Goal: Task Accomplishment & Management: Manage account settings

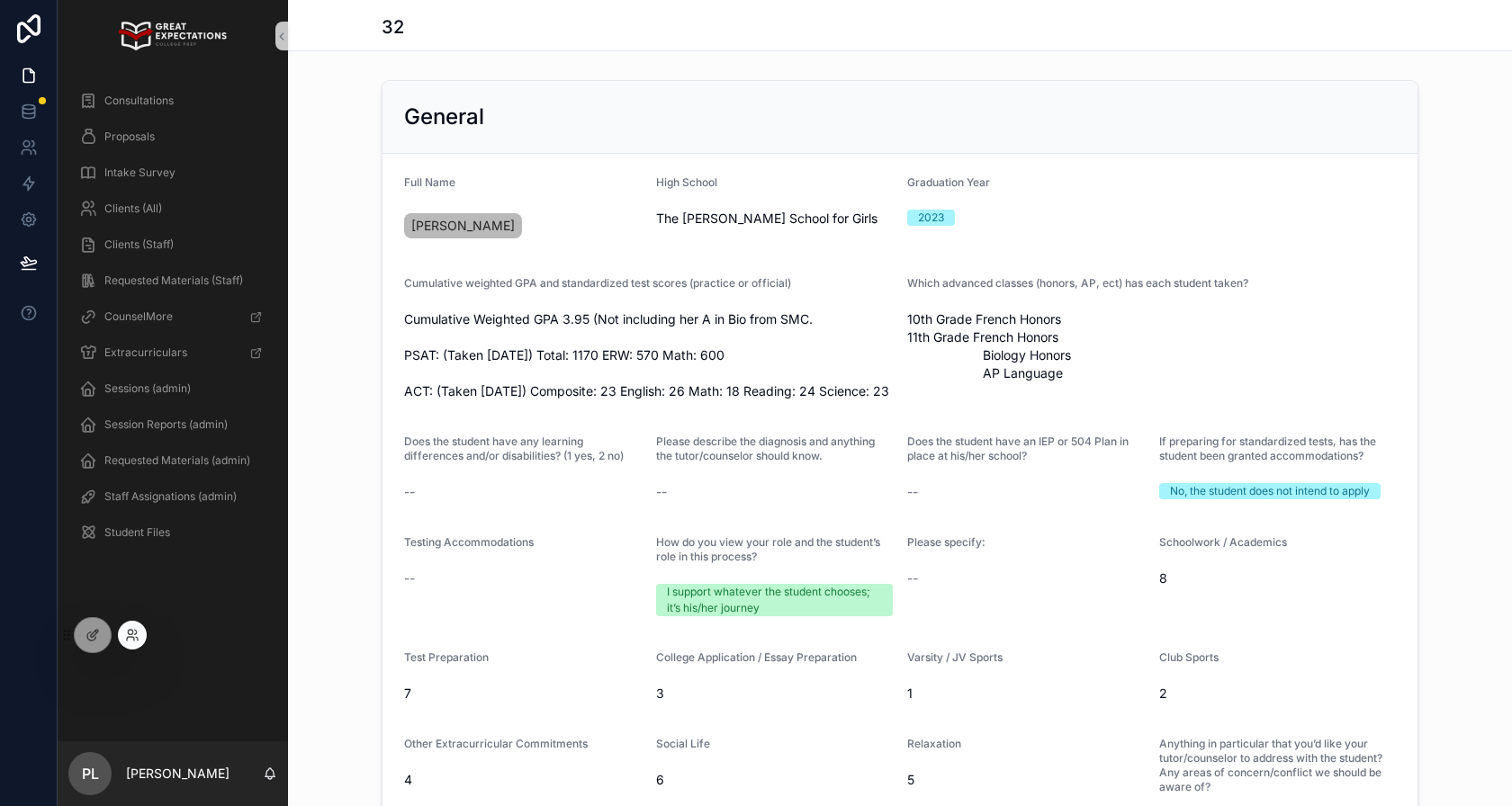
click at [141, 633] on div at bounding box center [132, 636] width 29 height 29
click at [130, 633] on icon at bounding box center [132, 636] width 15 height 15
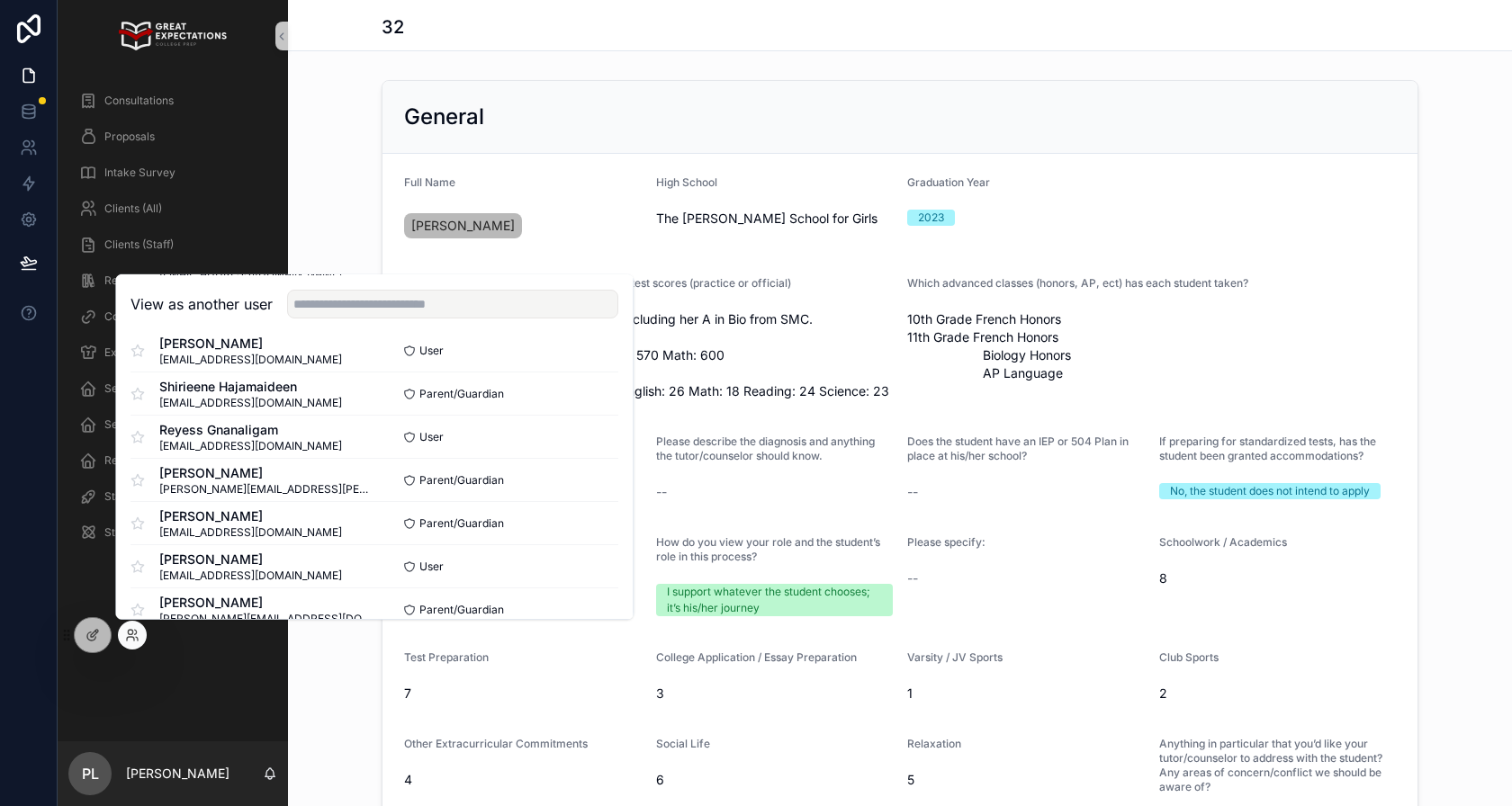
scroll to position [5839, 0]
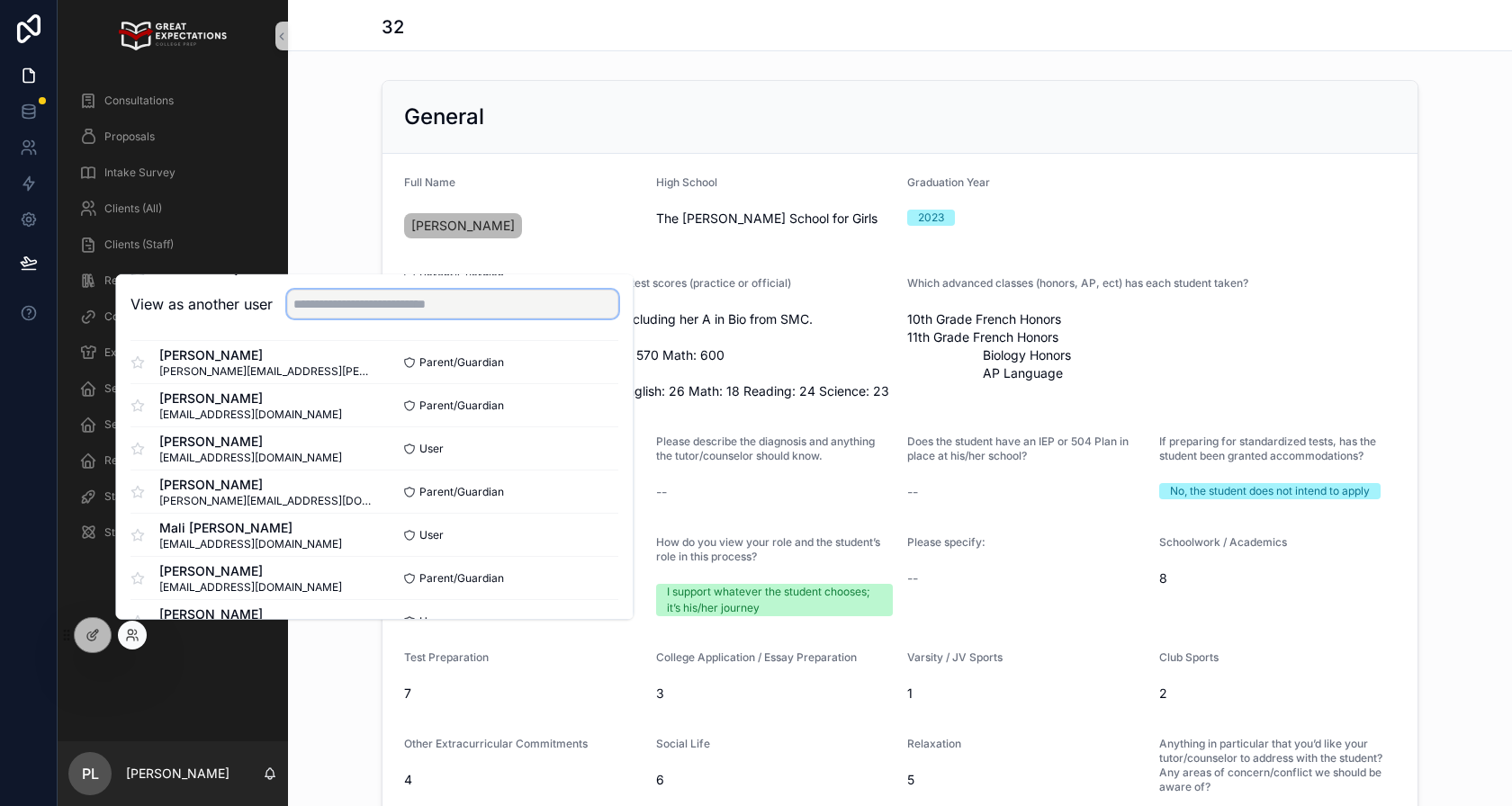
click at [513, 294] on input "text" at bounding box center [452, 305] width 331 height 29
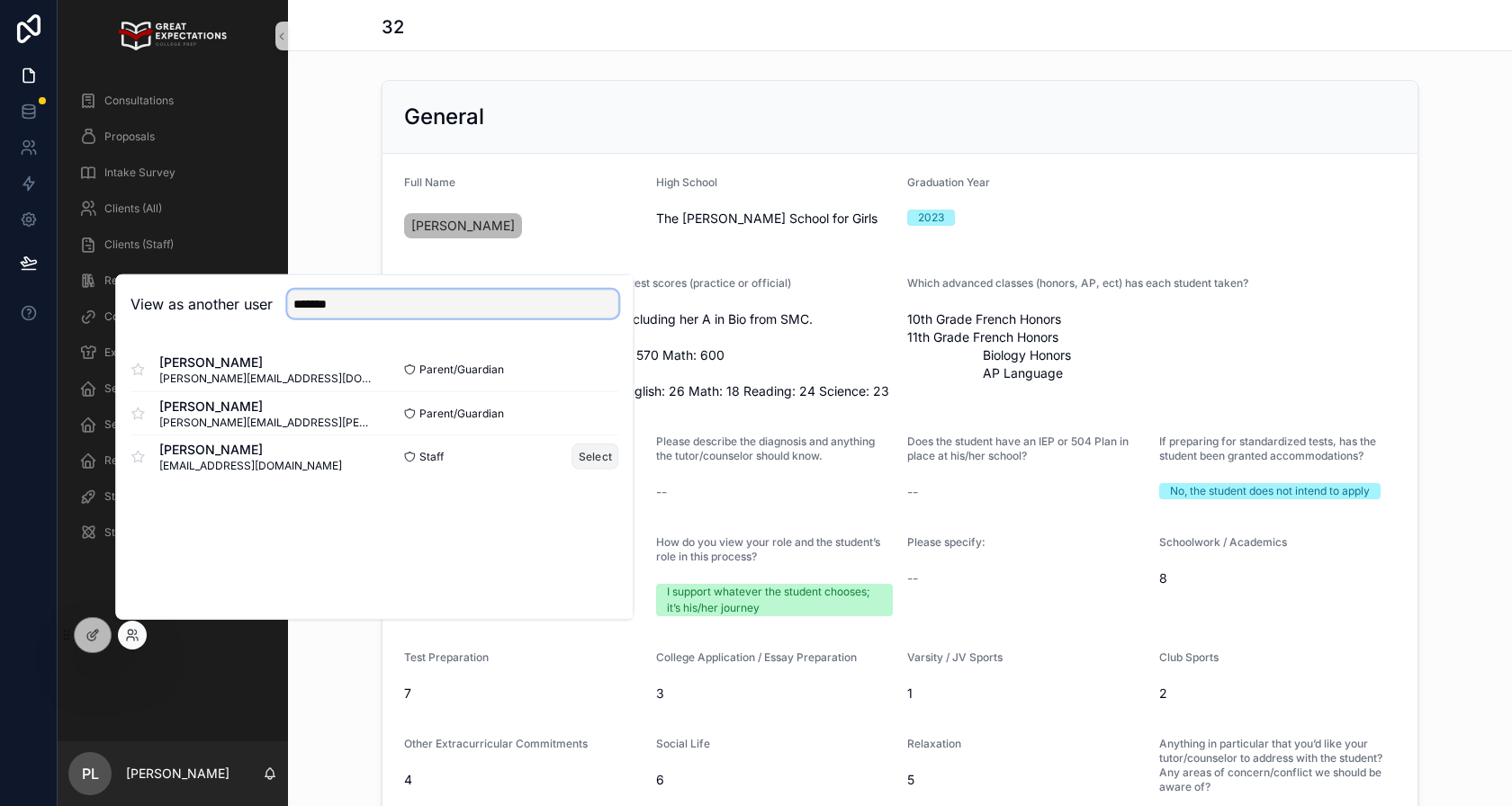
type input "*******"
click at [588, 458] on button "Select" at bounding box center [595, 457] width 47 height 26
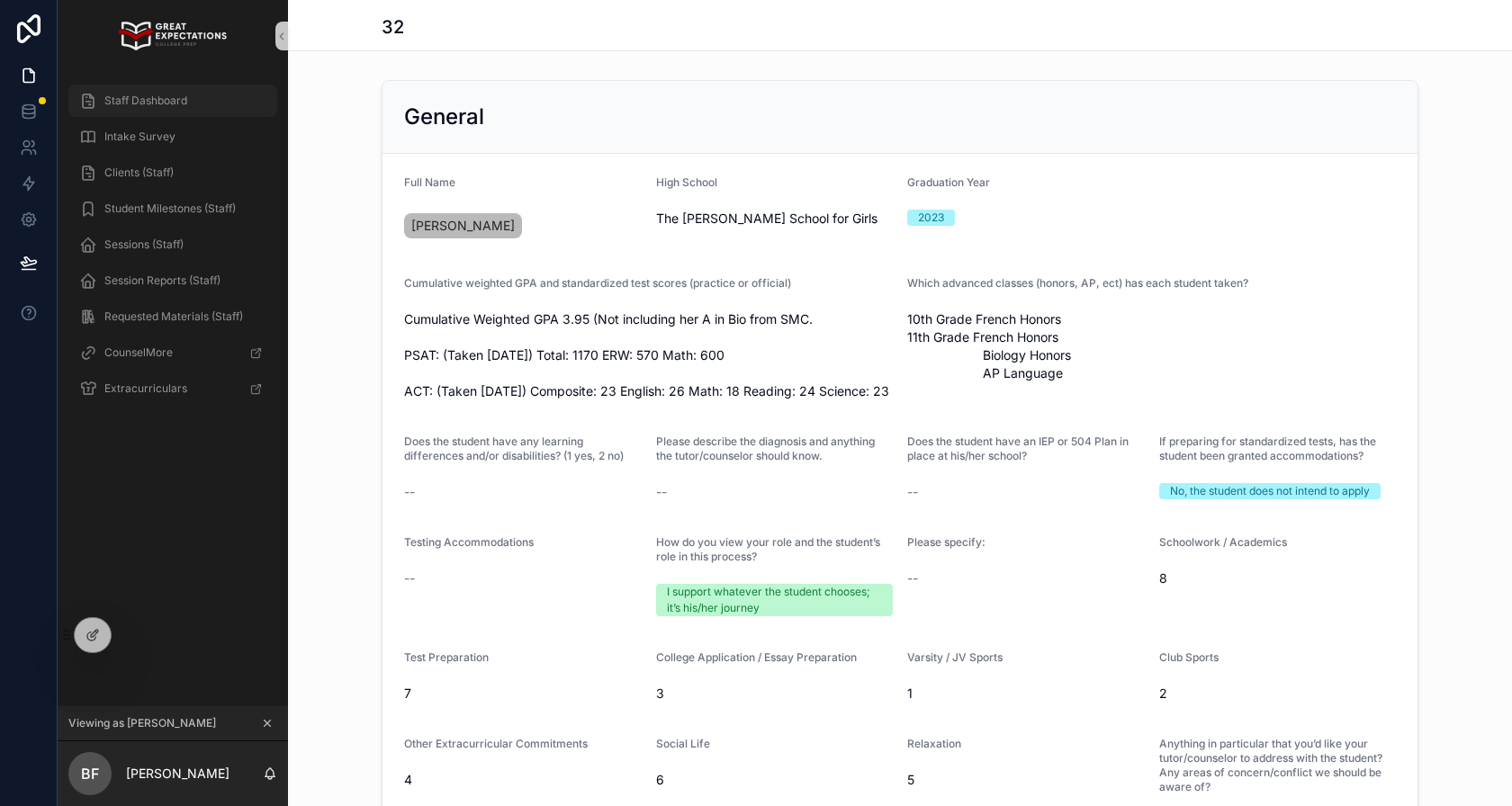
click at [169, 110] on div "Staff Dashboard" at bounding box center [172, 101] width 187 height 29
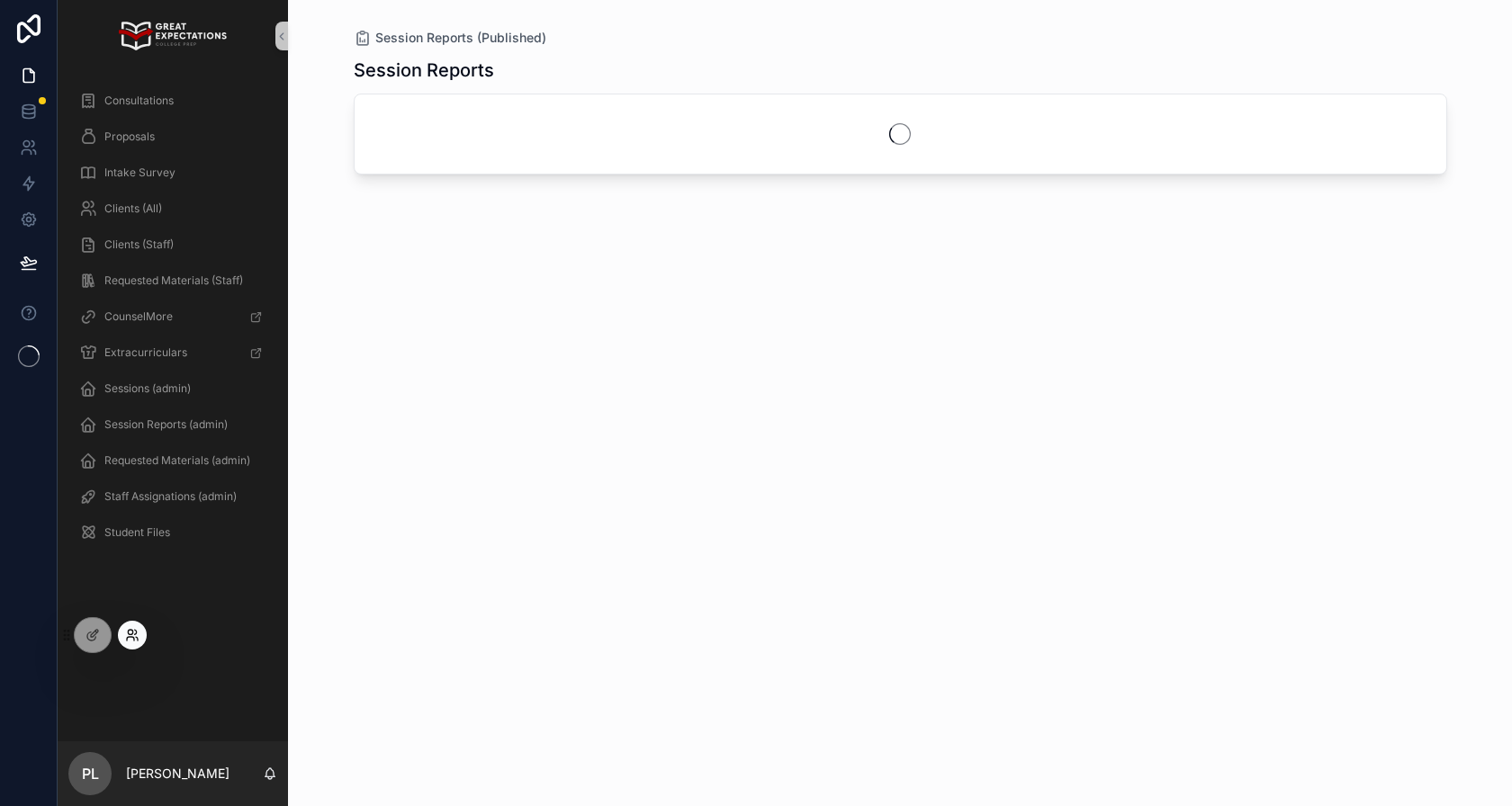
click at [125, 637] on icon at bounding box center [132, 636] width 15 height 15
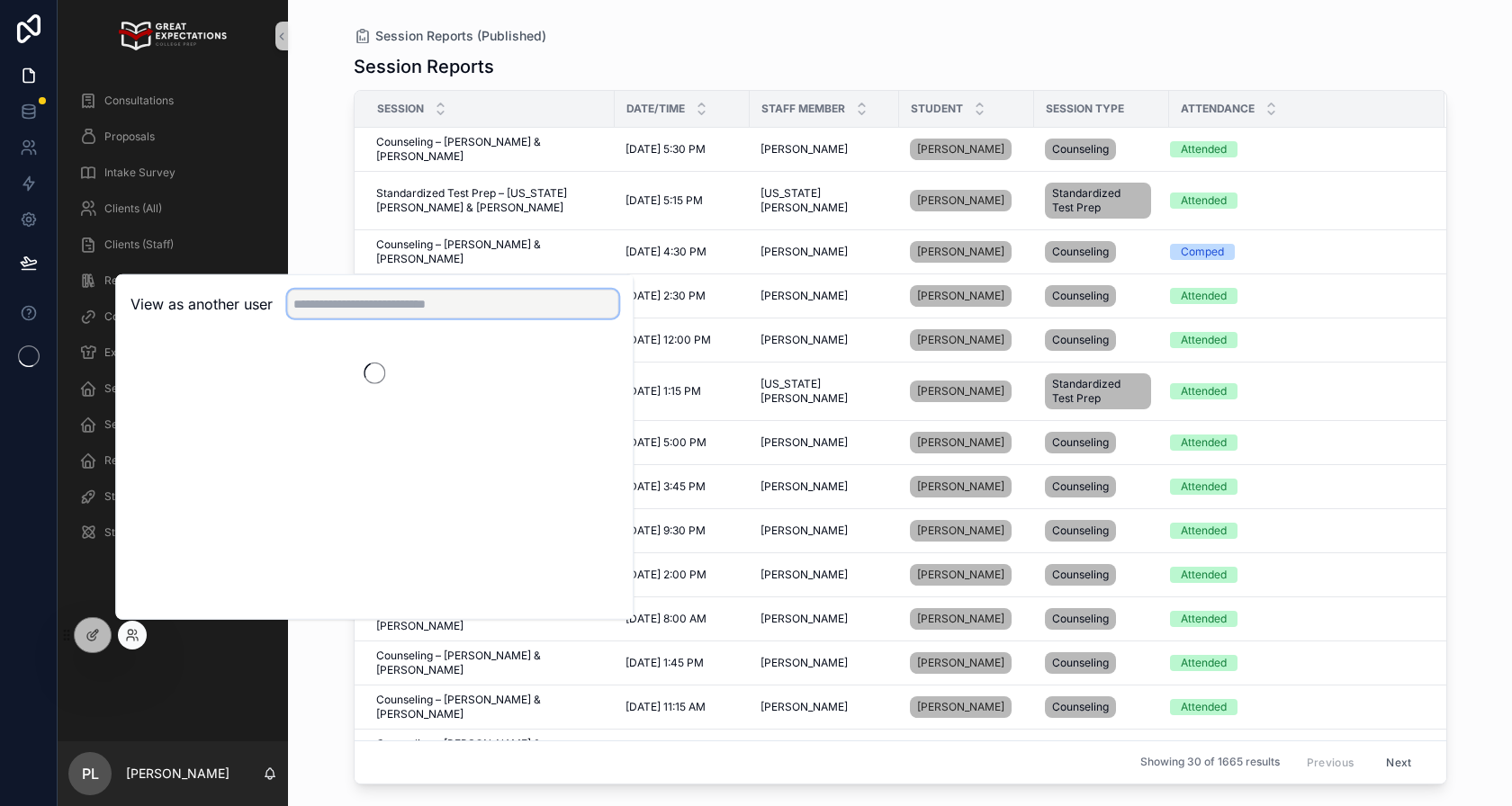
click at [347, 313] on input "text" at bounding box center [452, 305] width 331 height 29
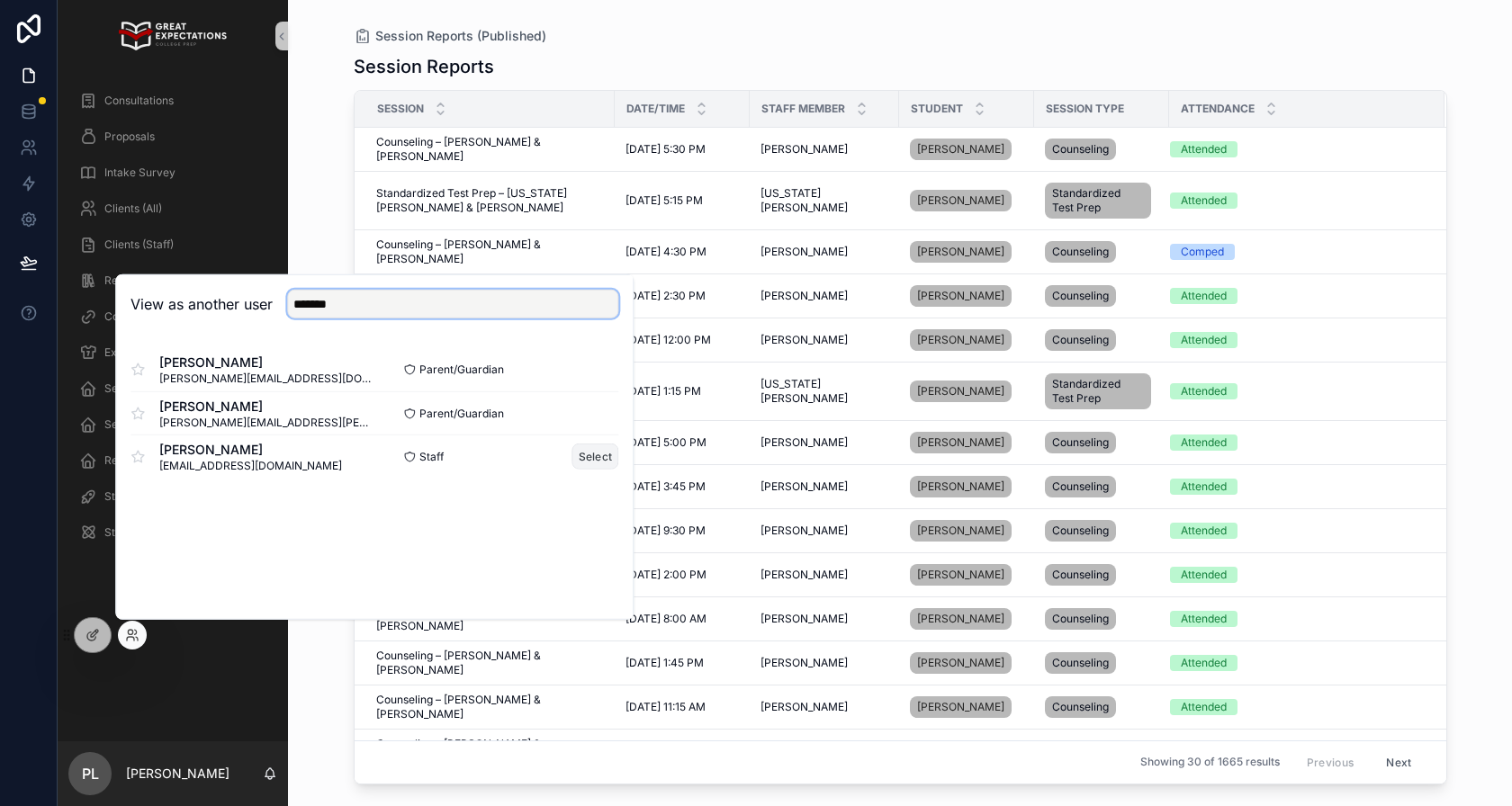
type input "*******"
click at [586, 459] on button "Select" at bounding box center [595, 457] width 47 height 26
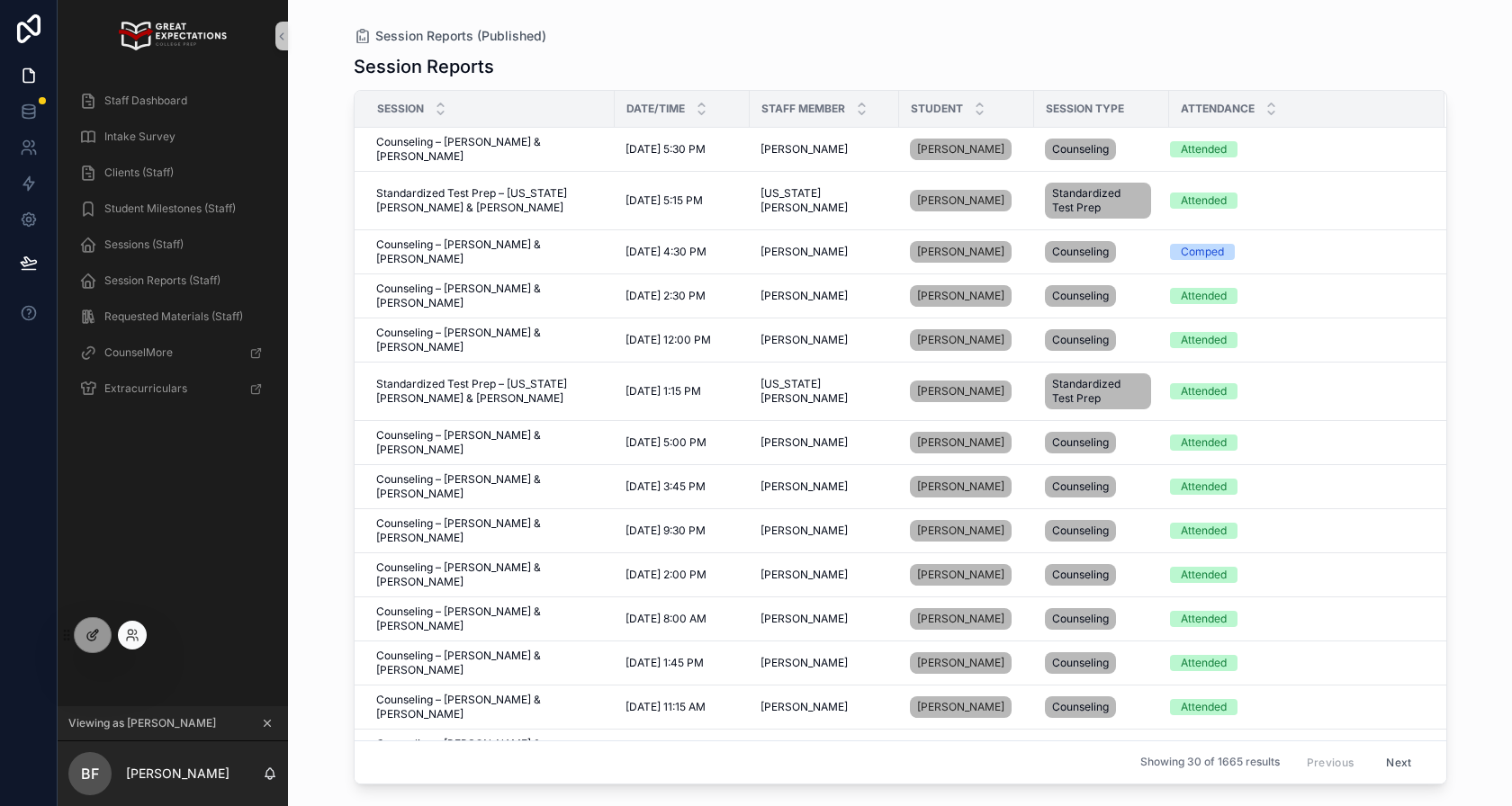
click at [90, 640] on icon at bounding box center [91, 636] width 8 height 8
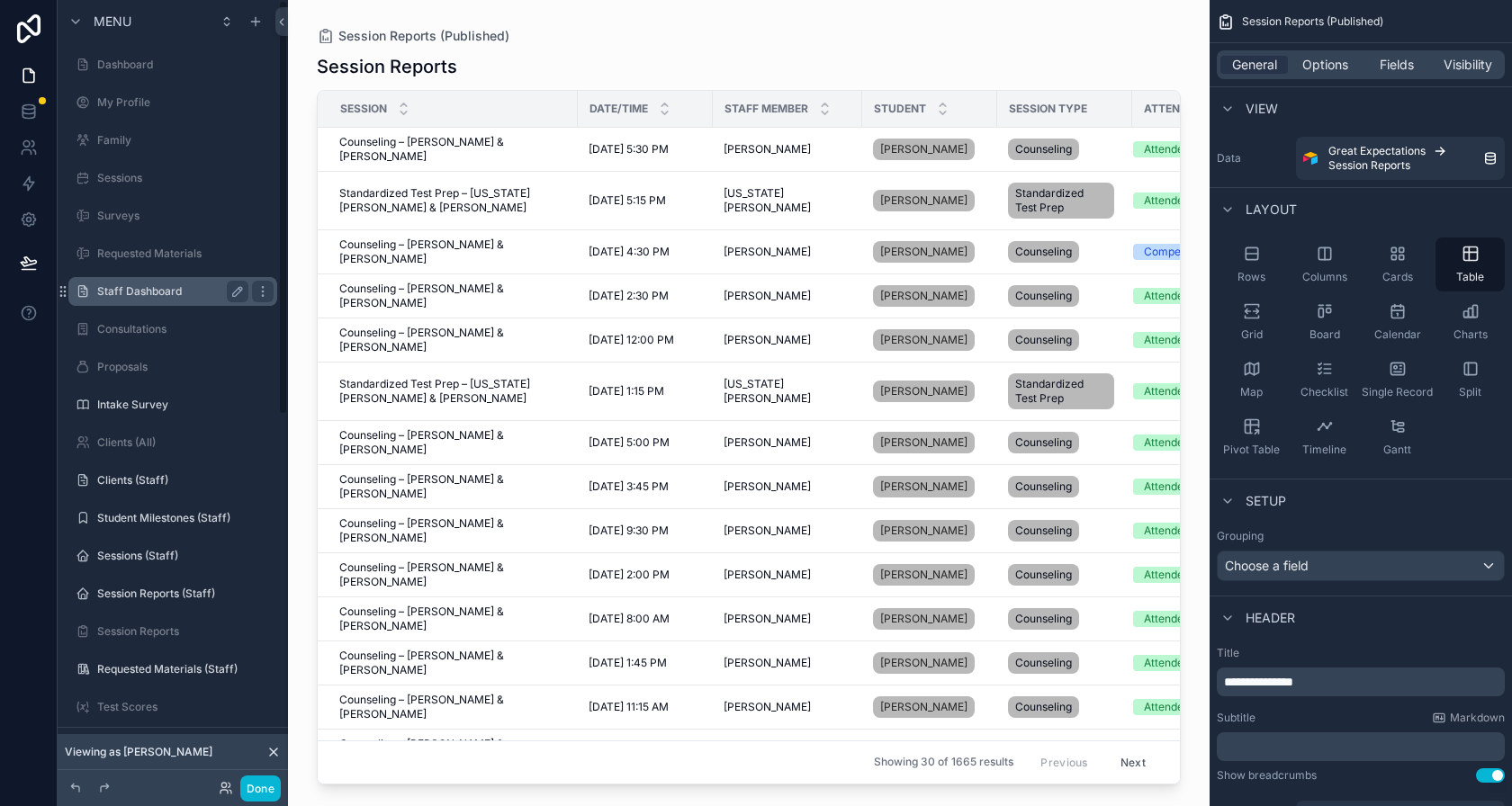
click at [159, 299] on div "Staff Dashboard" at bounding box center [173, 292] width 151 height 22
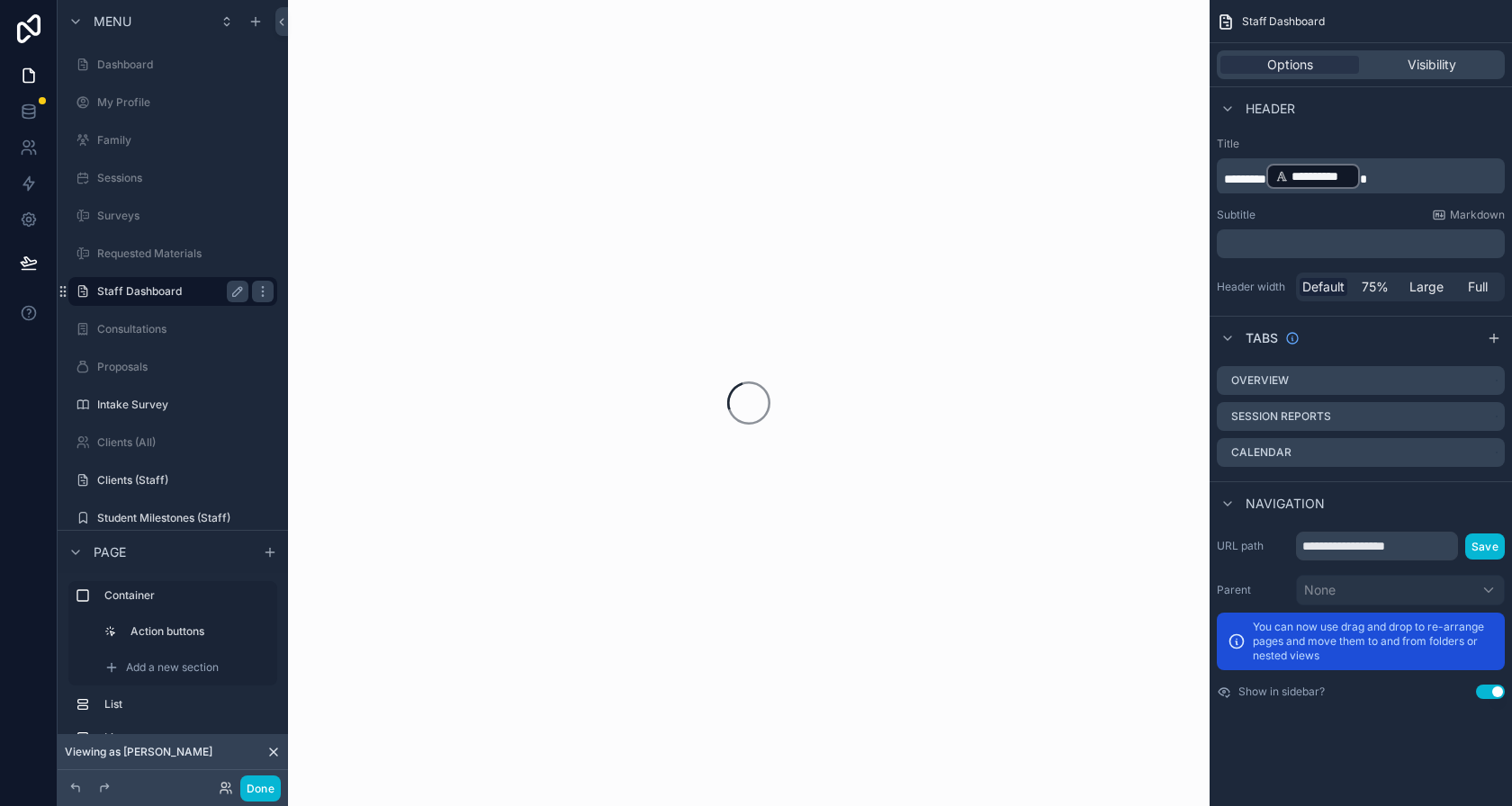
click at [159, 299] on div "Staff Dashboard" at bounding box center [173, 292] width 151 height 22
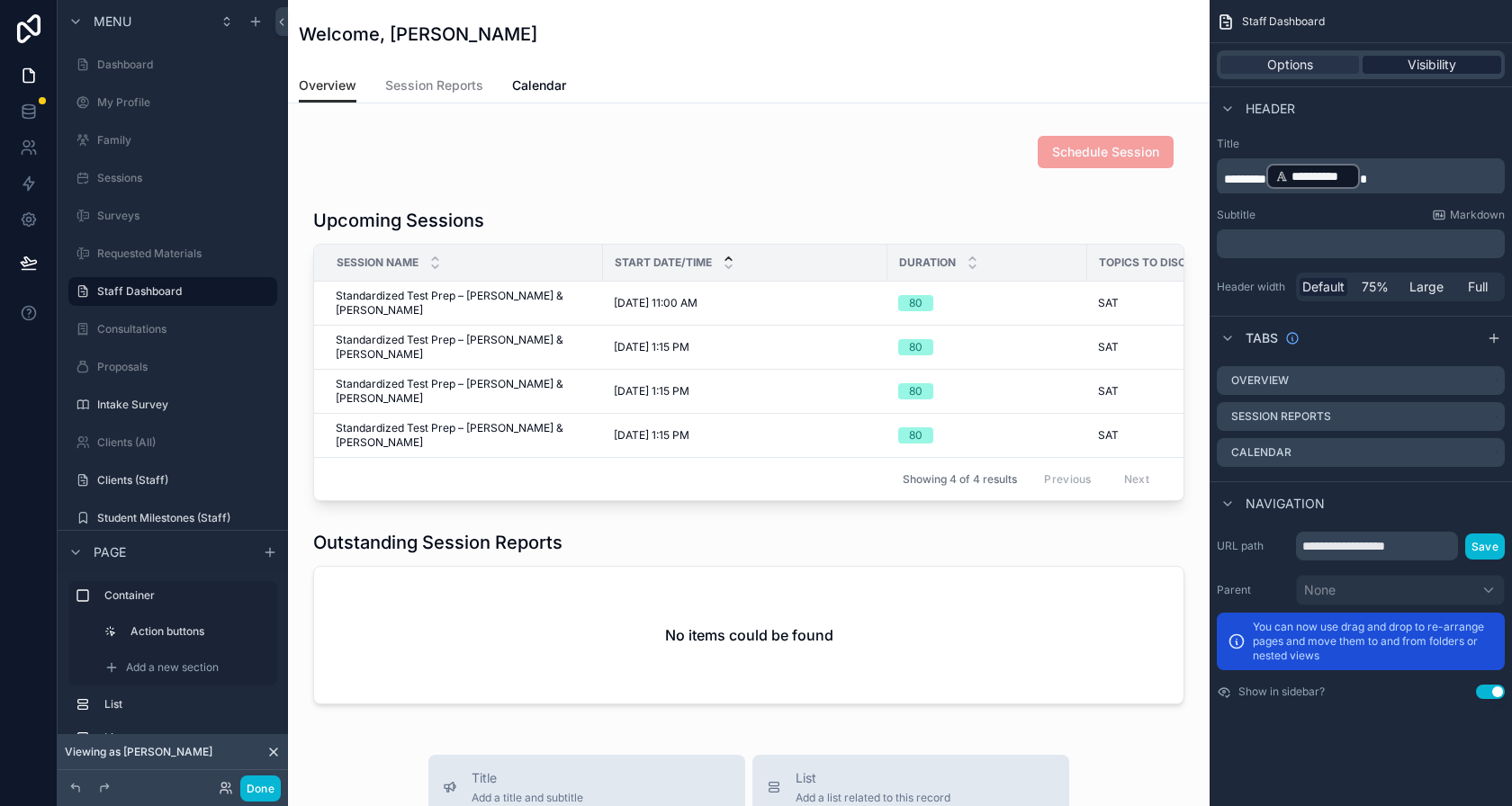
click at [1450, 66] on span "Visibility" at bounding box center [1432, 65] width 48 height 18
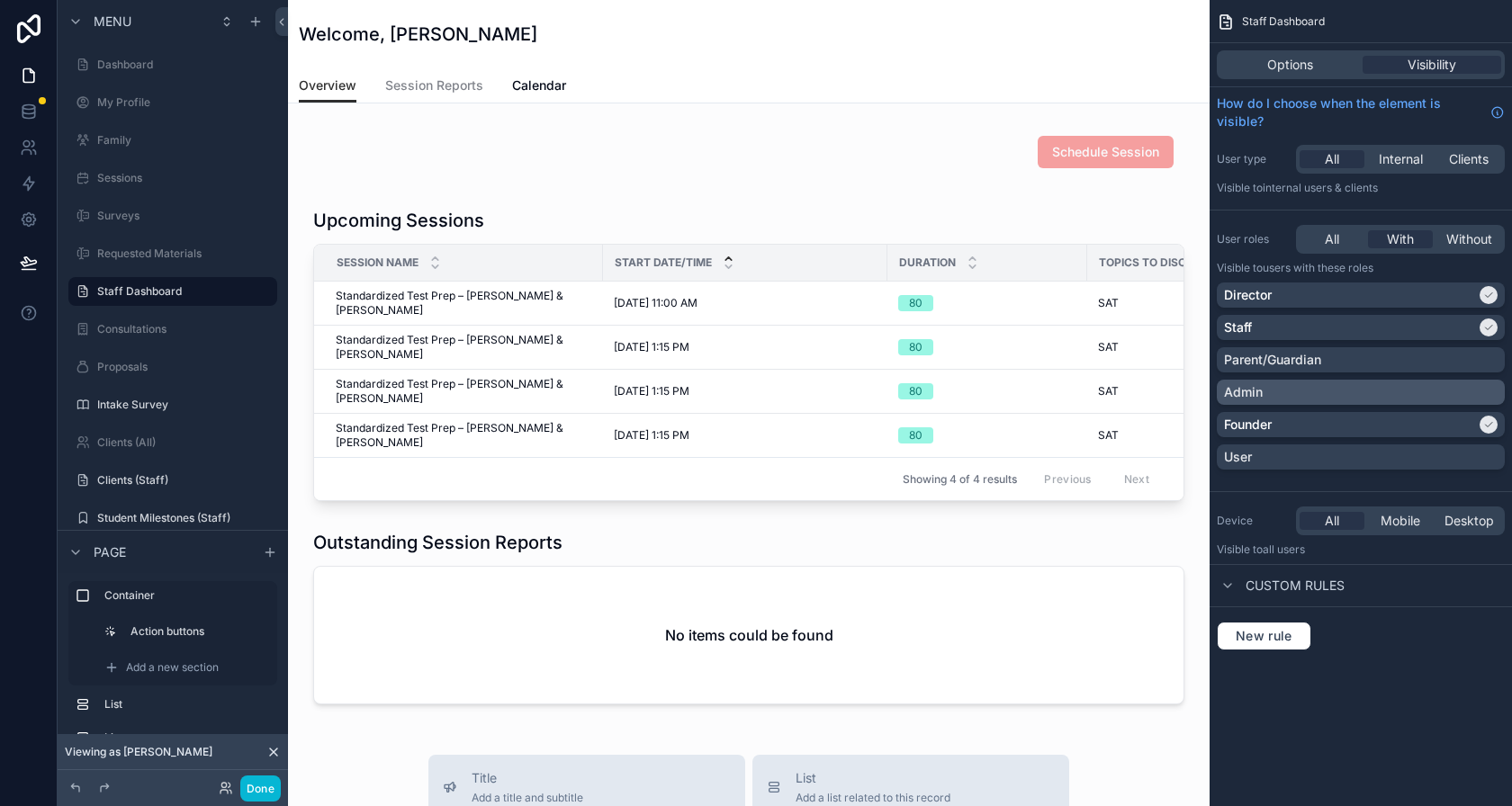
click at [1360, 390] on div "Admin" at bounding box center [1361, 392] width 274 height 18
click at [1279, 74] on div "Options Visibility" at bounding box center [1361, 65] width 288 height 29
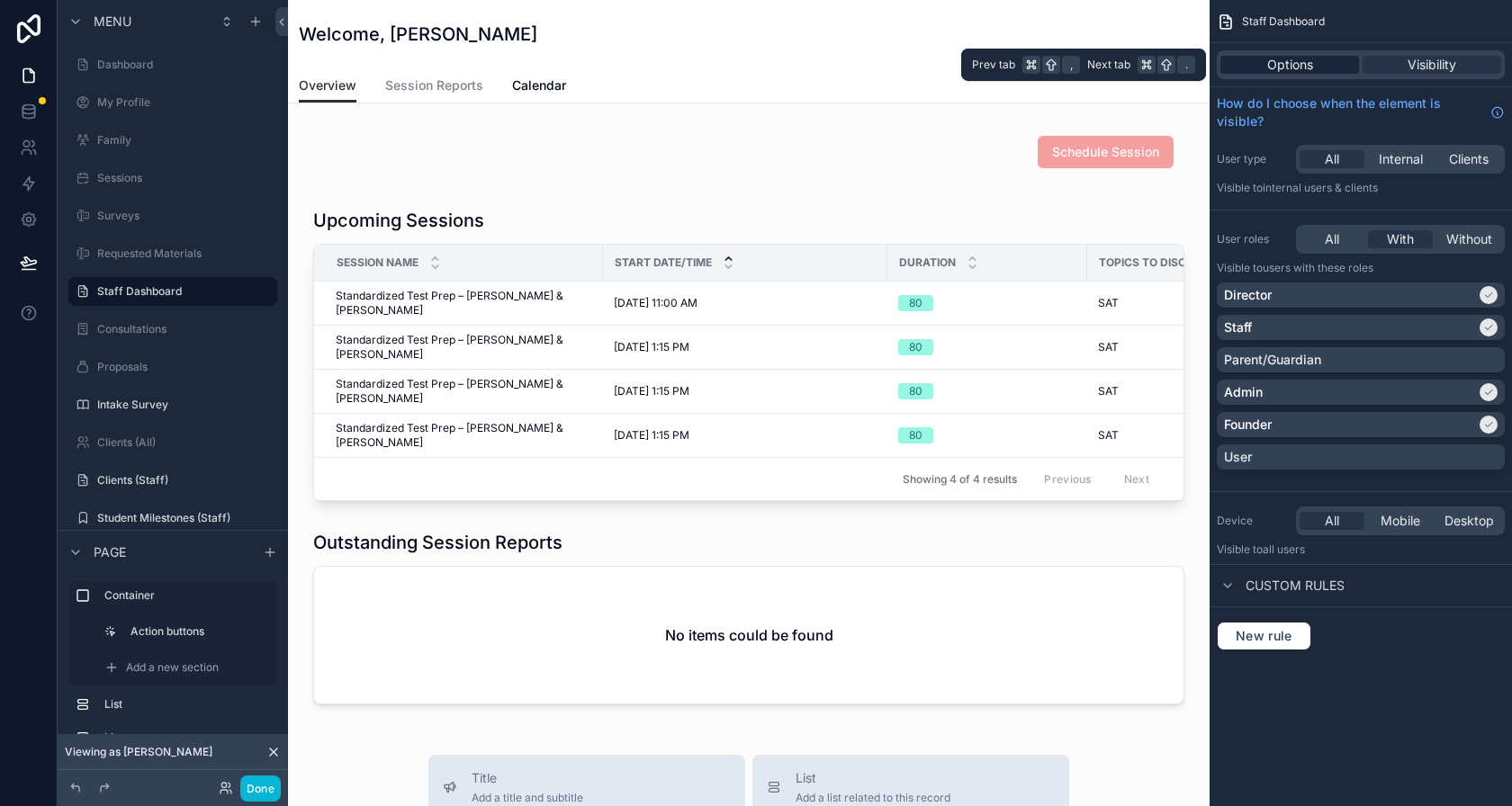
click at [1279, 68] on span "Options" at bounding box center [1290, 65] width 46 height 18
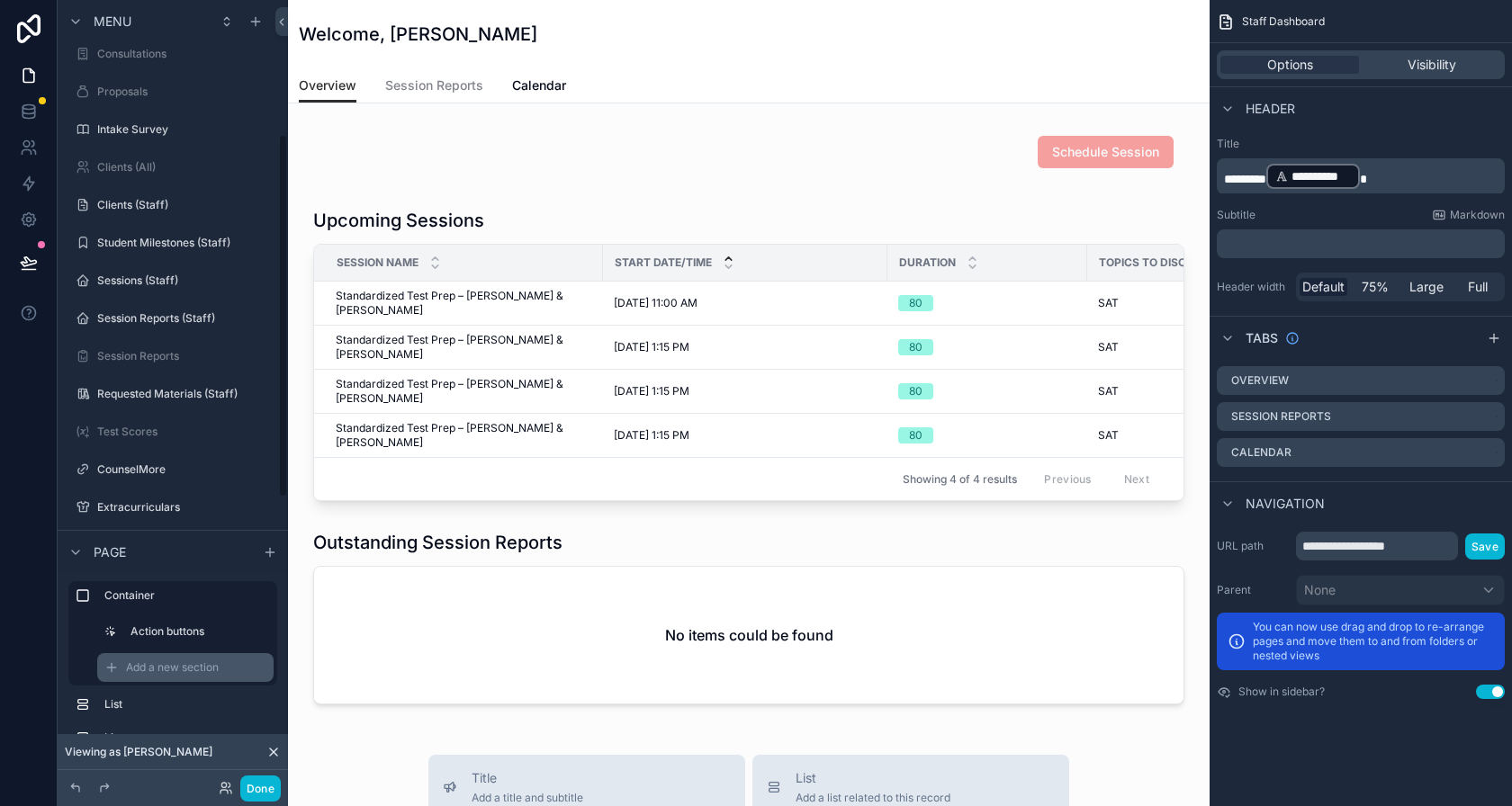
scroll to position [297, 0]
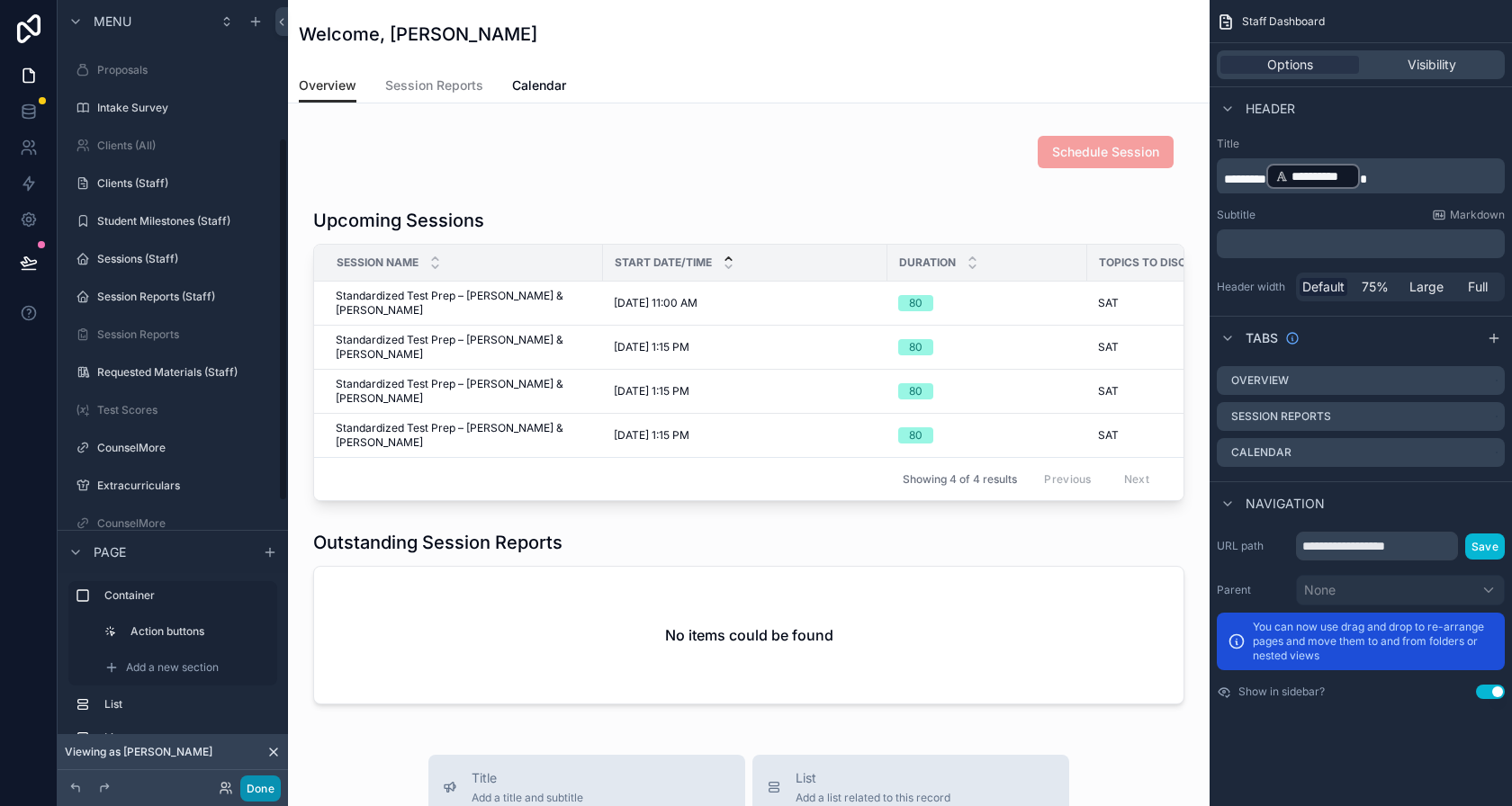
click at [259, 783] on button "Done" at bounding box center [261, 789] width 40 height 26
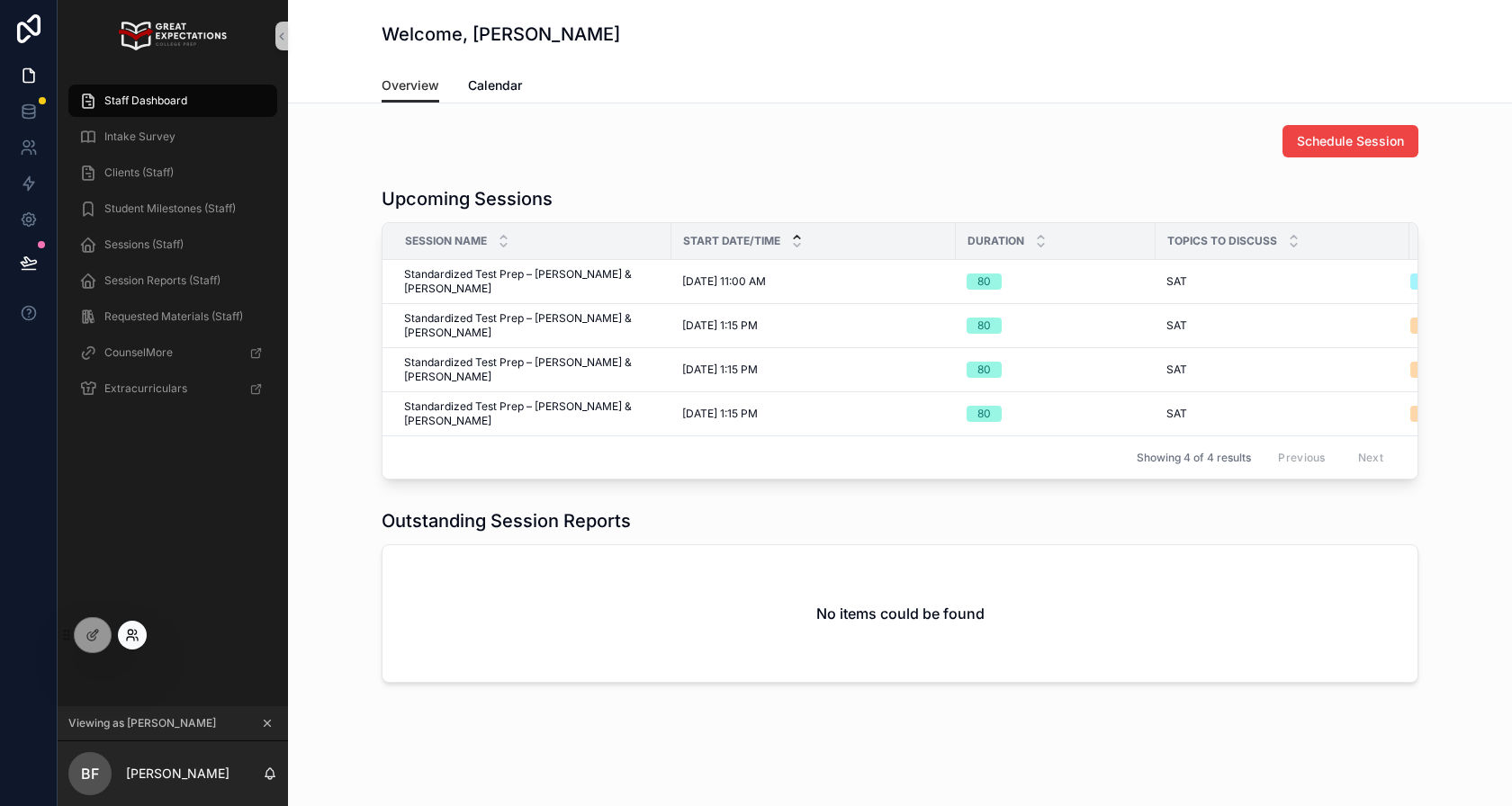
click at [127, 638] on icon at bounding box center [130, 639] width 7 height 4
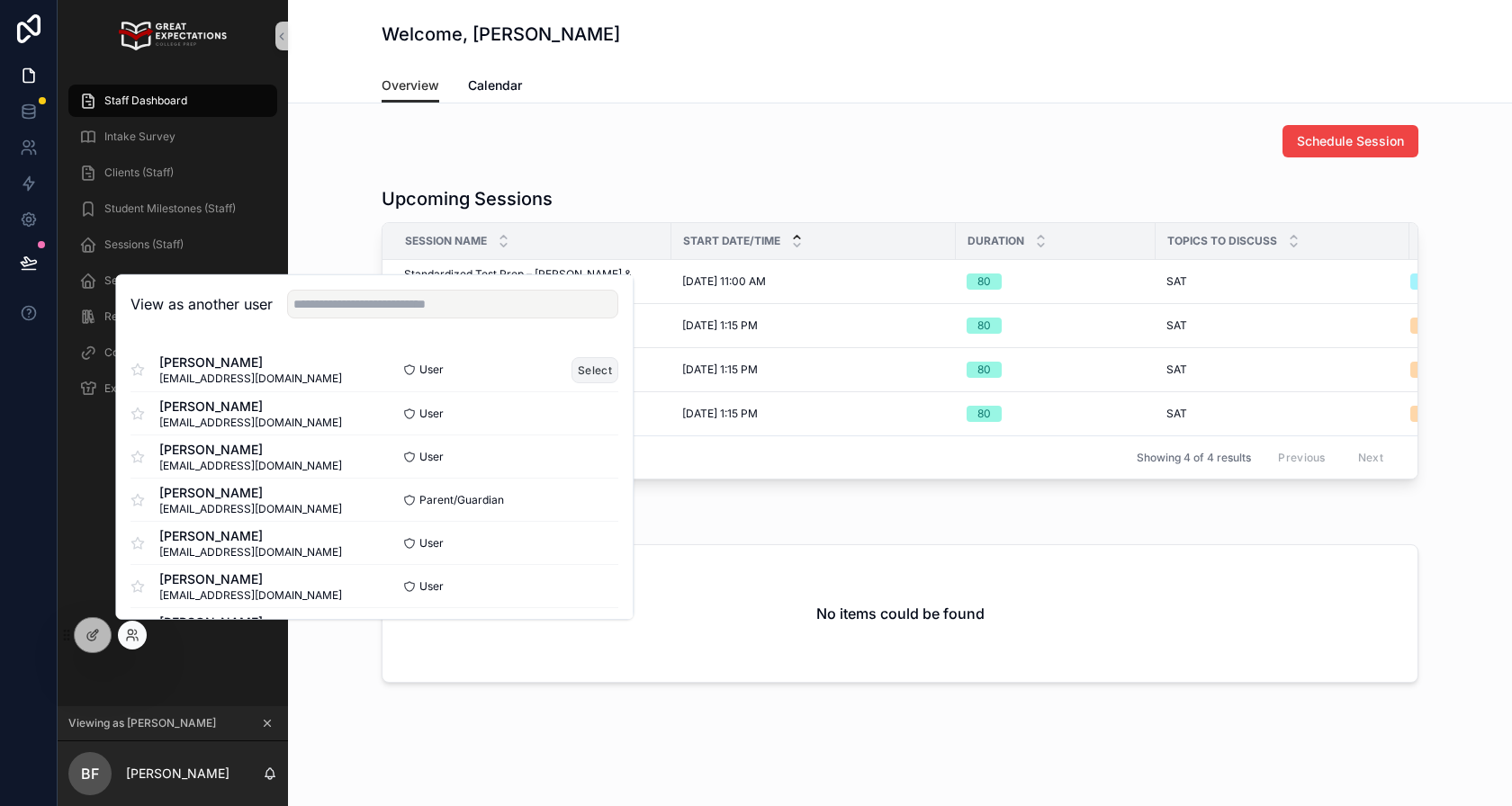
click at [588, 376] on button "Select" at bounding box center [595, 369] width 47 height 26
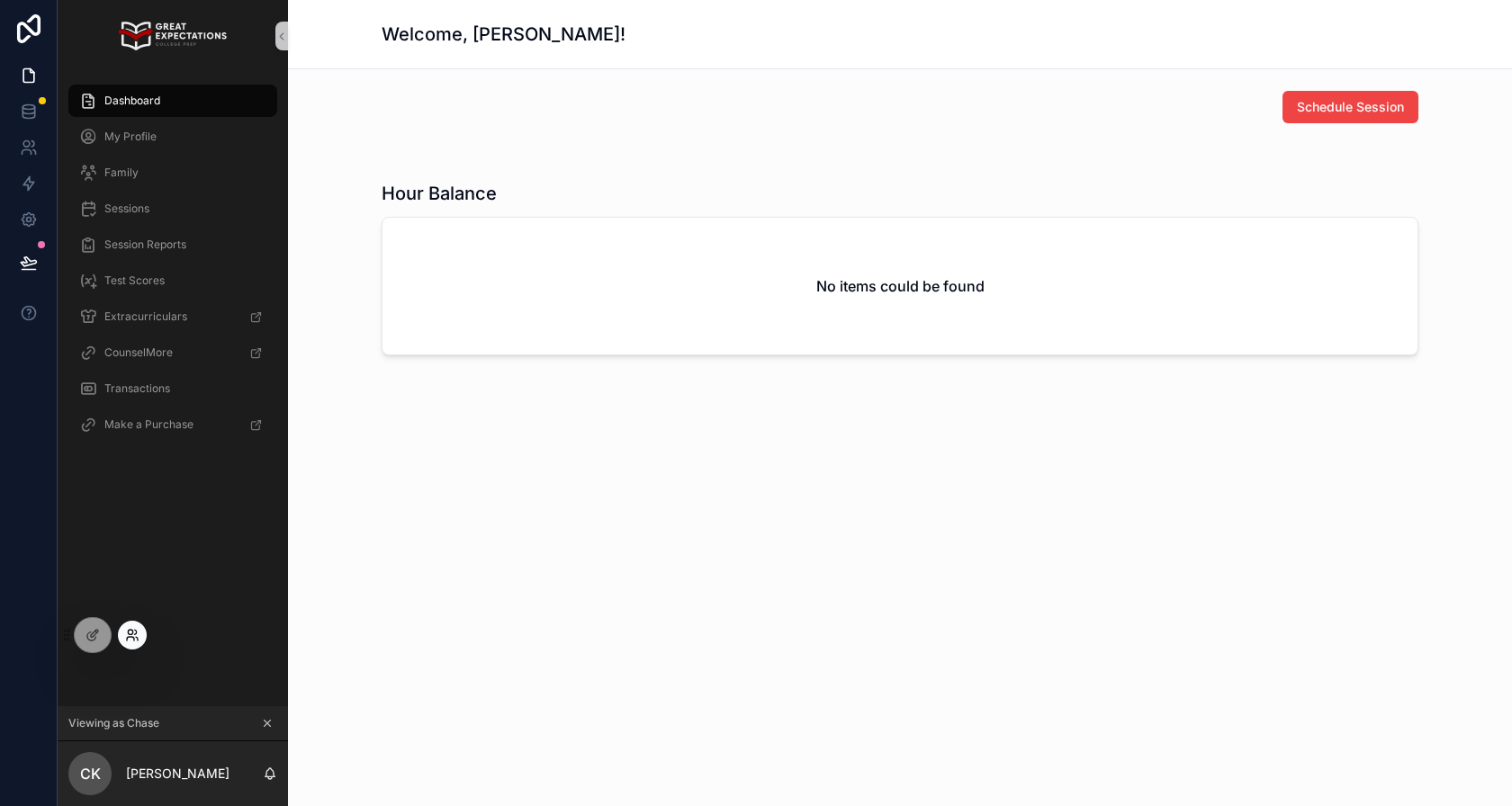
click at [127, 637] on icon at bounding box center [130, 639] width 7 height 4
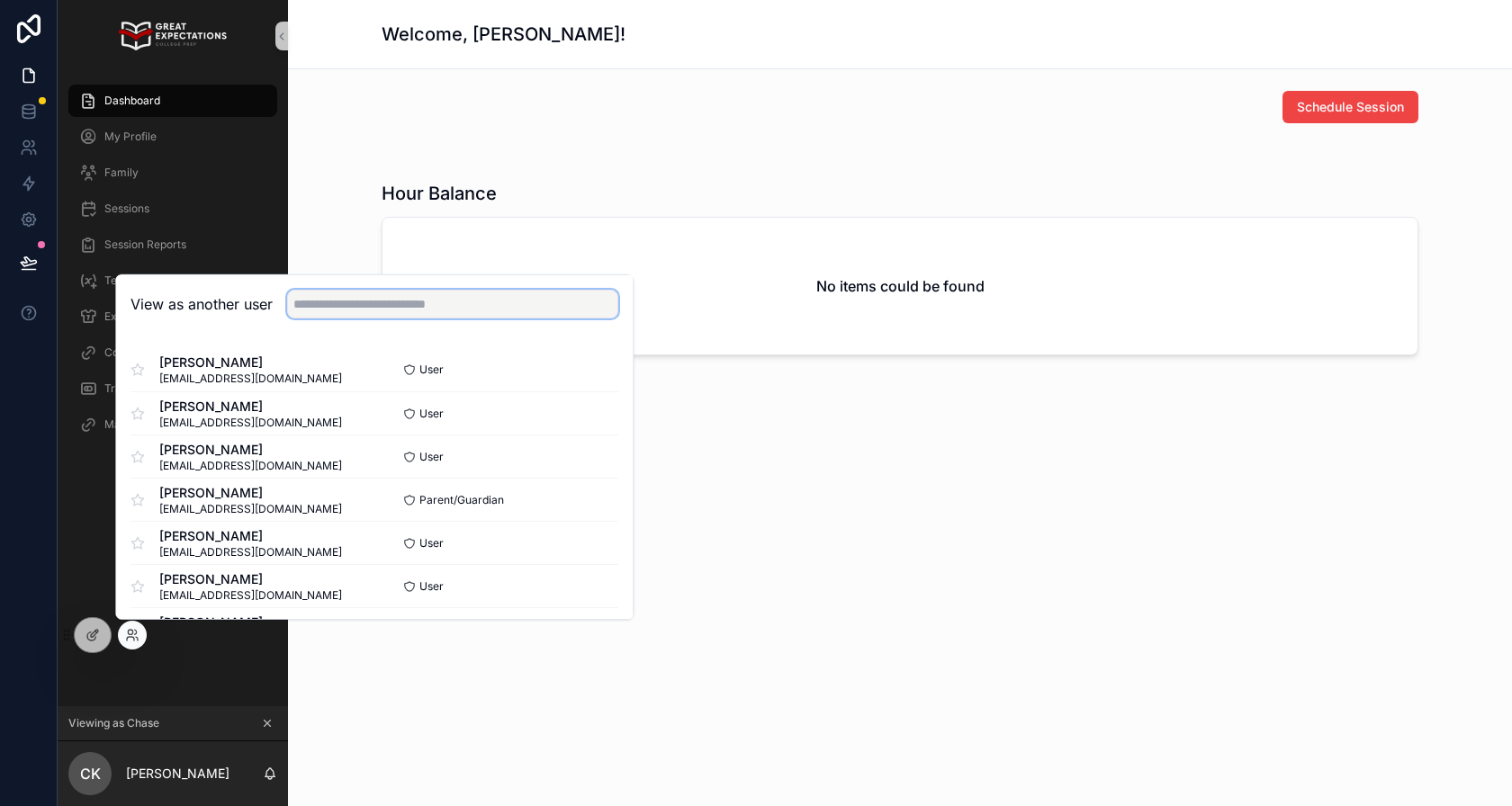
click at [502, 310] on input "text" at bounding box center [452, 305] width 331 height 29
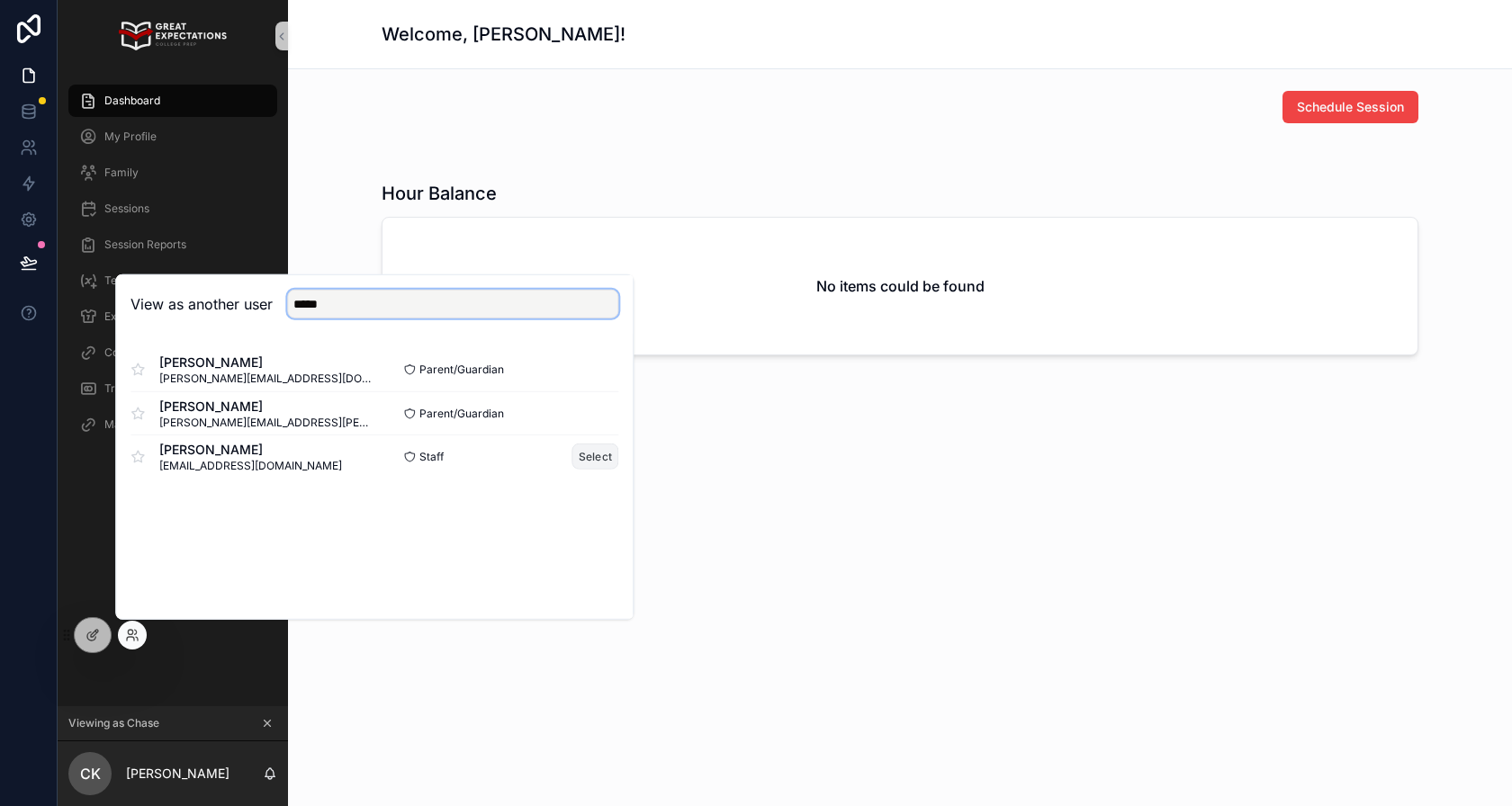
type input "*****"
click at [591, 466] on button "Select" at bounding box center [595, 457] width 47 height 26
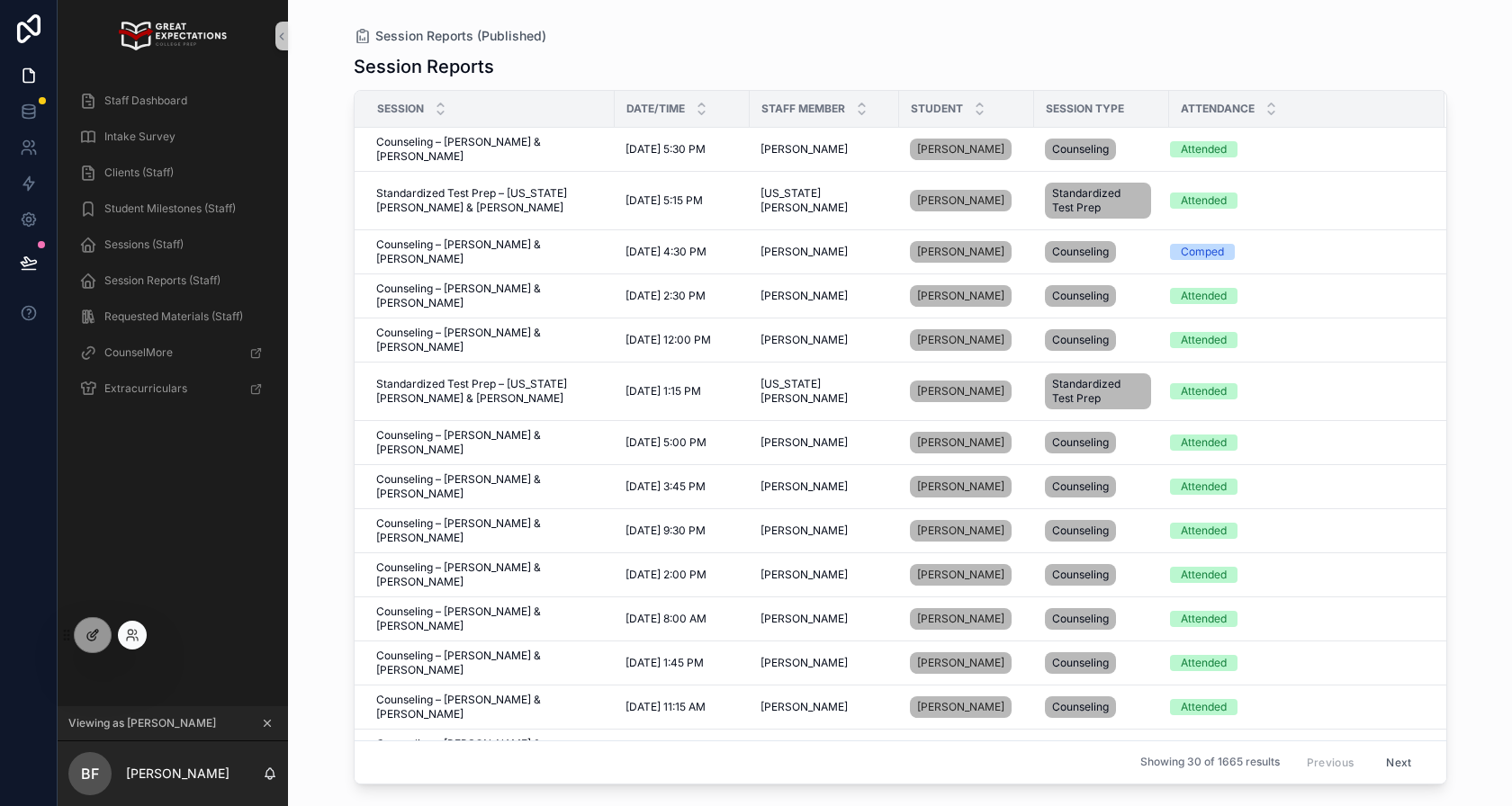
click at [81, 640] on div at bounding box center [92, 636] width 36 height 35
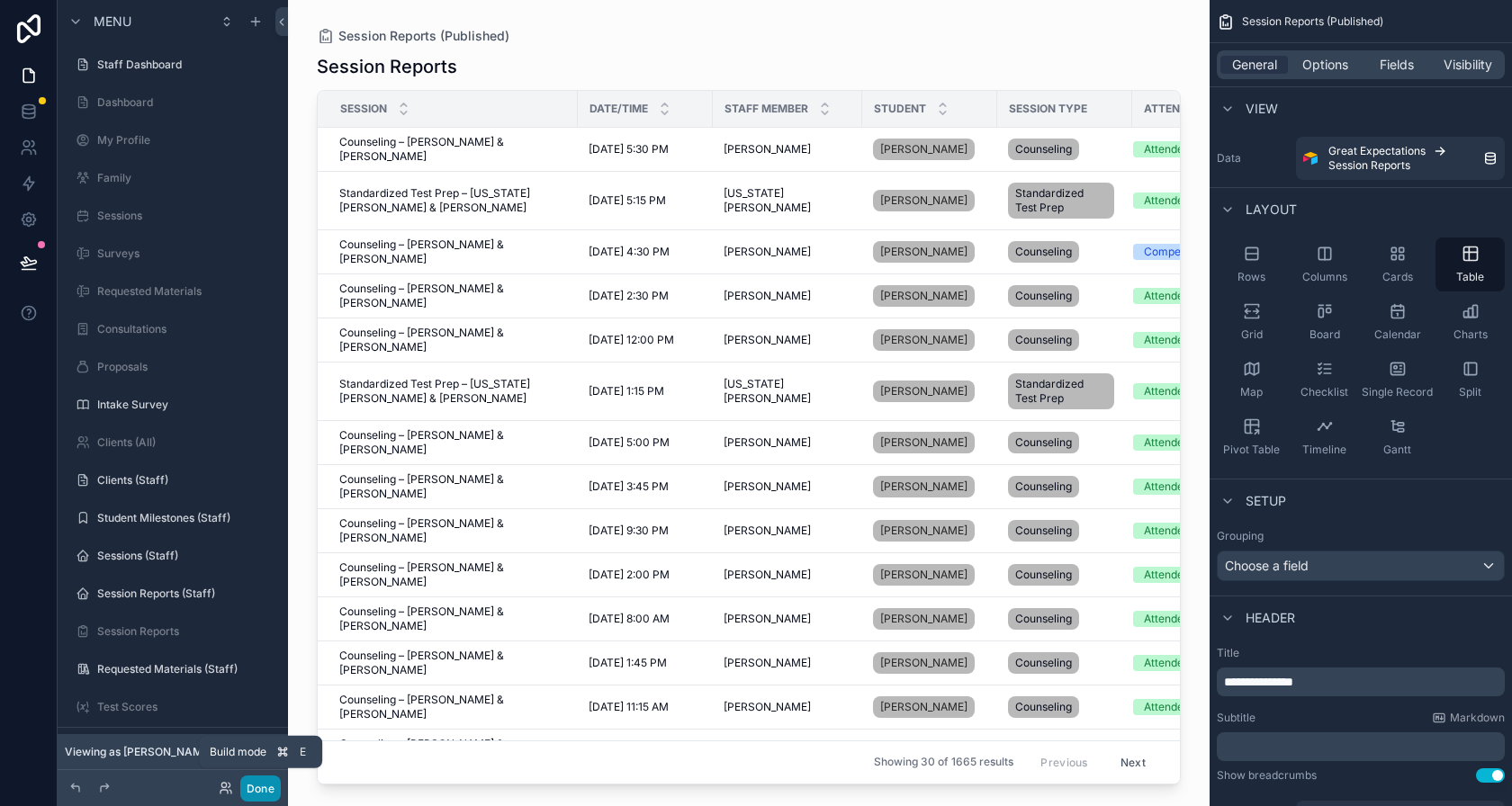
click at [261, 790] on button "Done" at bounding box center [261, 789] width 40 height 26
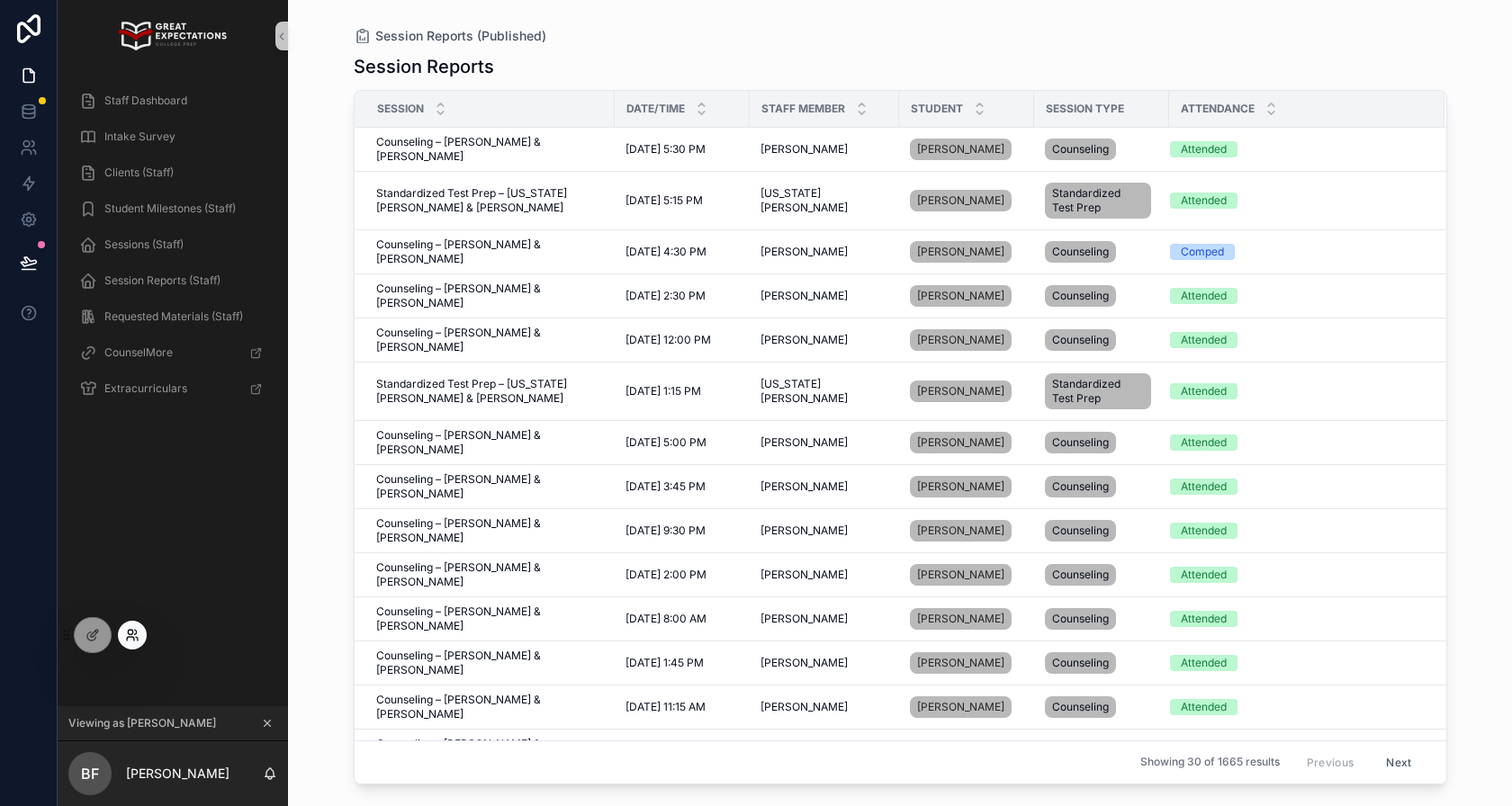
click at [125, 636] on icon at bounding box center [132, 636] width 15 height 15
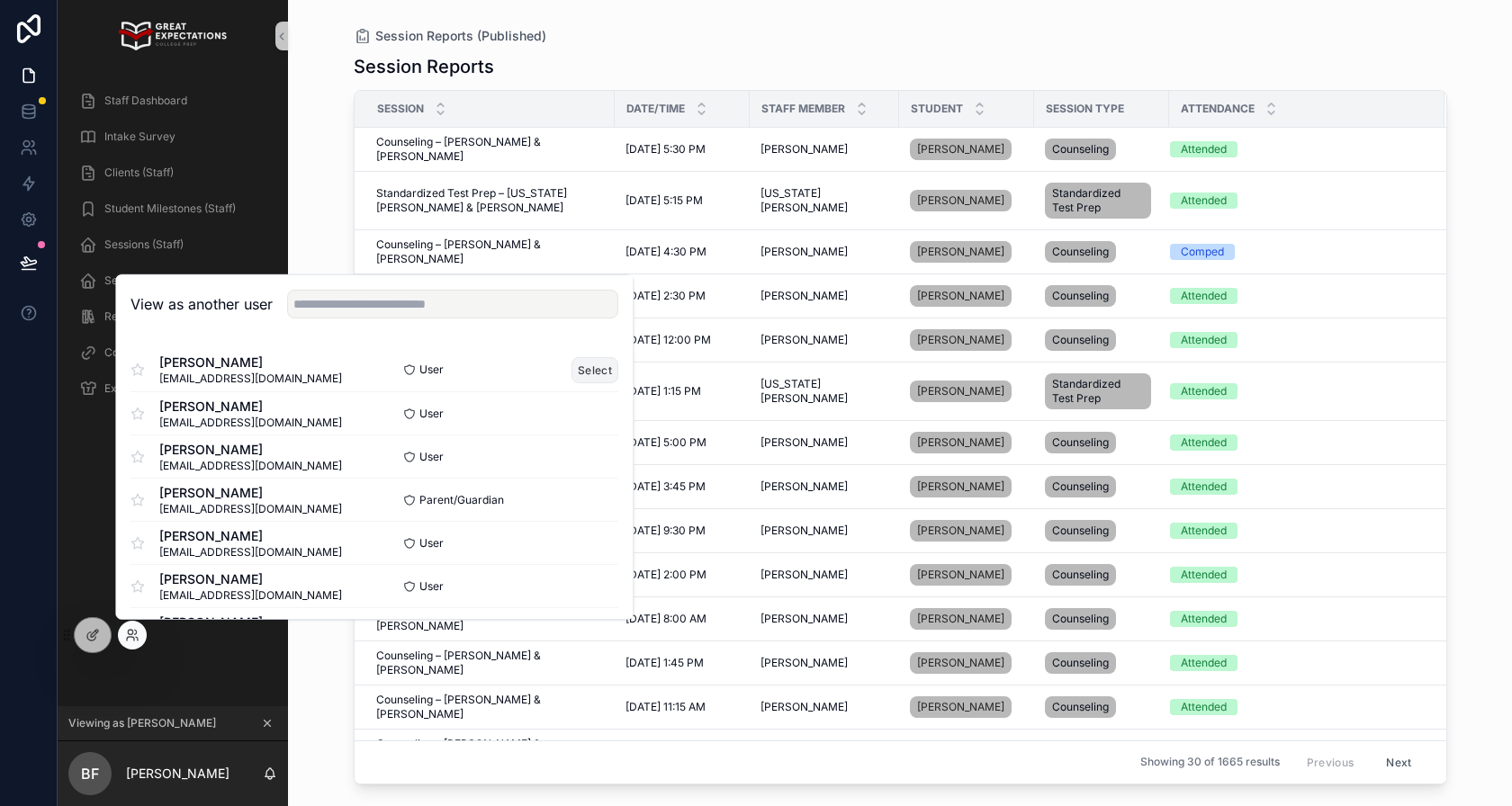
click at [588, 377] on button "Select" at bounding box center [595, 369] width 47 height 26
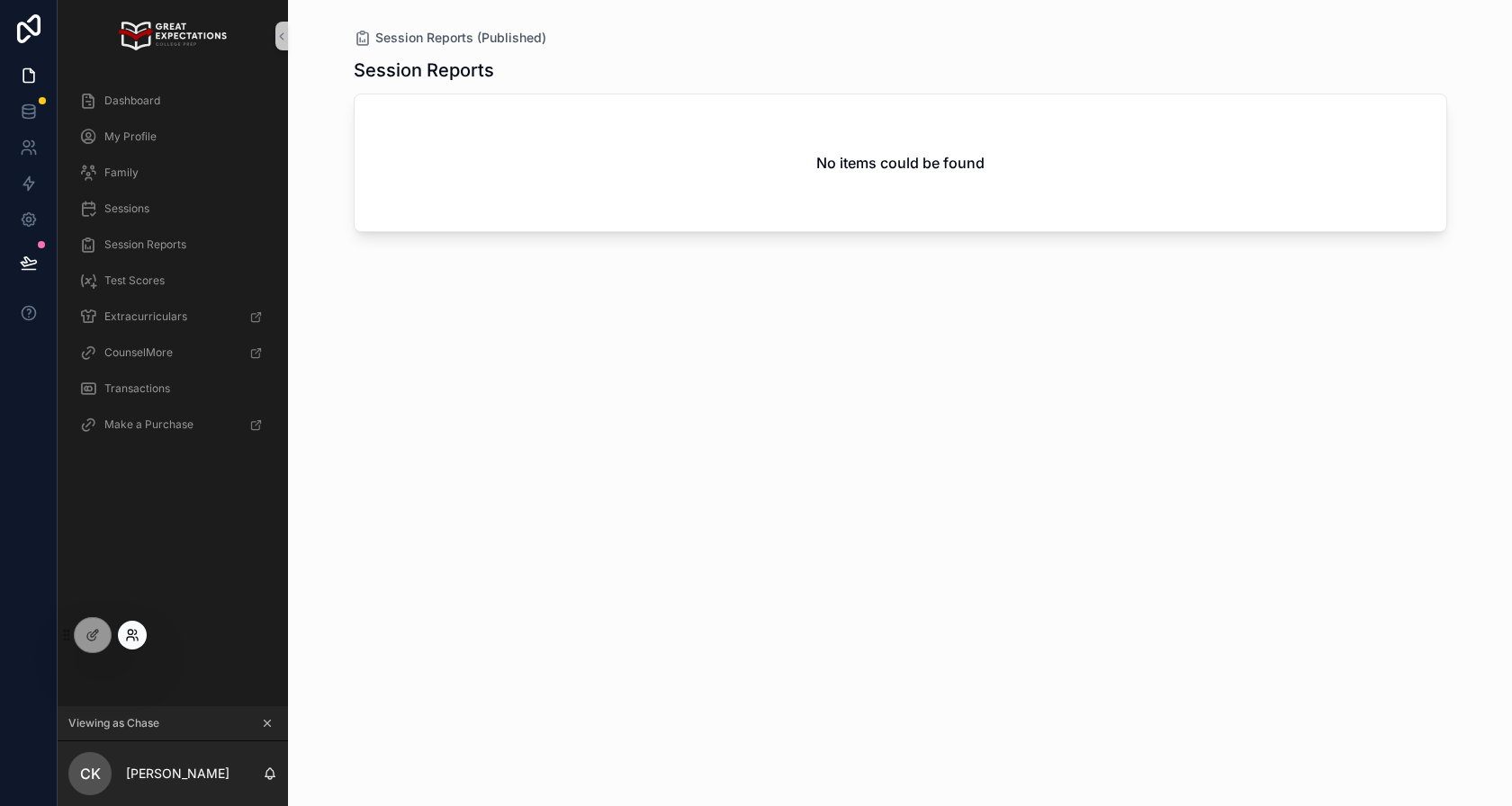
click at [132, 636] on icon at bounding box center [132, 636] width 15 height 15
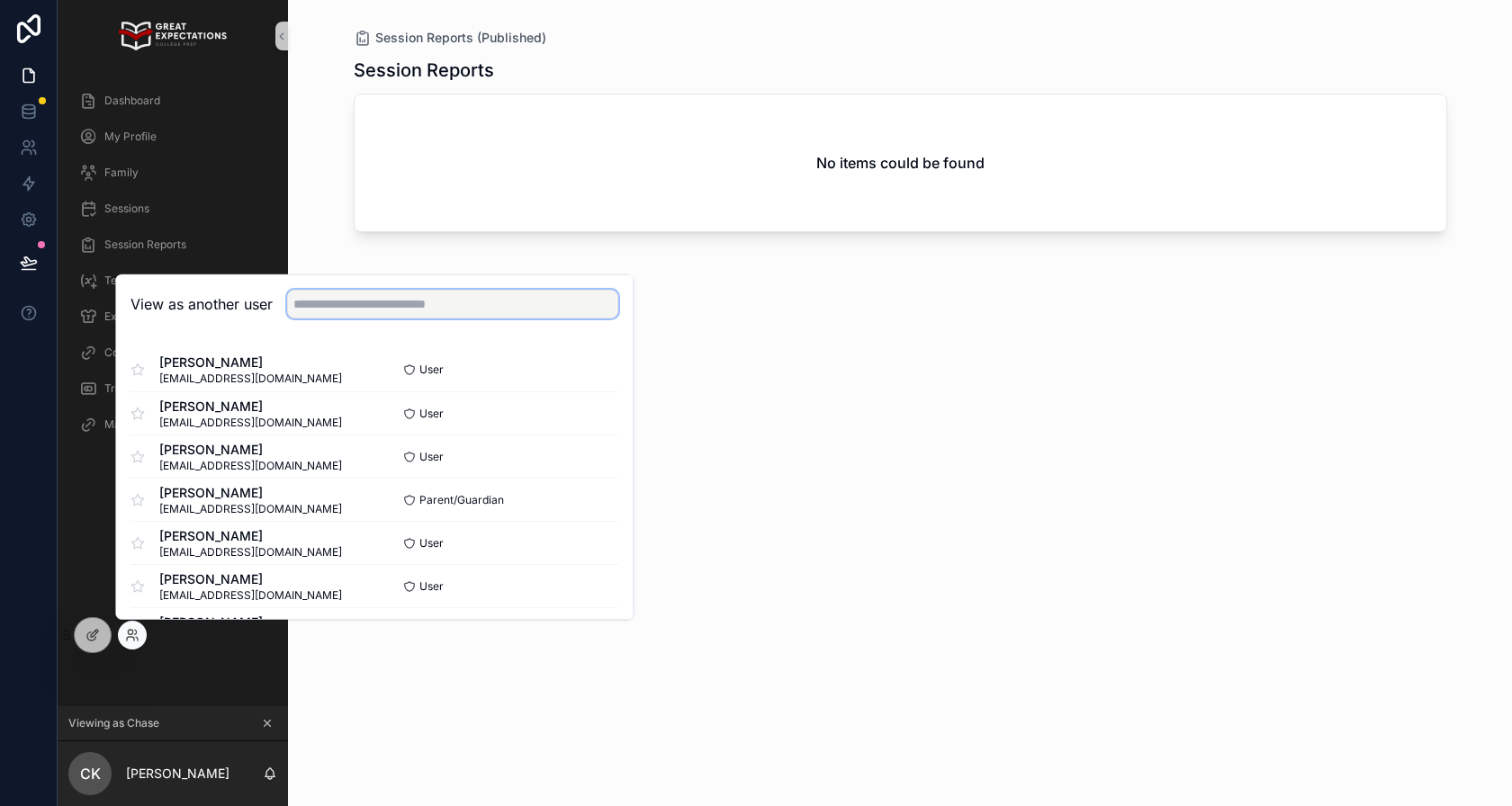
click at [472, 312] on input "text" at bounding box center [452, 305] width 331 height 29
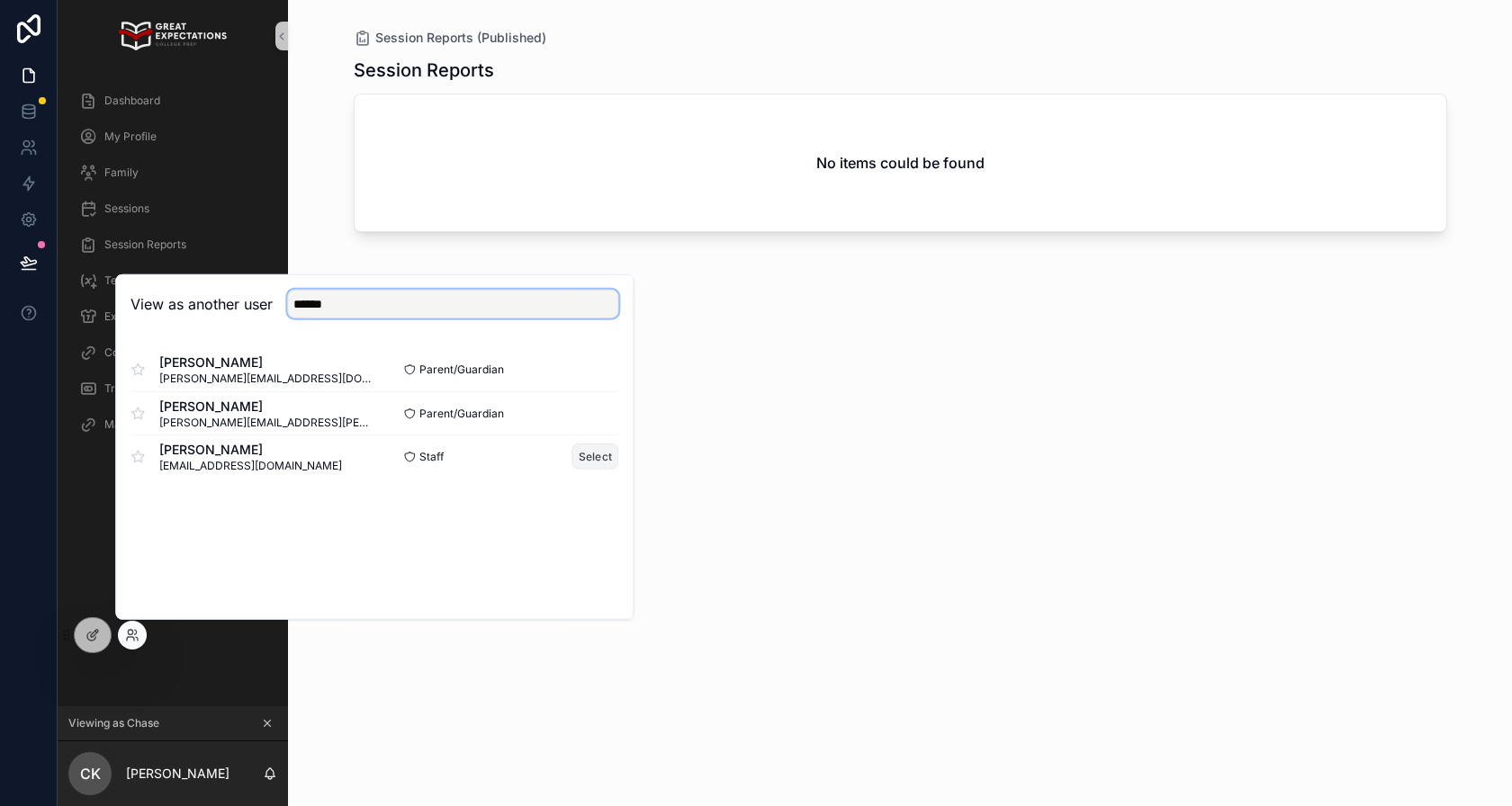
type input "******"
click at [598, 450] on button "Select" at bounding box center [595, 457] width 47 height 26
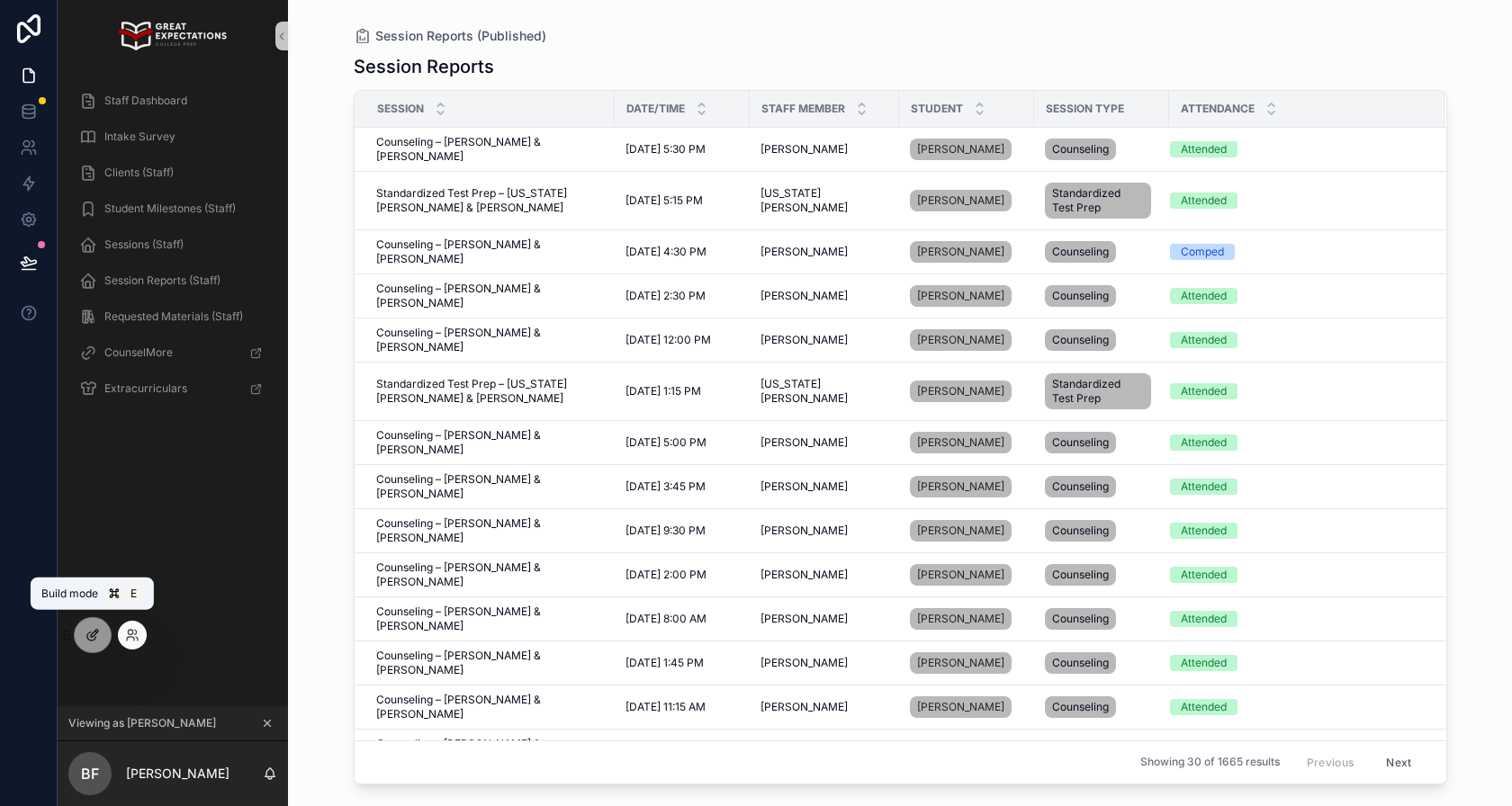
click at [98, 631] on icon at bounding box center [93, 636] width 15 height 15
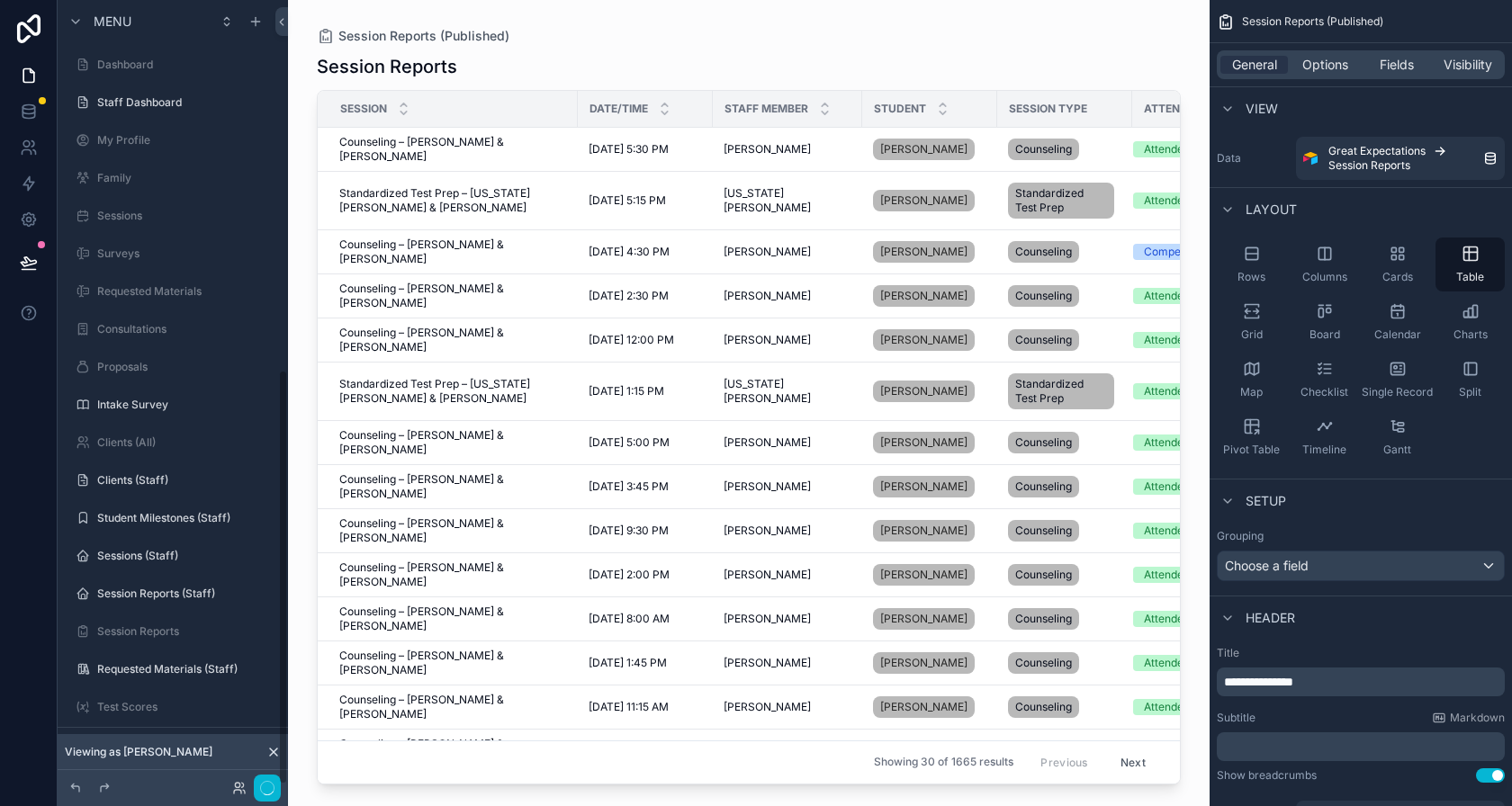
scroll to position [700, 0]
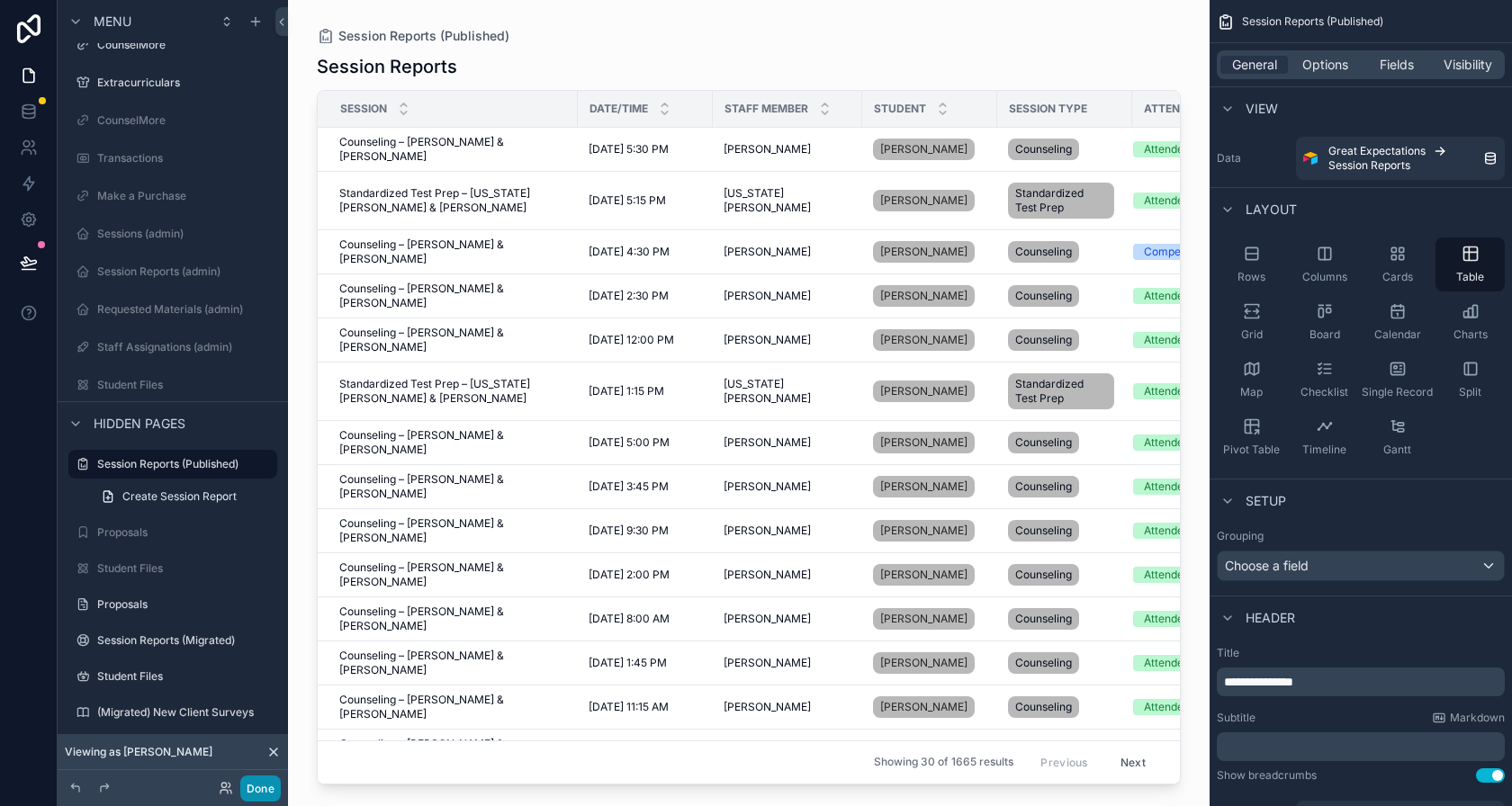
click at [270, 788] on button "Done" at bounding box center [261, 789] width 40 height 26
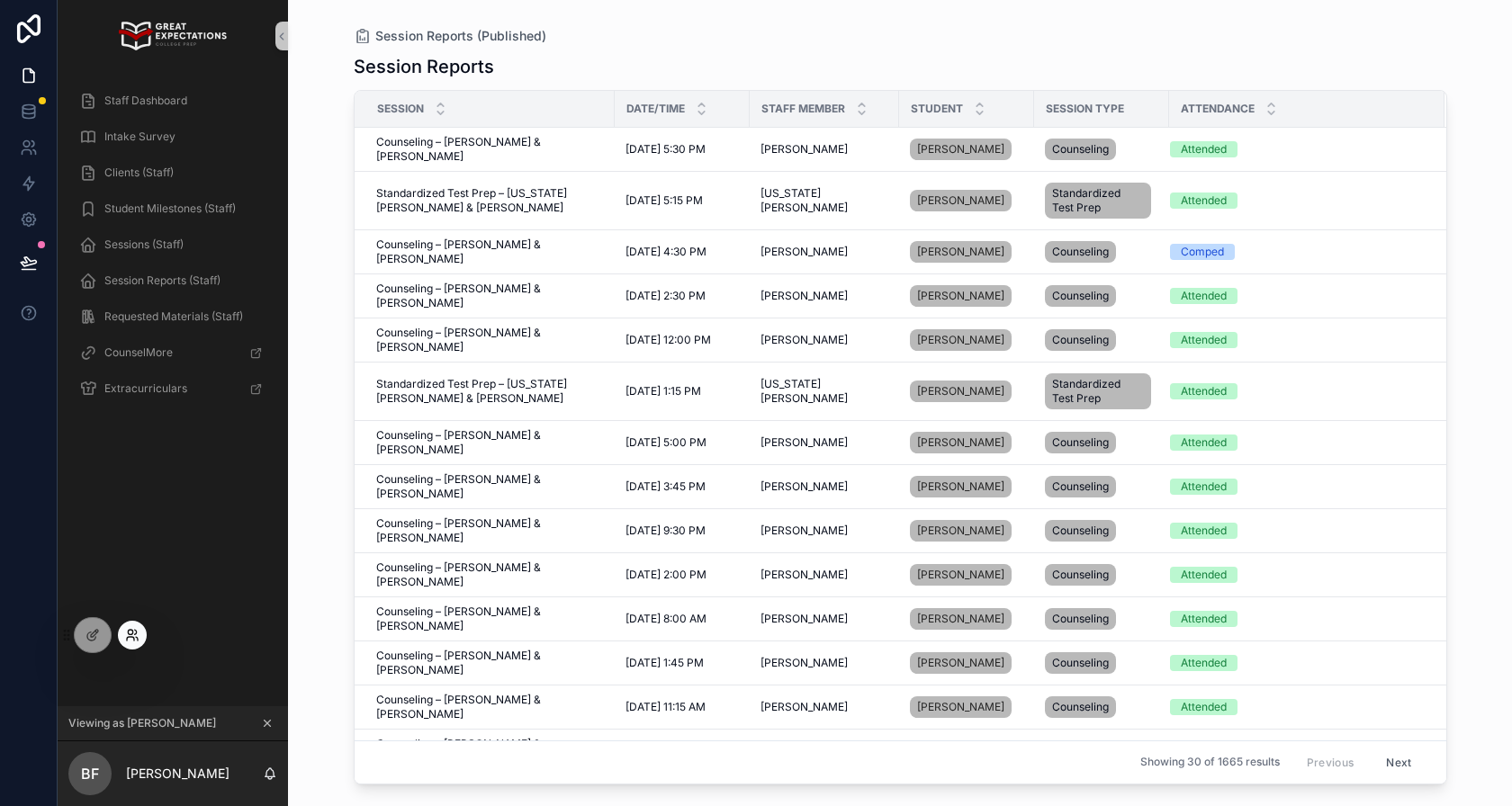
click at [127, 637] on icon at bounding box center [130, 639] width 7 height 4
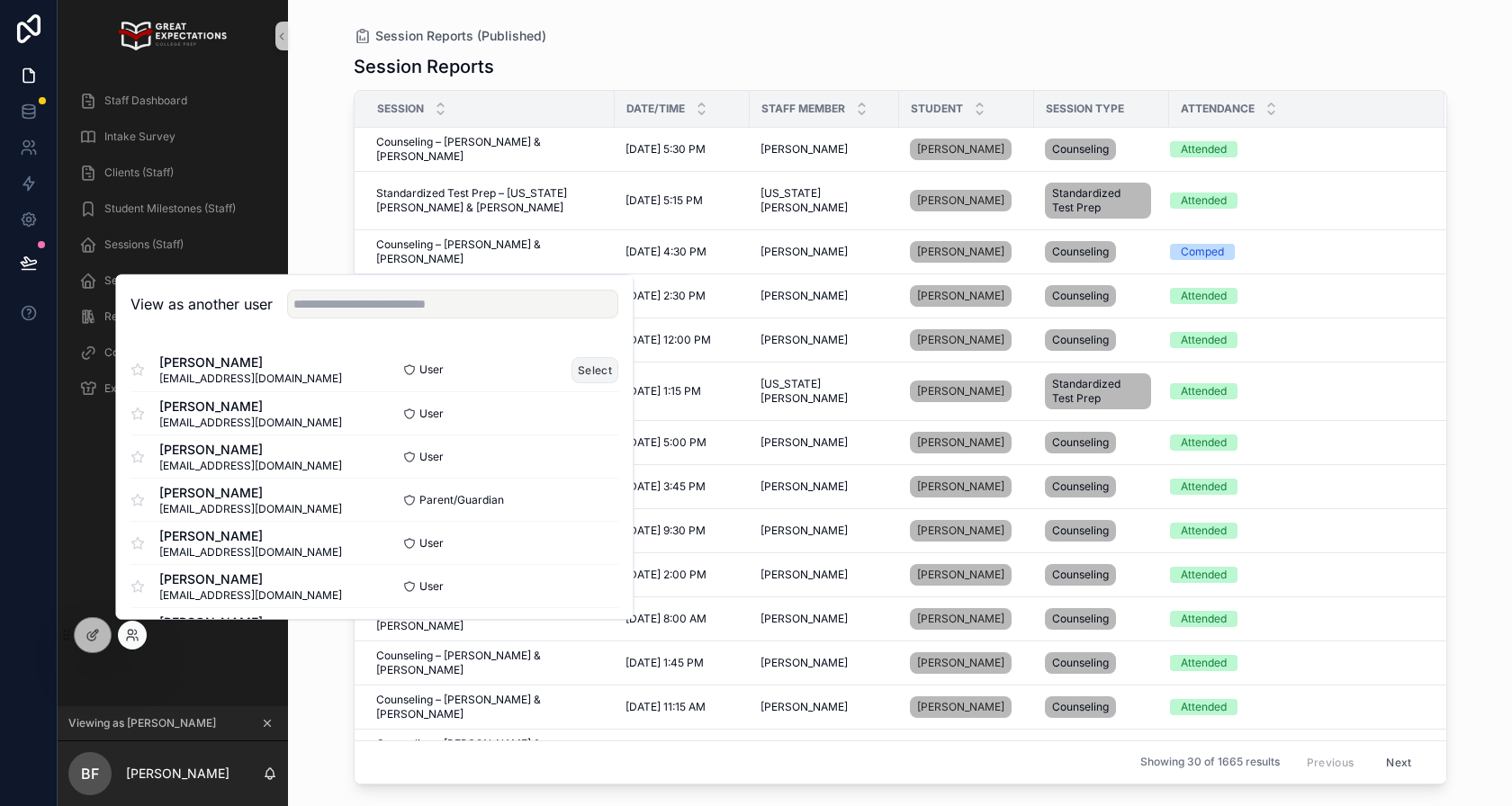
click at [589, 367] on button "Select" at bounding box center [595, 369] width 47 height 26
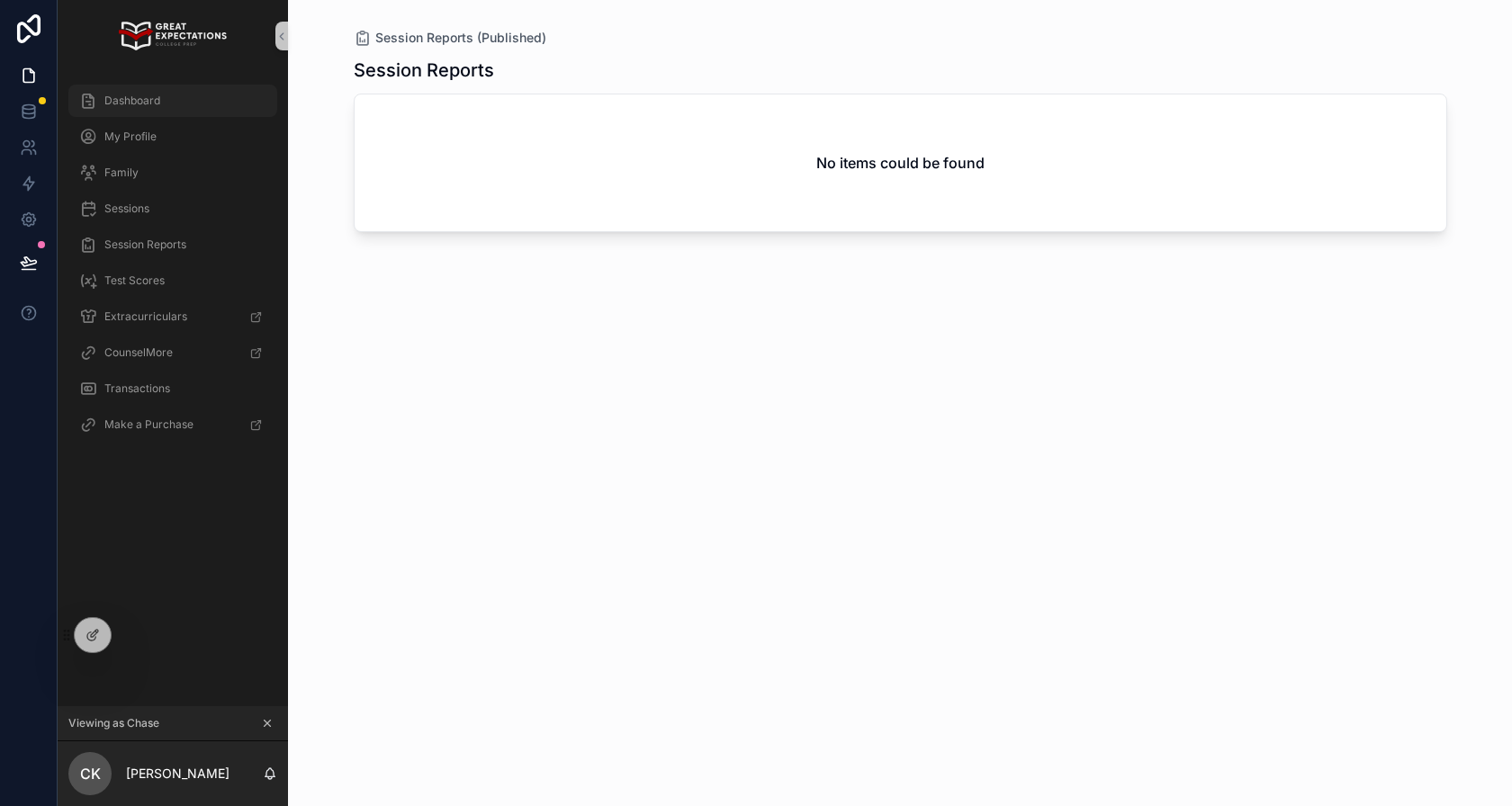
click at [150, 98] on span "Dashboard" at bounding box center [131, 101] width 56 height 15
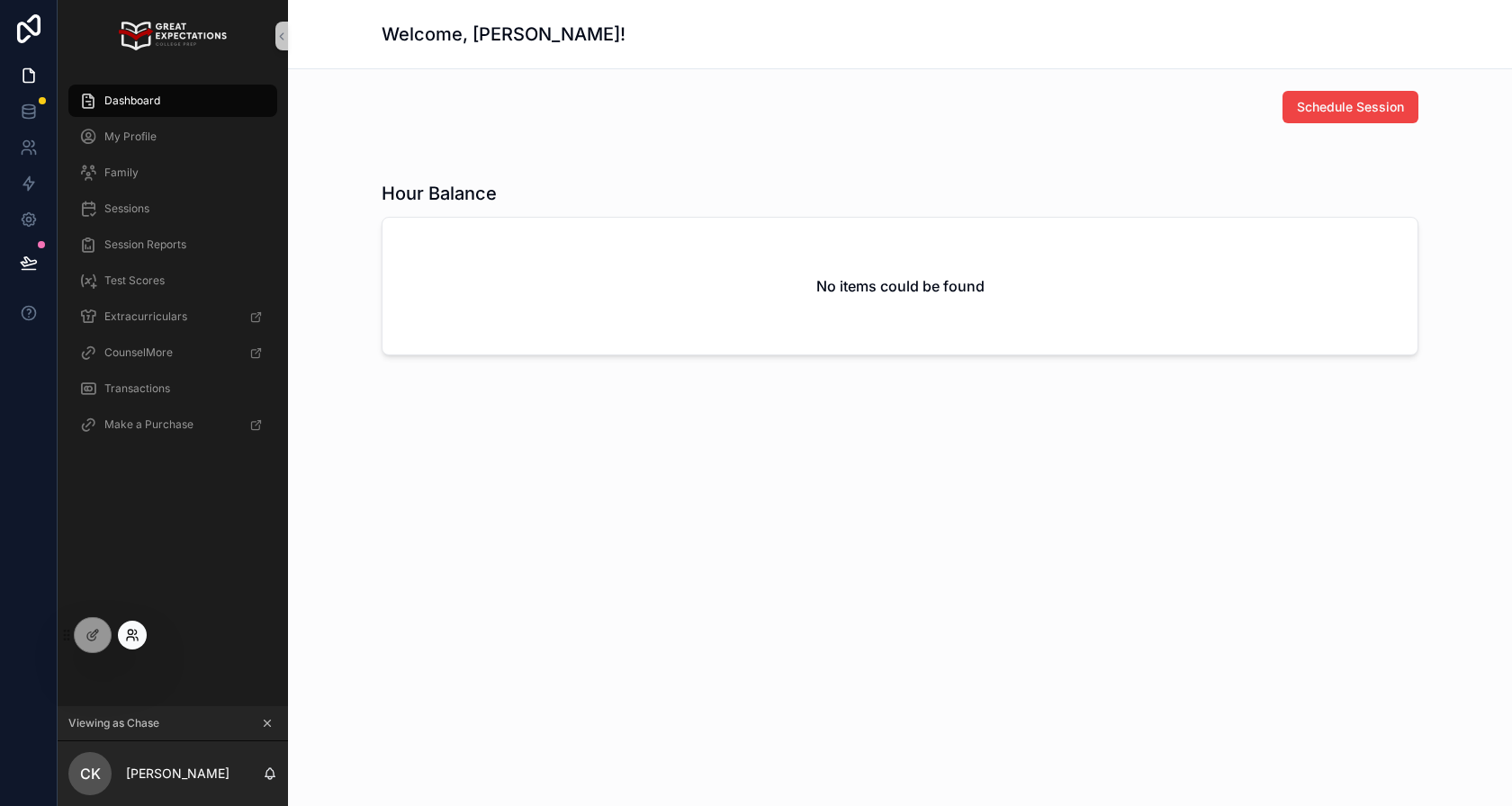
click at [129, 636] on icon at bounding box center [132, 636] width 15 height 15
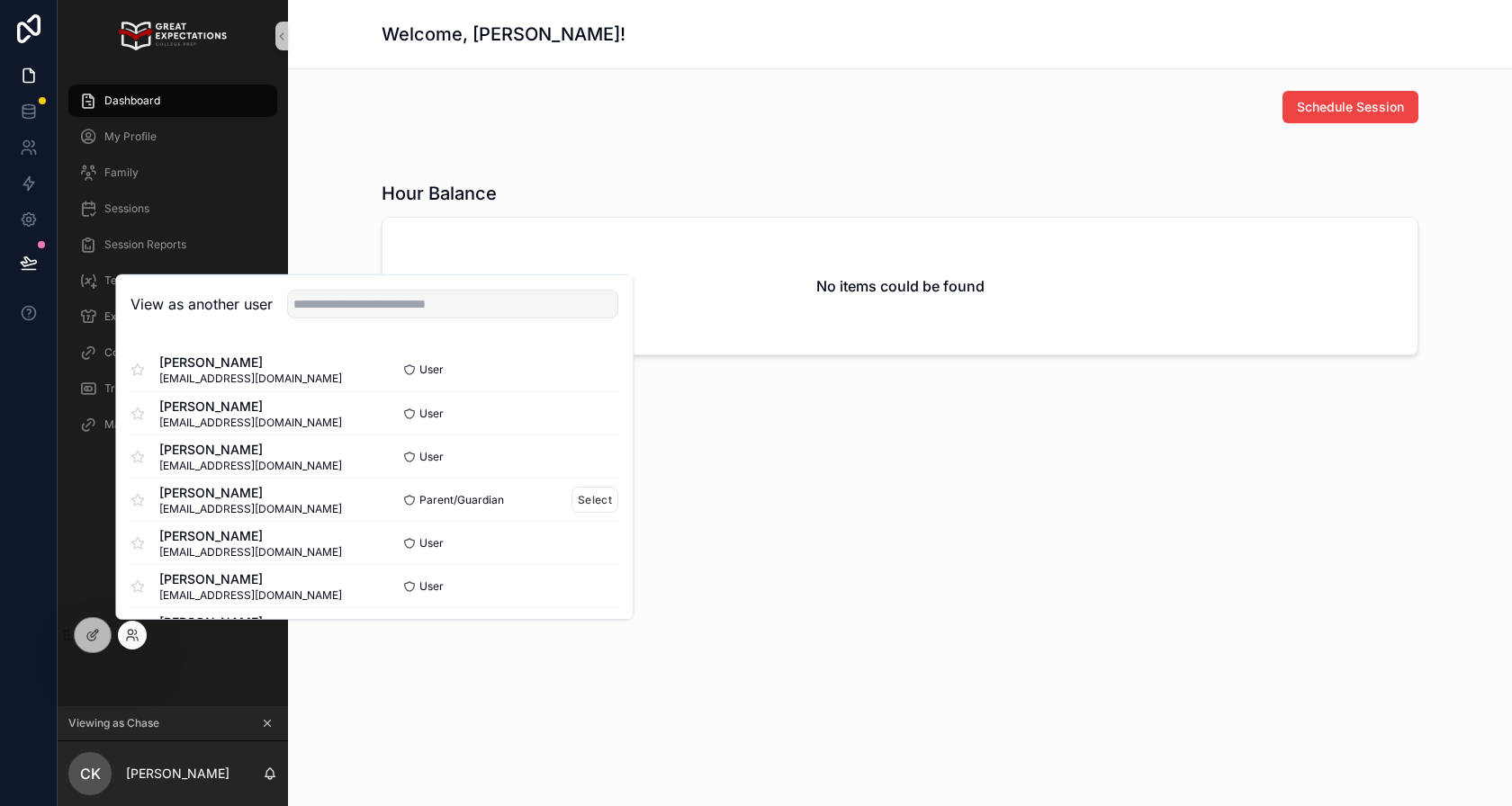
scroll to position [48, 0]
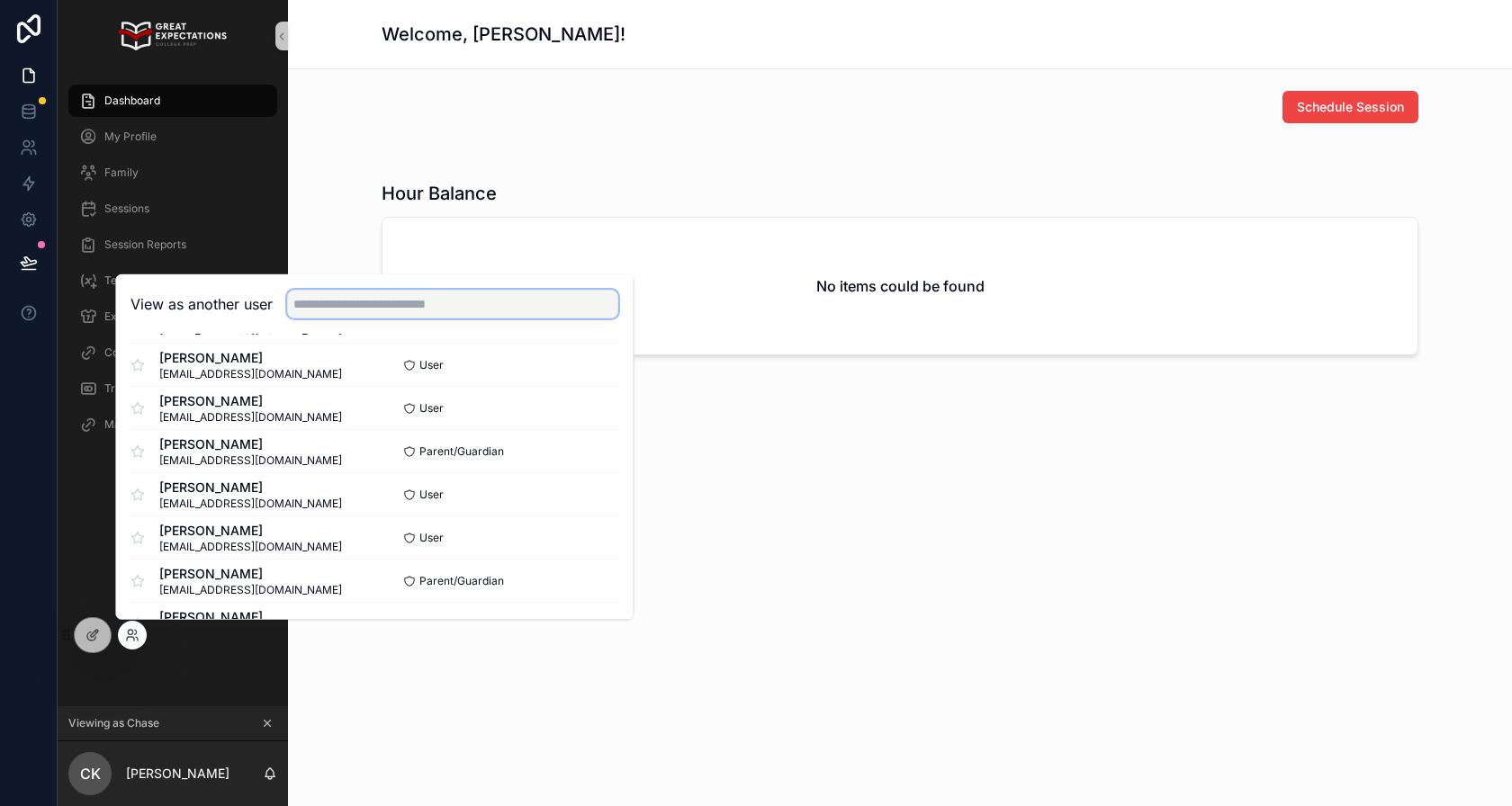
click at [544, 297] on input "text" at bounding box center [452, 305] width 331 height 29
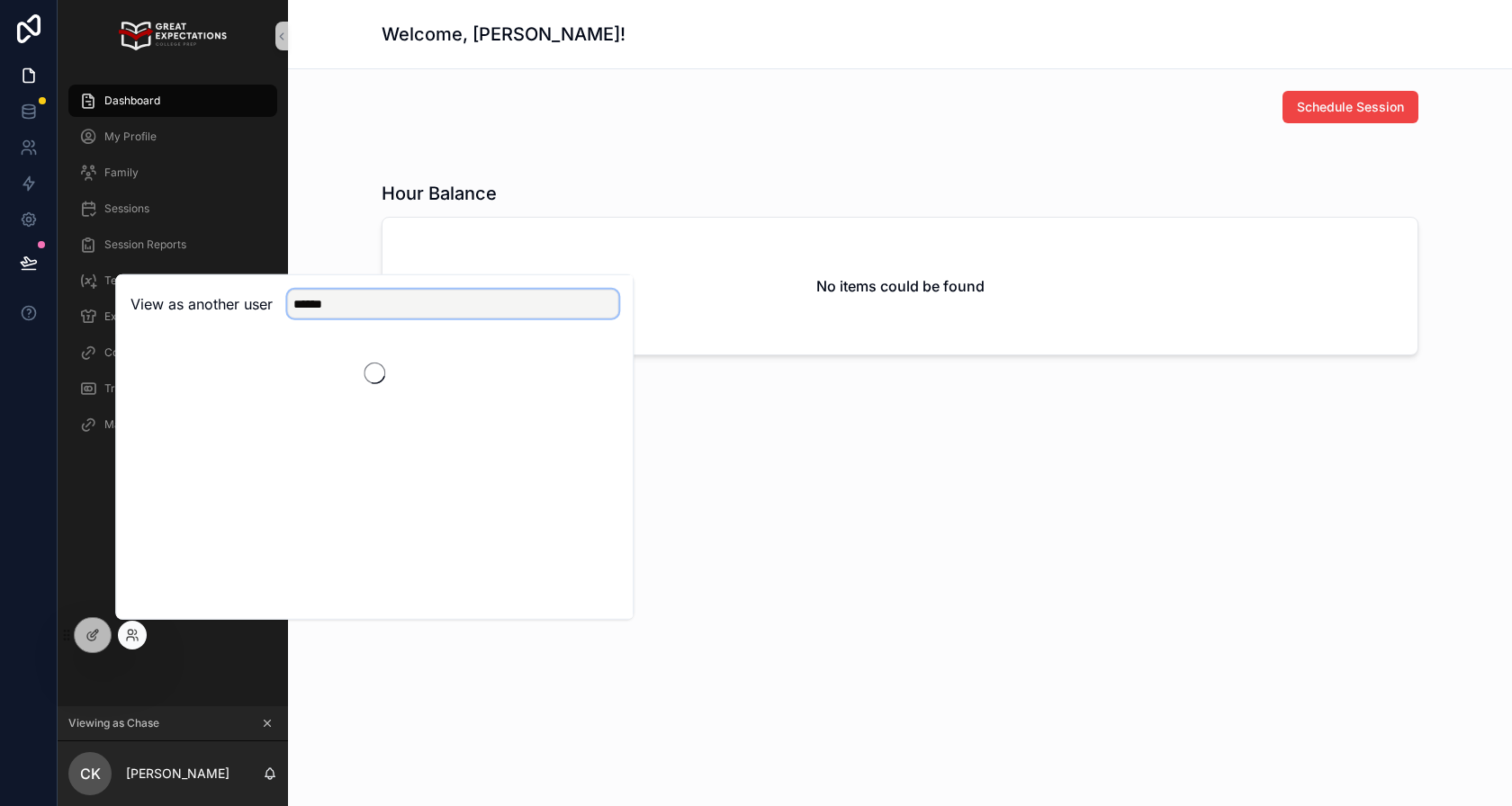
click at [544, 297] on input "******" at bounding box center [452, 305] width 331 height 29
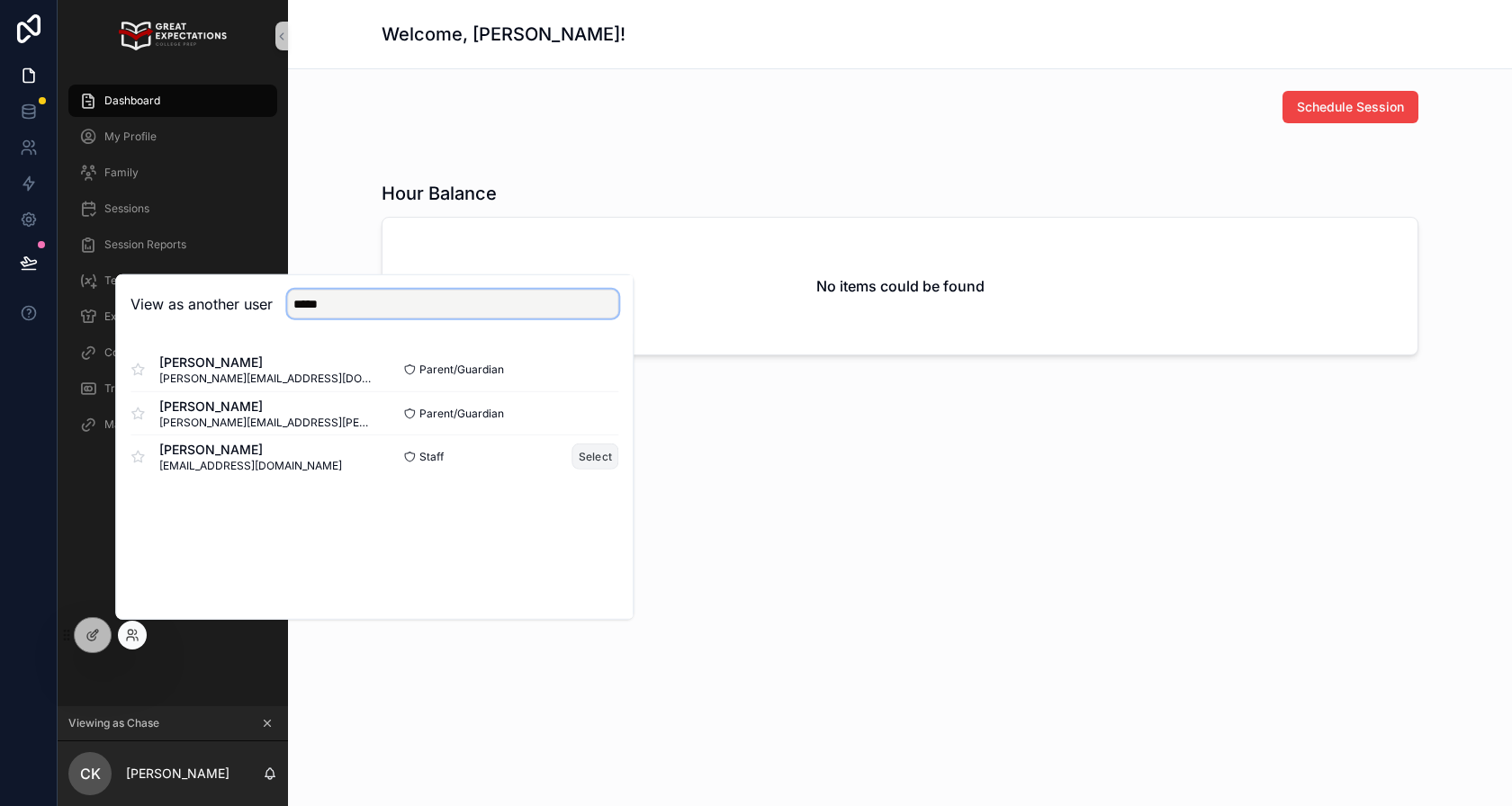
type input "*****"
click at [591, 453] on button "Select" at bounding box center [595, 457] width 47 height 26
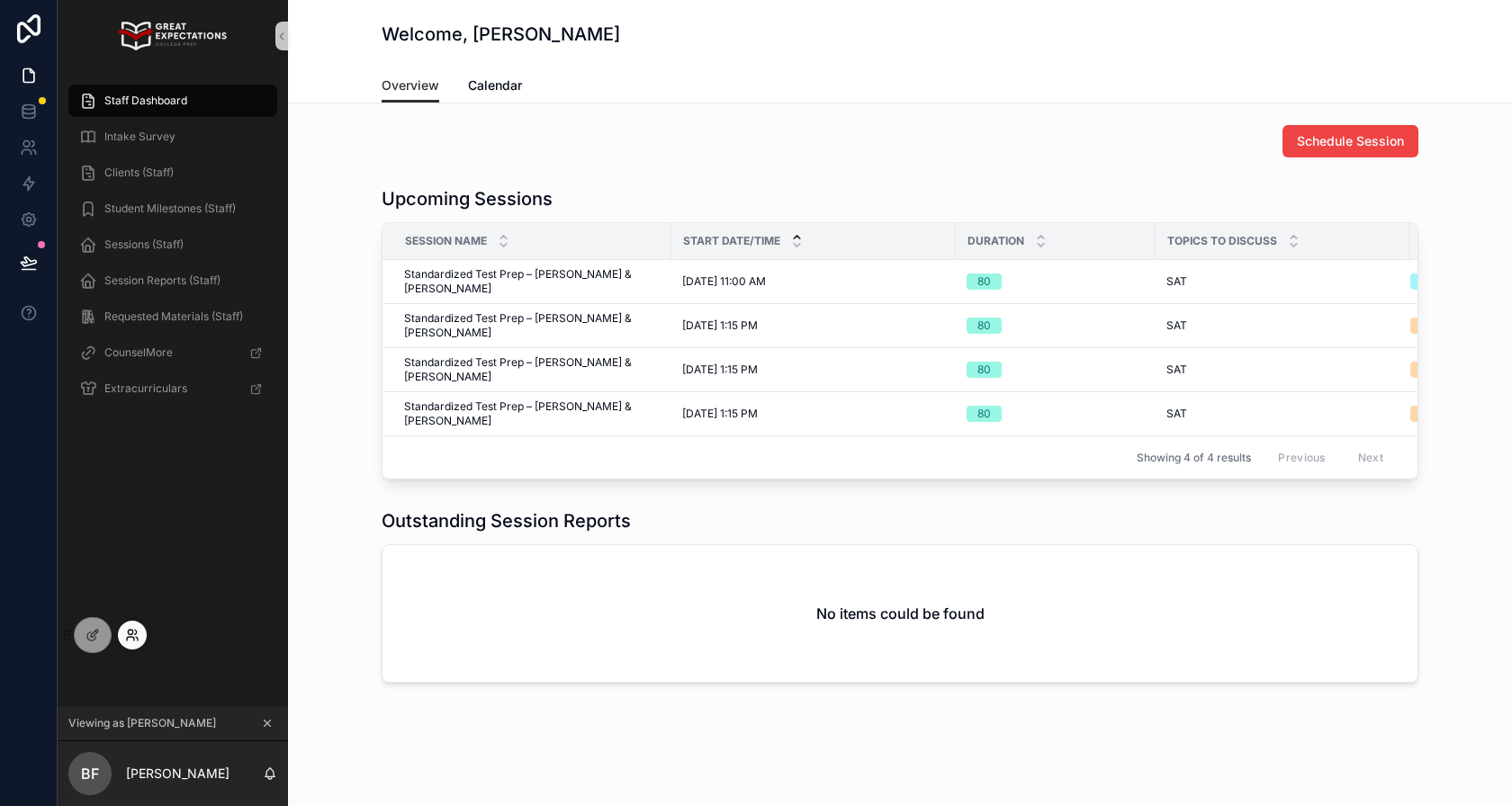
click at [127, 640] on icon at bounding box center [130, 639] width 7 height 4
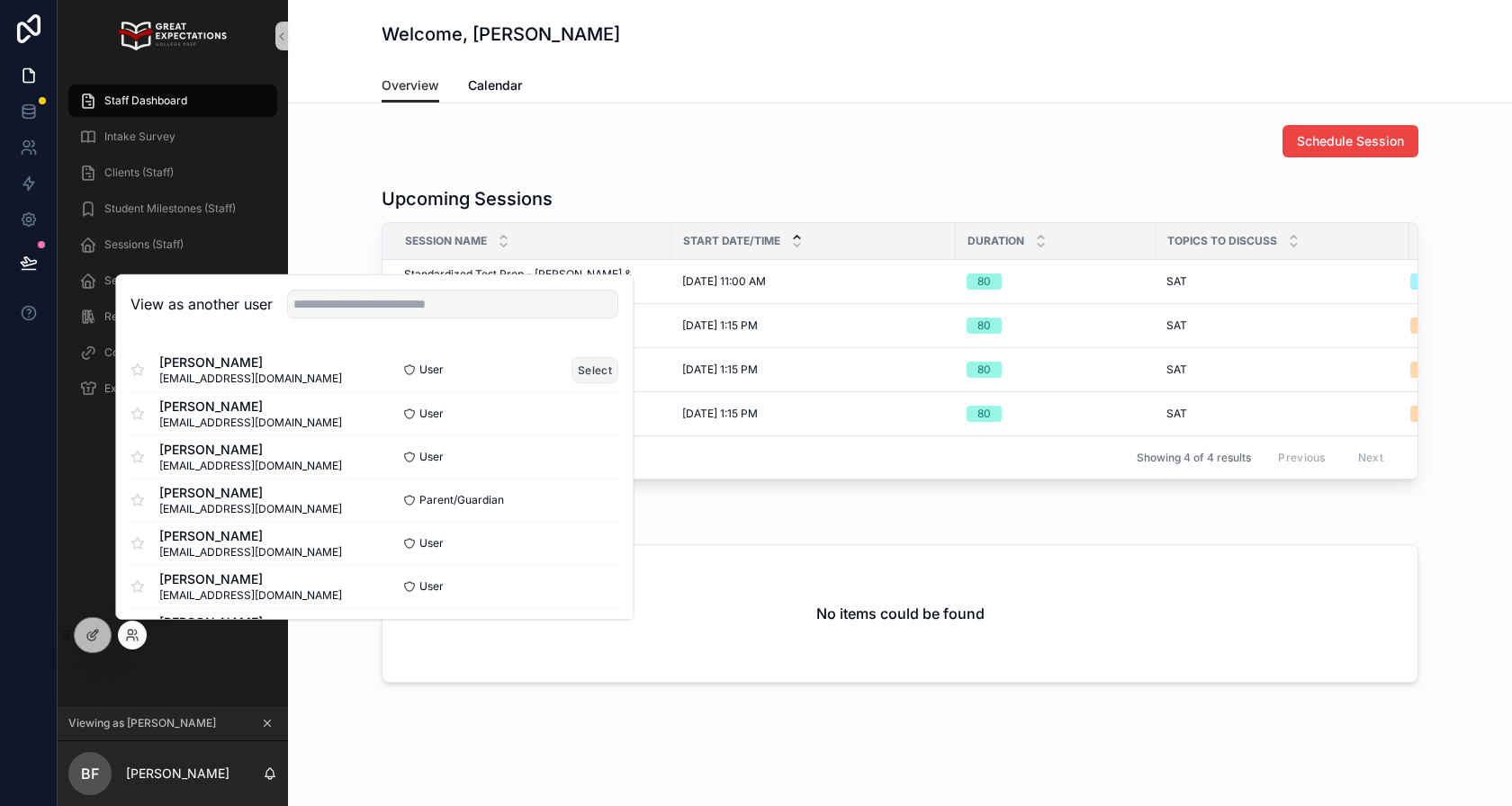
click at [604, 367] on button "Select" at bounding box center [595, 369] width 47 height 26
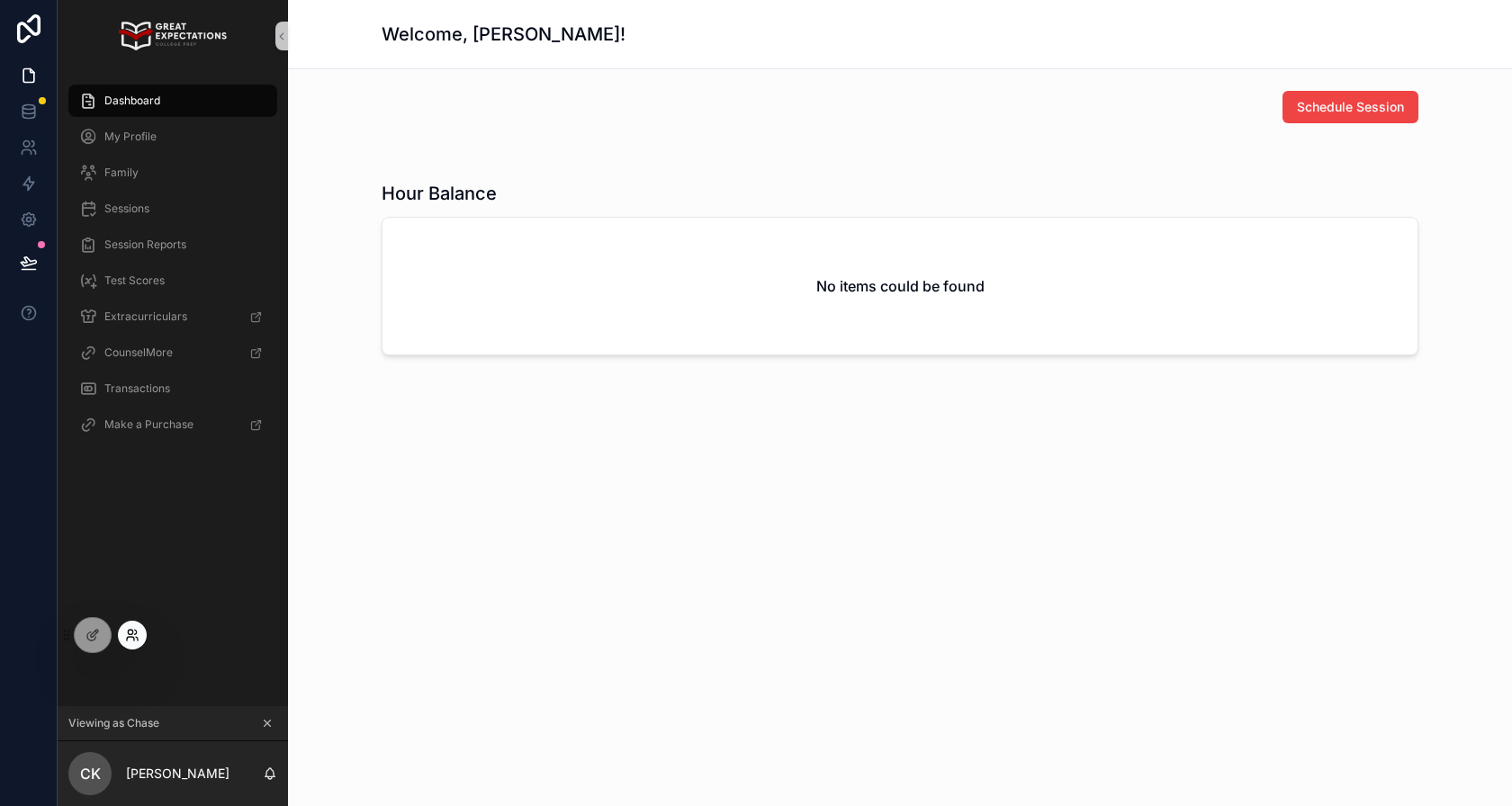
click at [137, 637] on icon at bounding box center [132, 636] width 15 height 15
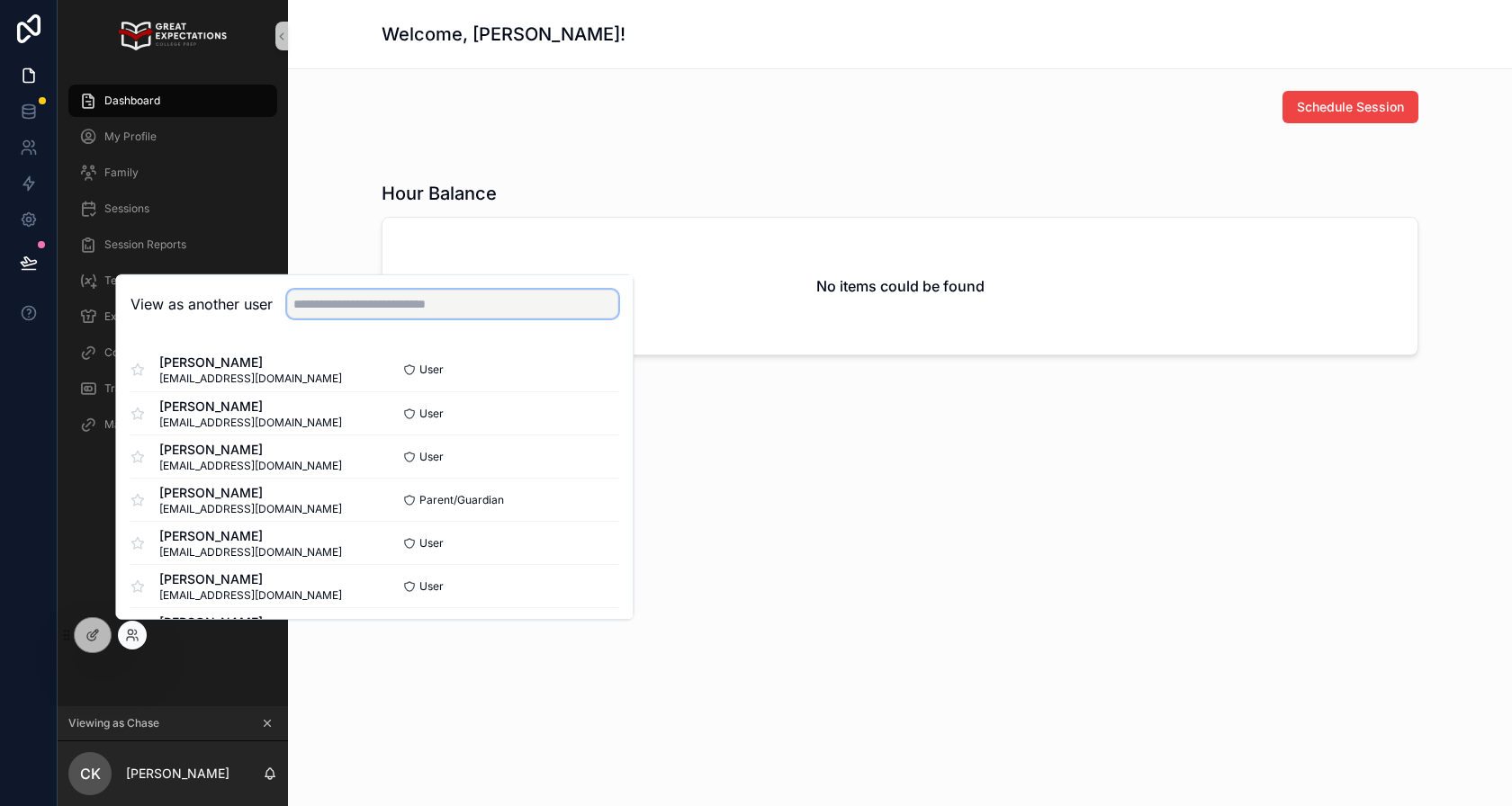
click at [483, 309] on input "text" at bounding box center [452, 305] width 331 height 29
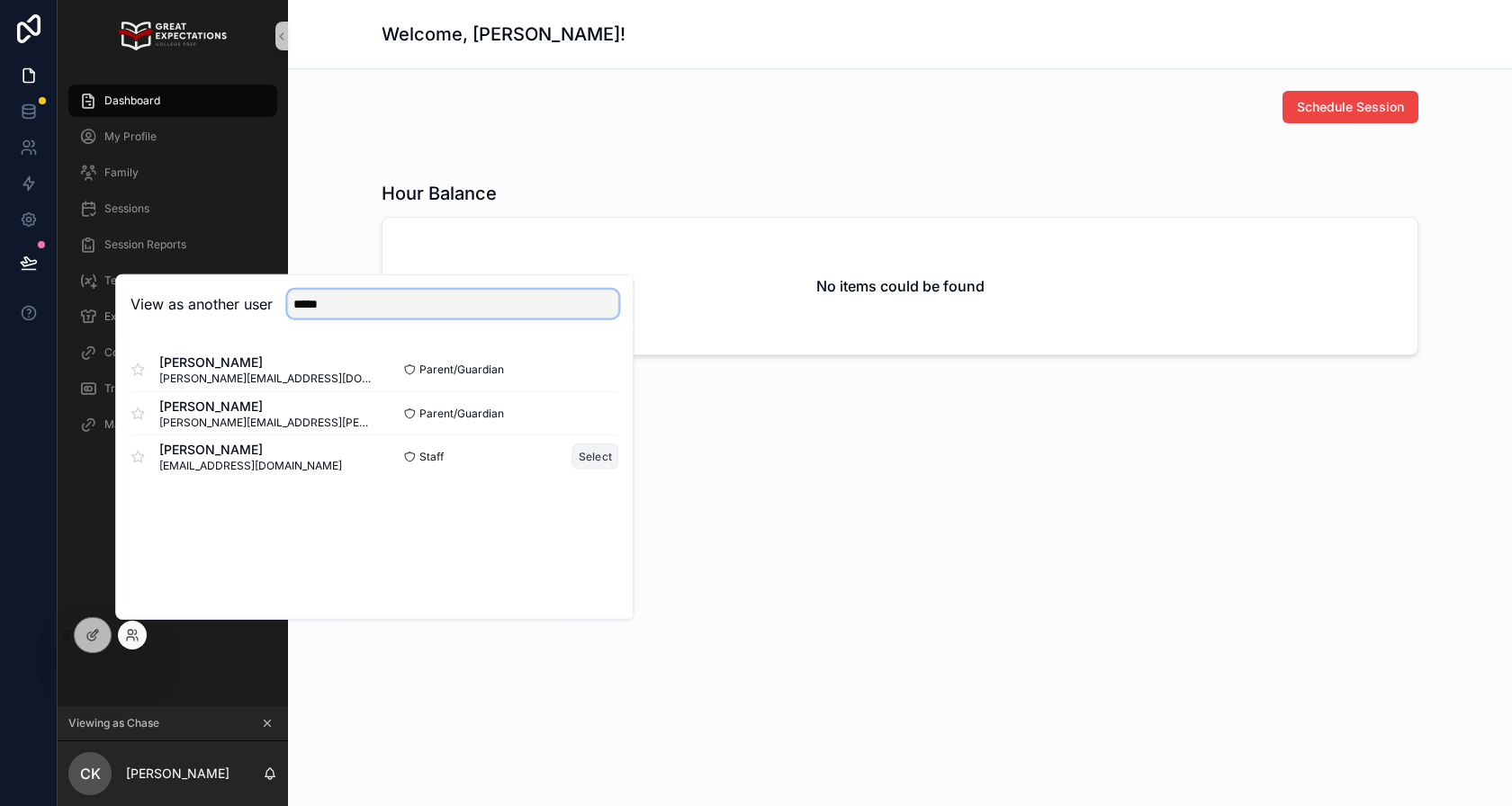
type input "*****"
click at [600, 448] on button "Select" at bounding box center [595, 457] width 47 height 26
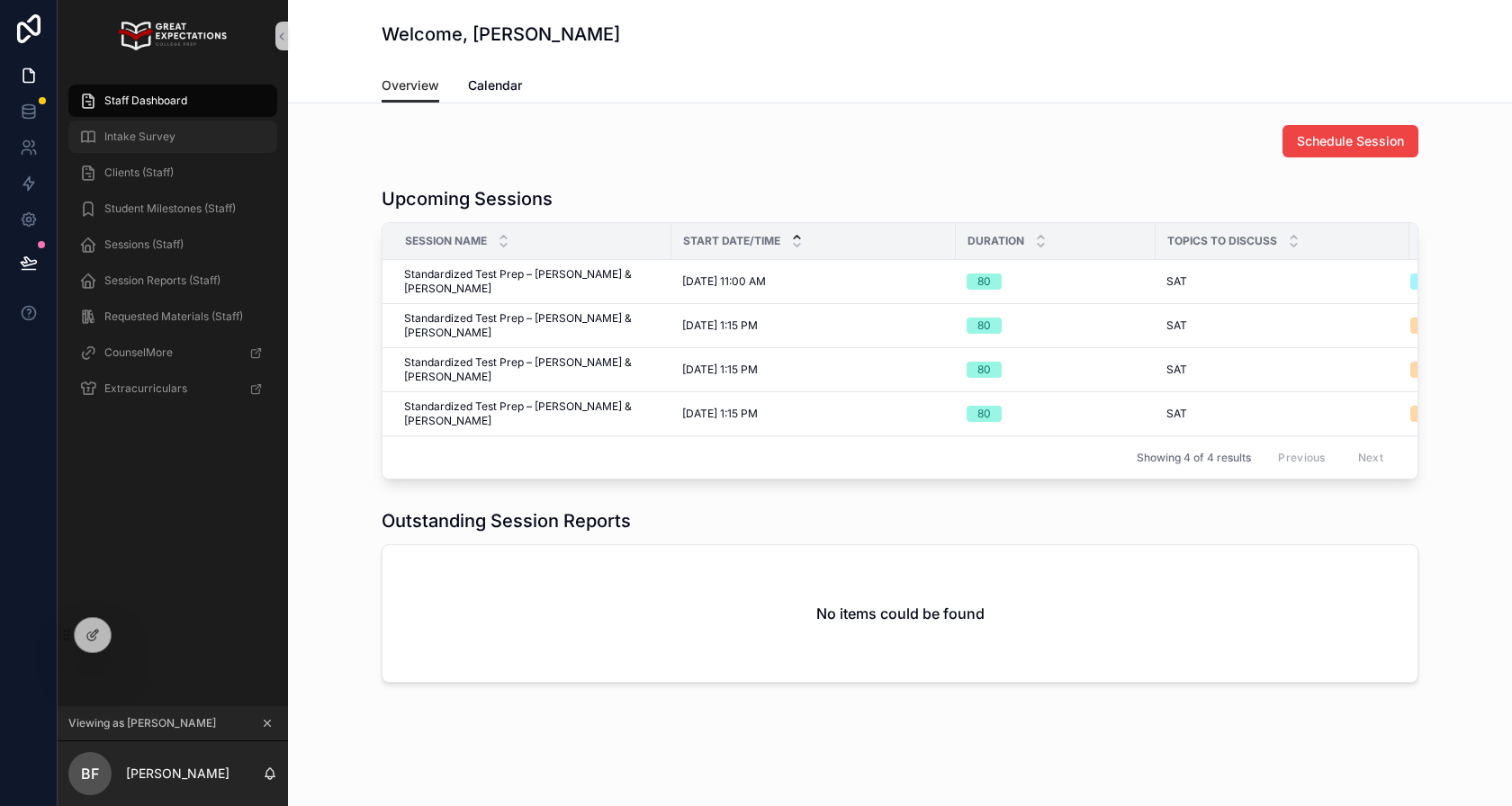
click at [166, 132] on span "Intake Survey" at bounding box center [140, 137] width 71 height 15
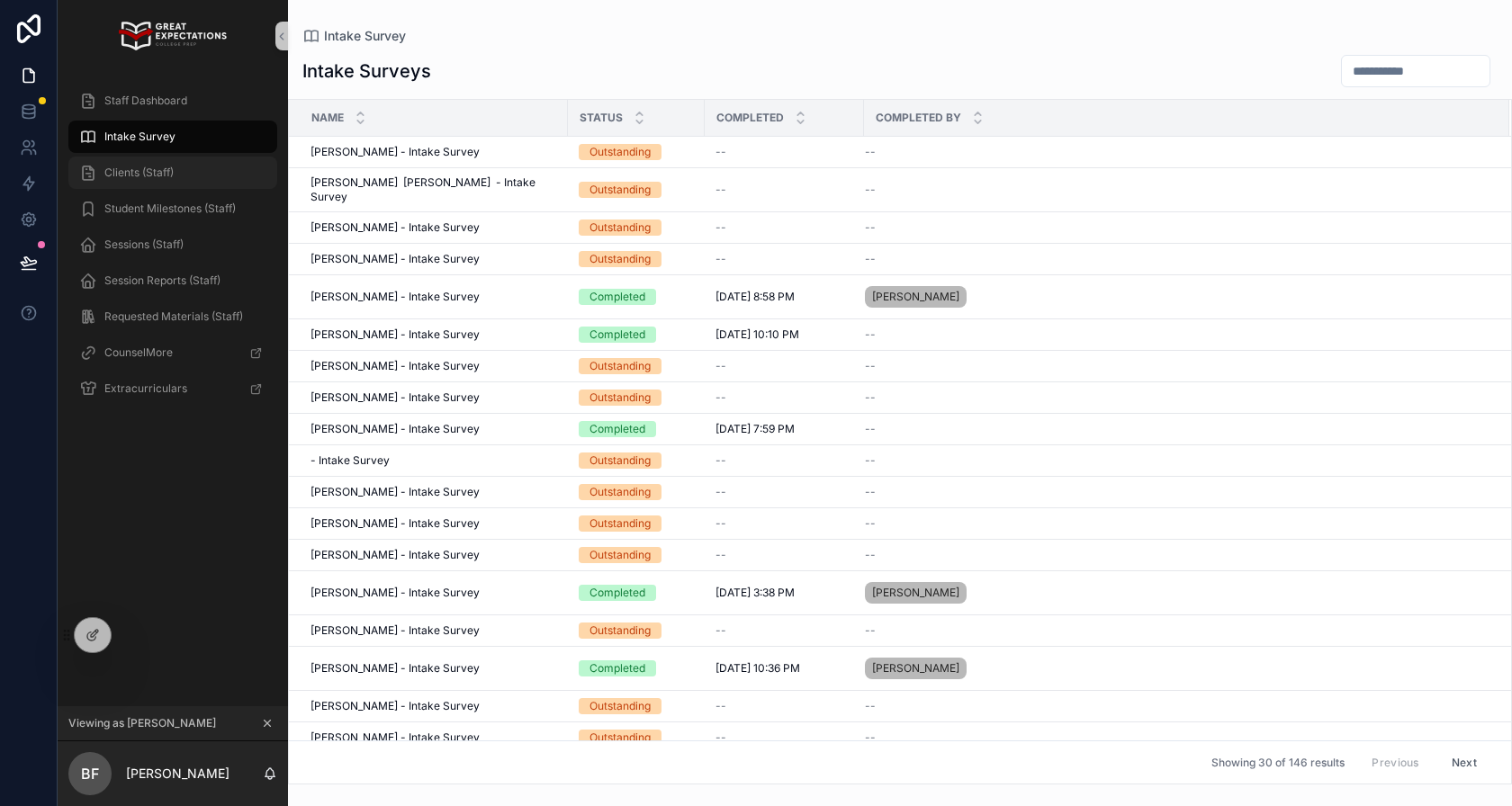
click at [176, 161] on div "Clients (Staff)" at bounding box center [172, 173] width 187 height 29
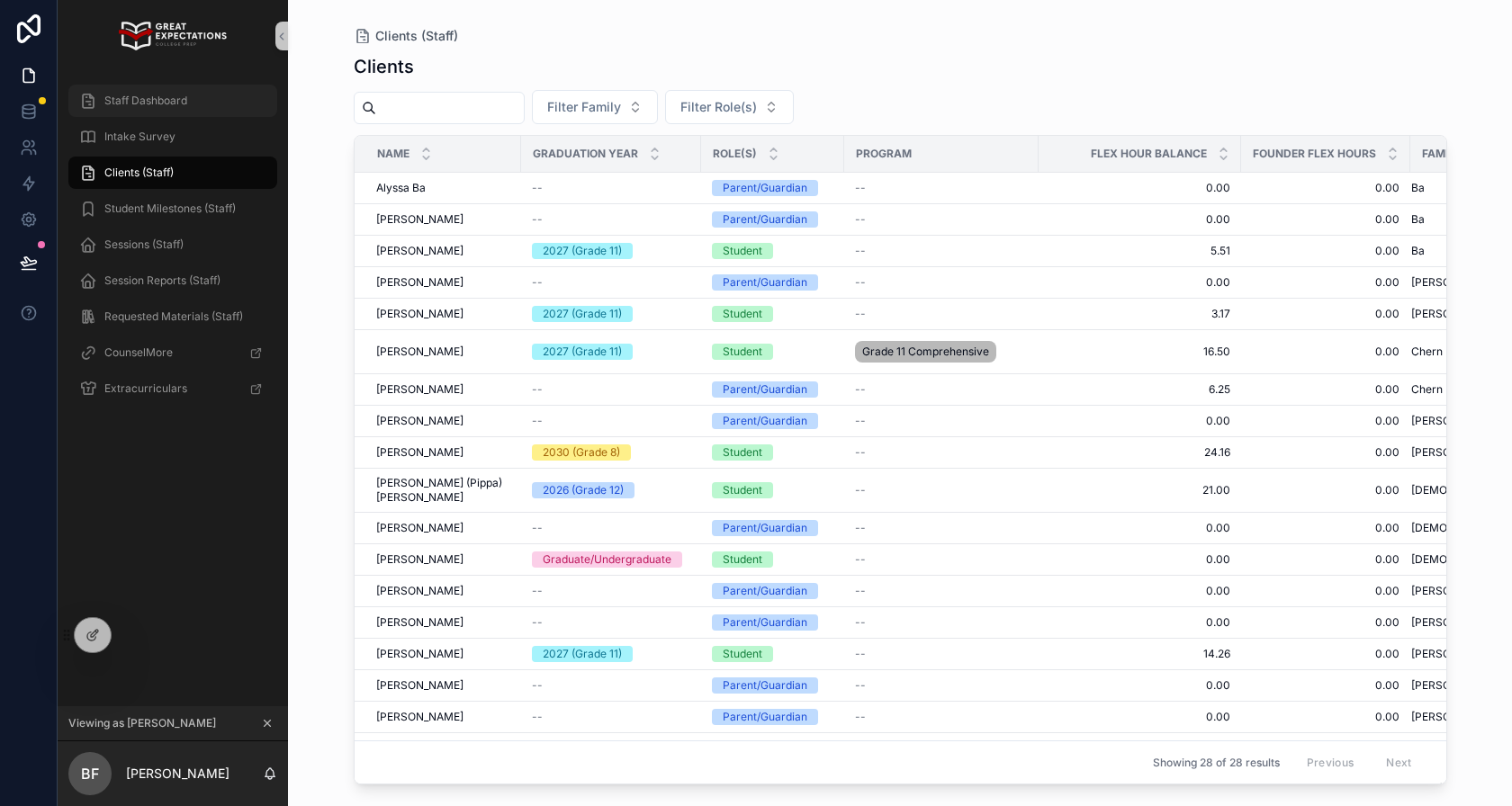
click at [171, 114] on div "Staff Dashboard" at bounding box center [172, 101] width 187 height 29
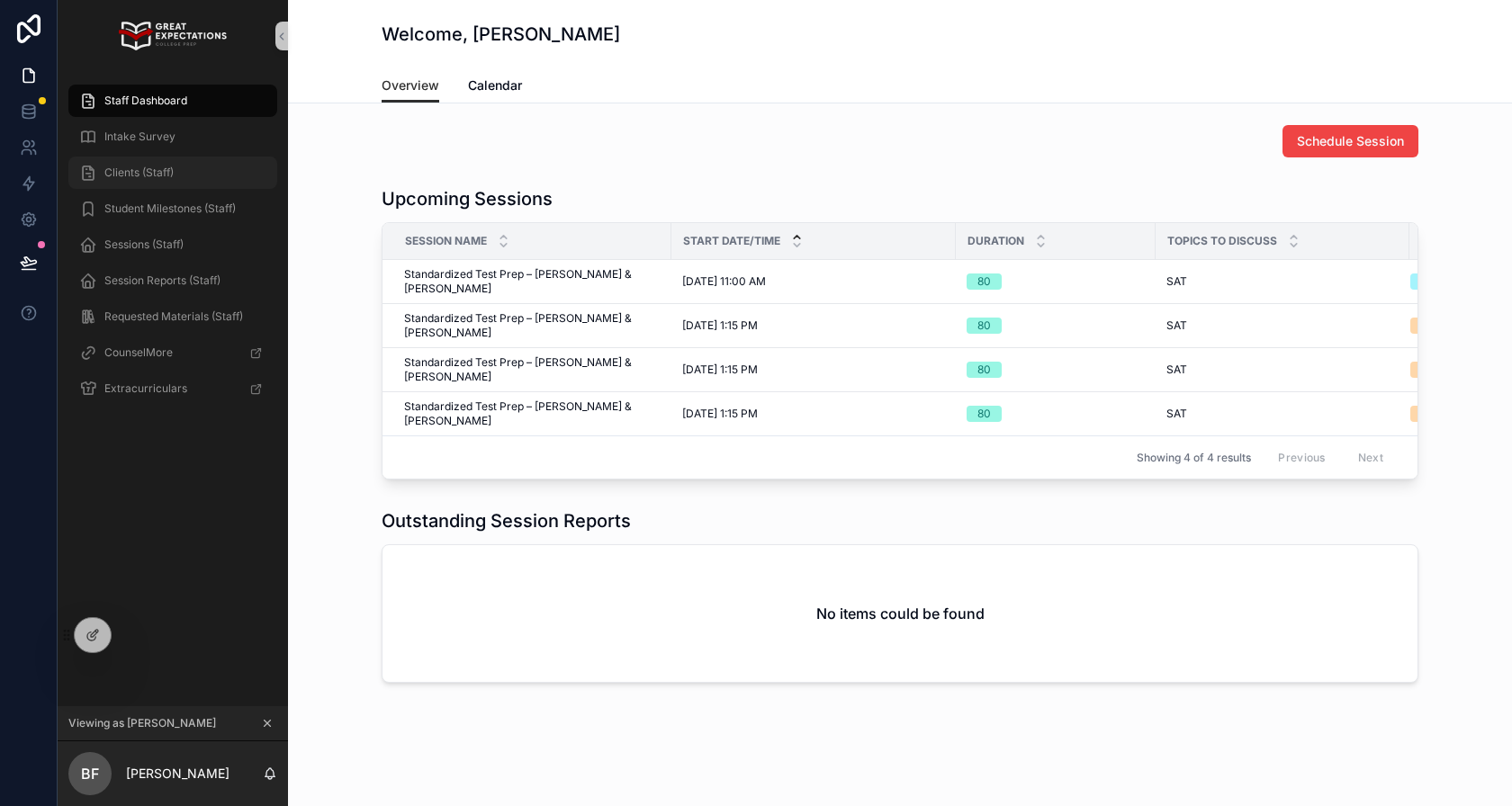
click at [185, 173] on div "Clients (Staff)" at bounding box center [172, 173] width 187 height 29
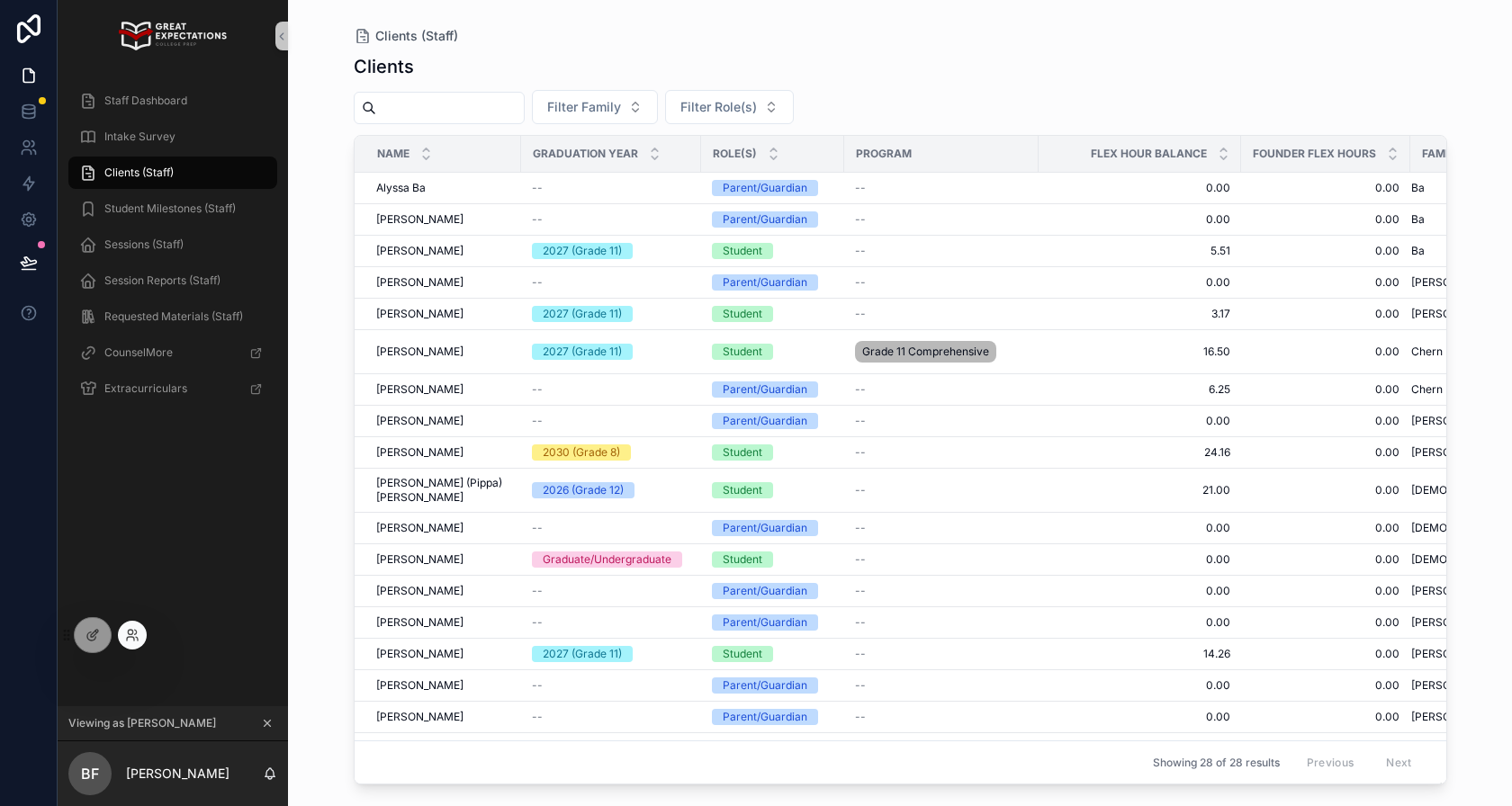
click at [136, 646] on div at bounding box center [132, 636] width 29 height 29
click at [129, 638] on icon at bounding box center [132, 636] width 15 height 15
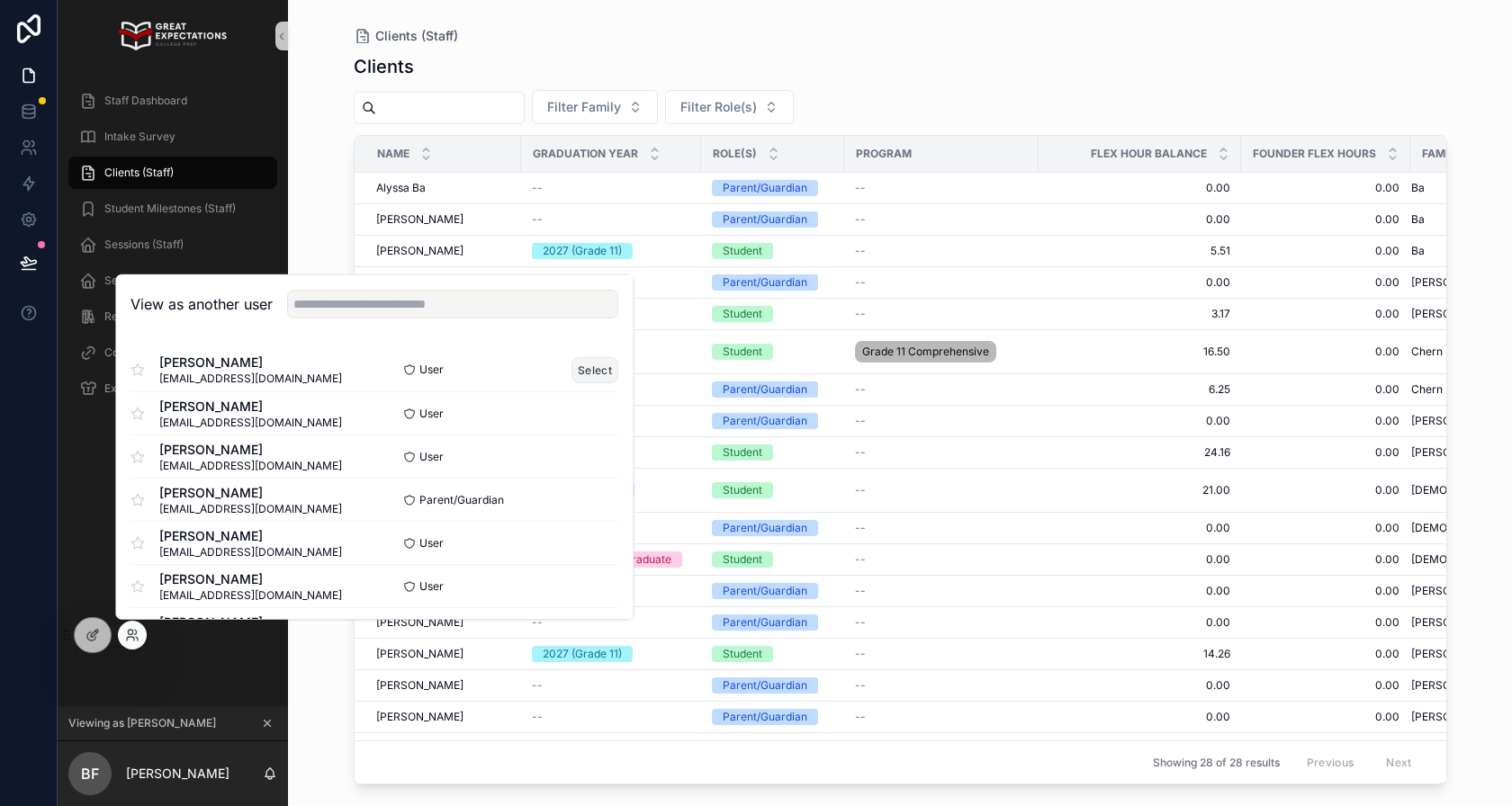
click at [594, 370] on button "Select" at bounding box center [595, 369] width 47 height 26
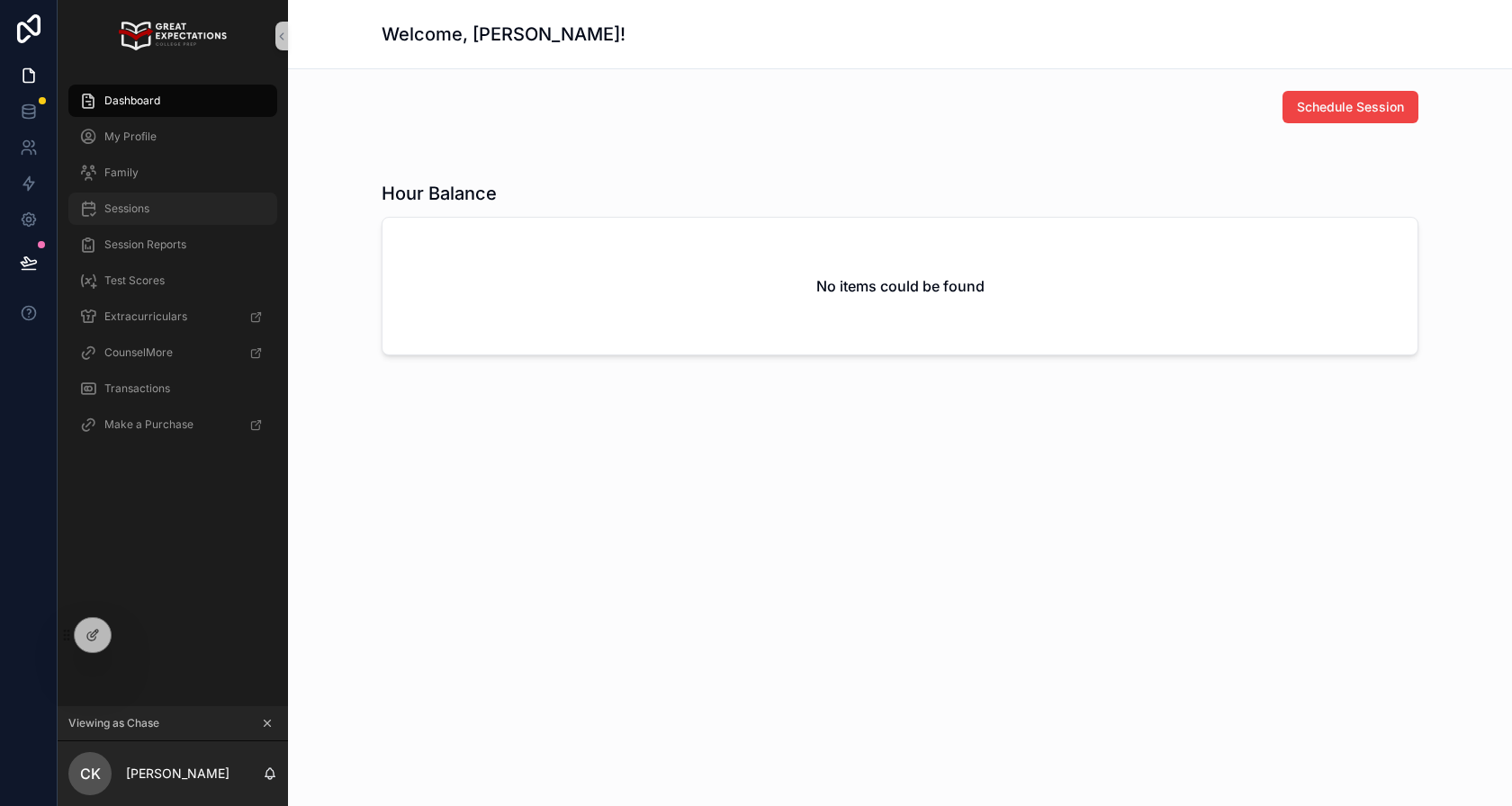
click at [138, 207] on span "Sessions" at bounding box center [126, 209] width 45 height 15
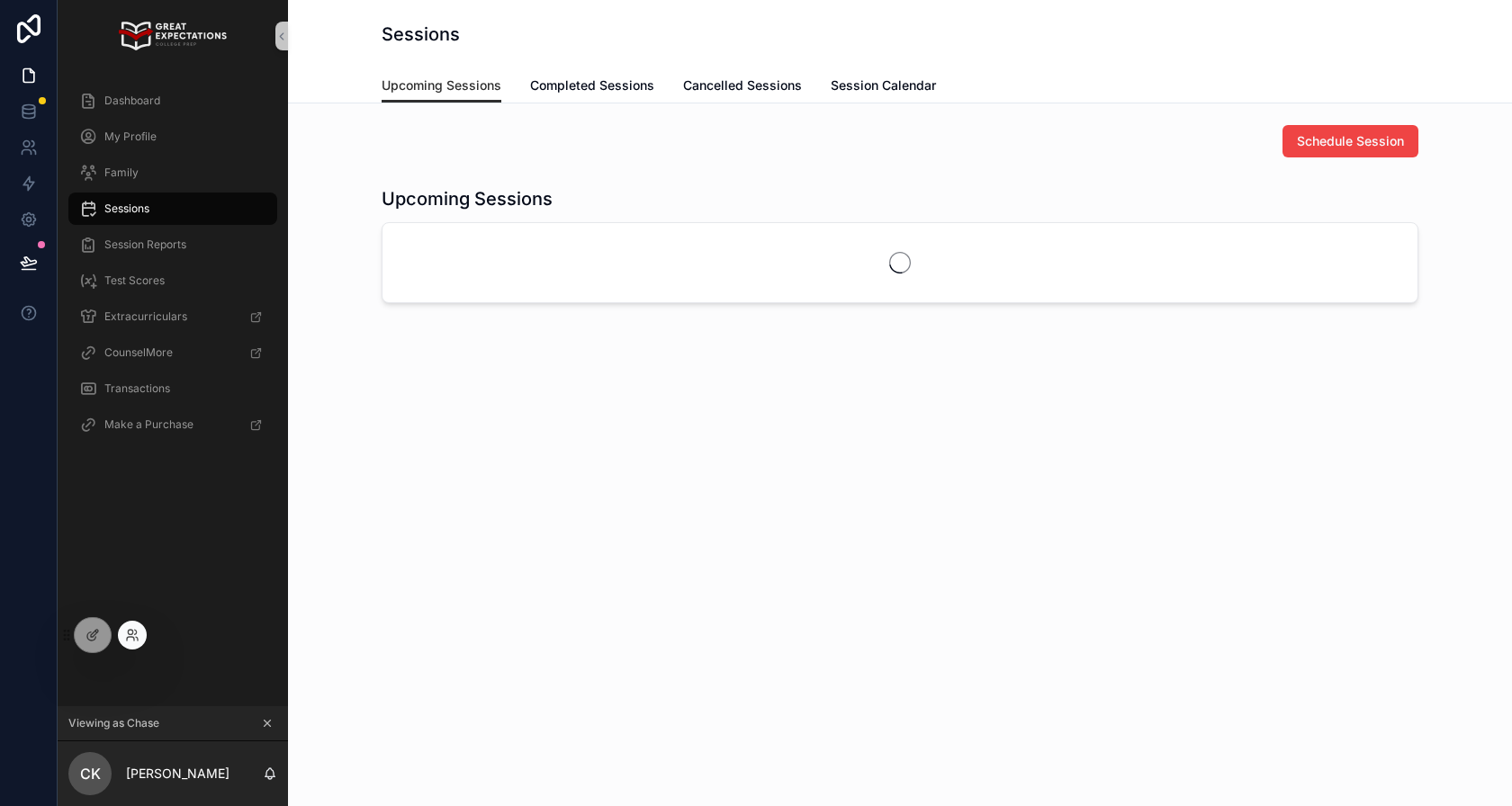
click at [140, 634] on div at bounding box center [132, 636] width 29 height 29
click at [134, 640] on icon at bounding box center [132, 636] width 15 height 15
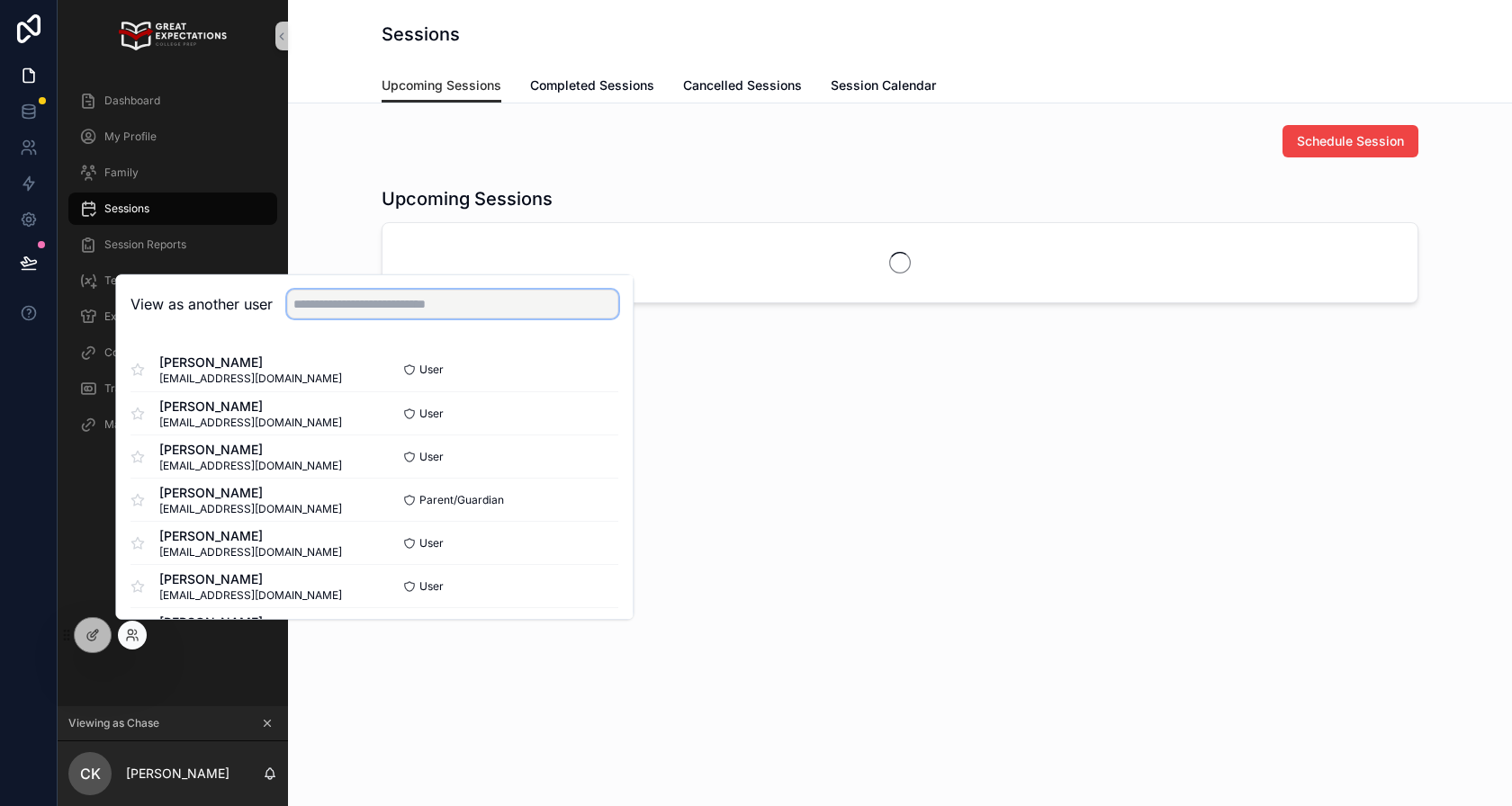
click at [375, 316] on input "text" at bounding box center [452, 305] width 331 height 29
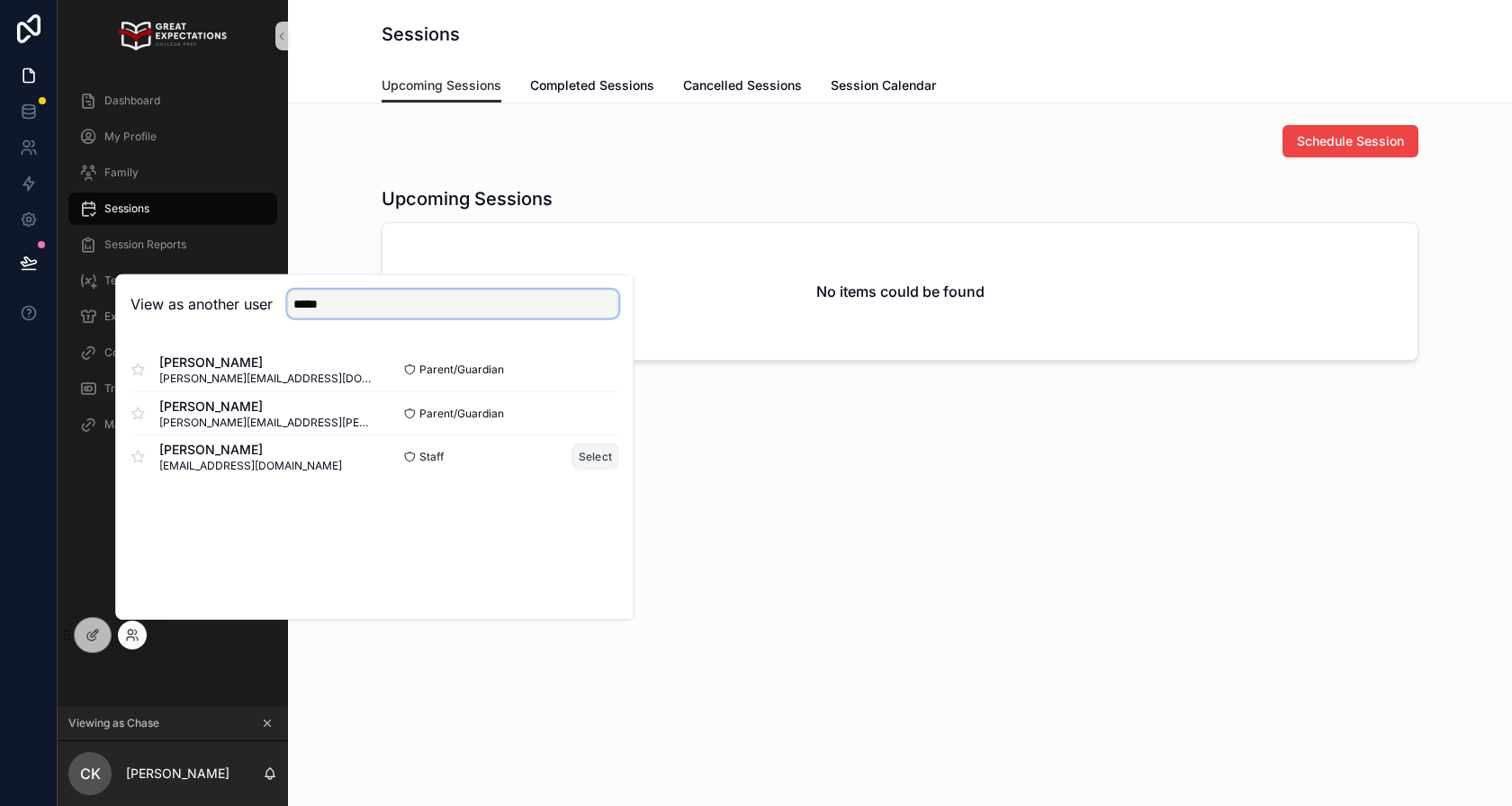
type input "*****"
click at [593, 450] on button "Select" at bounding box center [595, 457] width 47 height 26
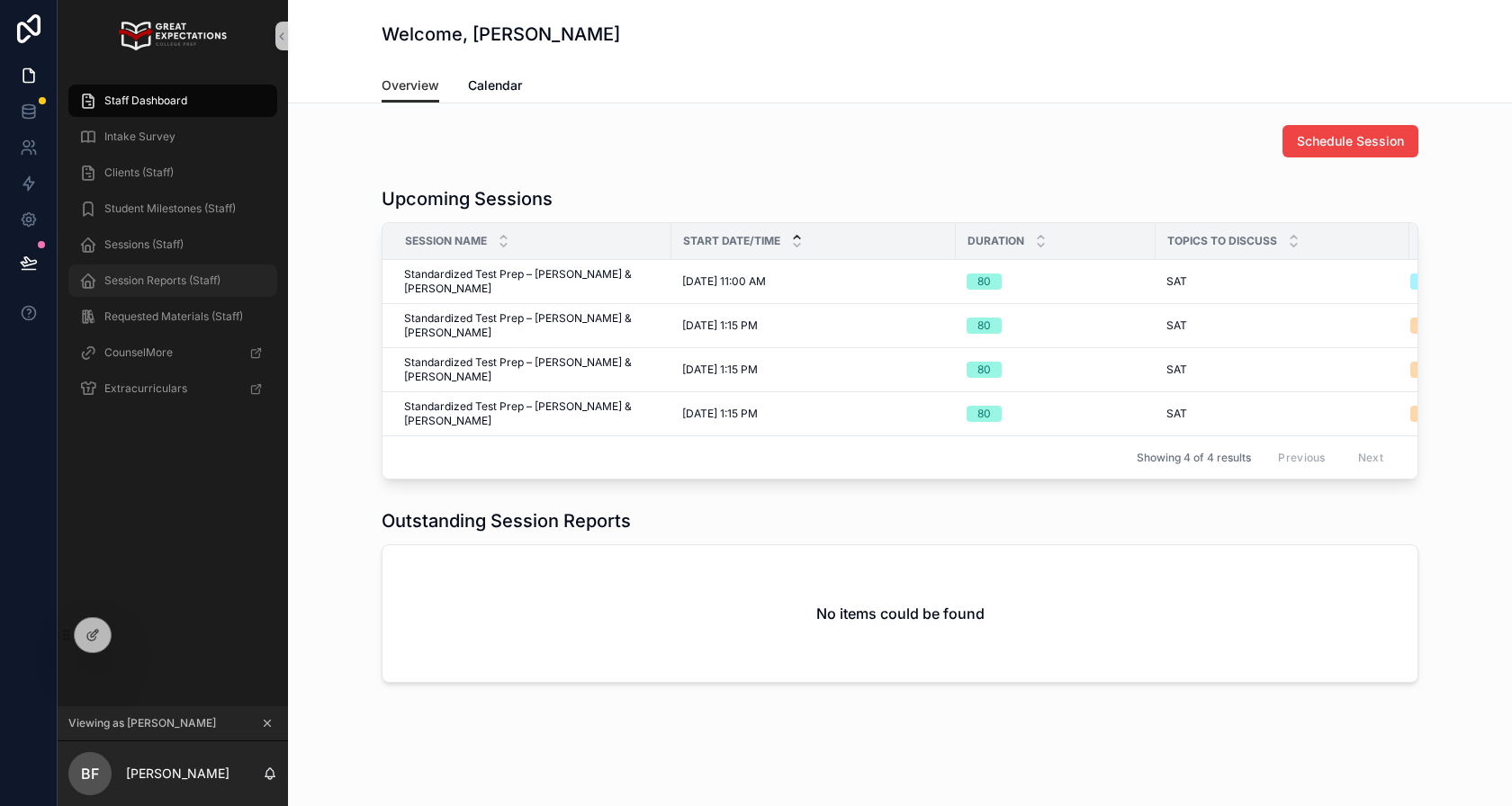
click at [181, 284] on span "Session Reports (Staff)" at bounding box center [161, 281] width 116 height 15
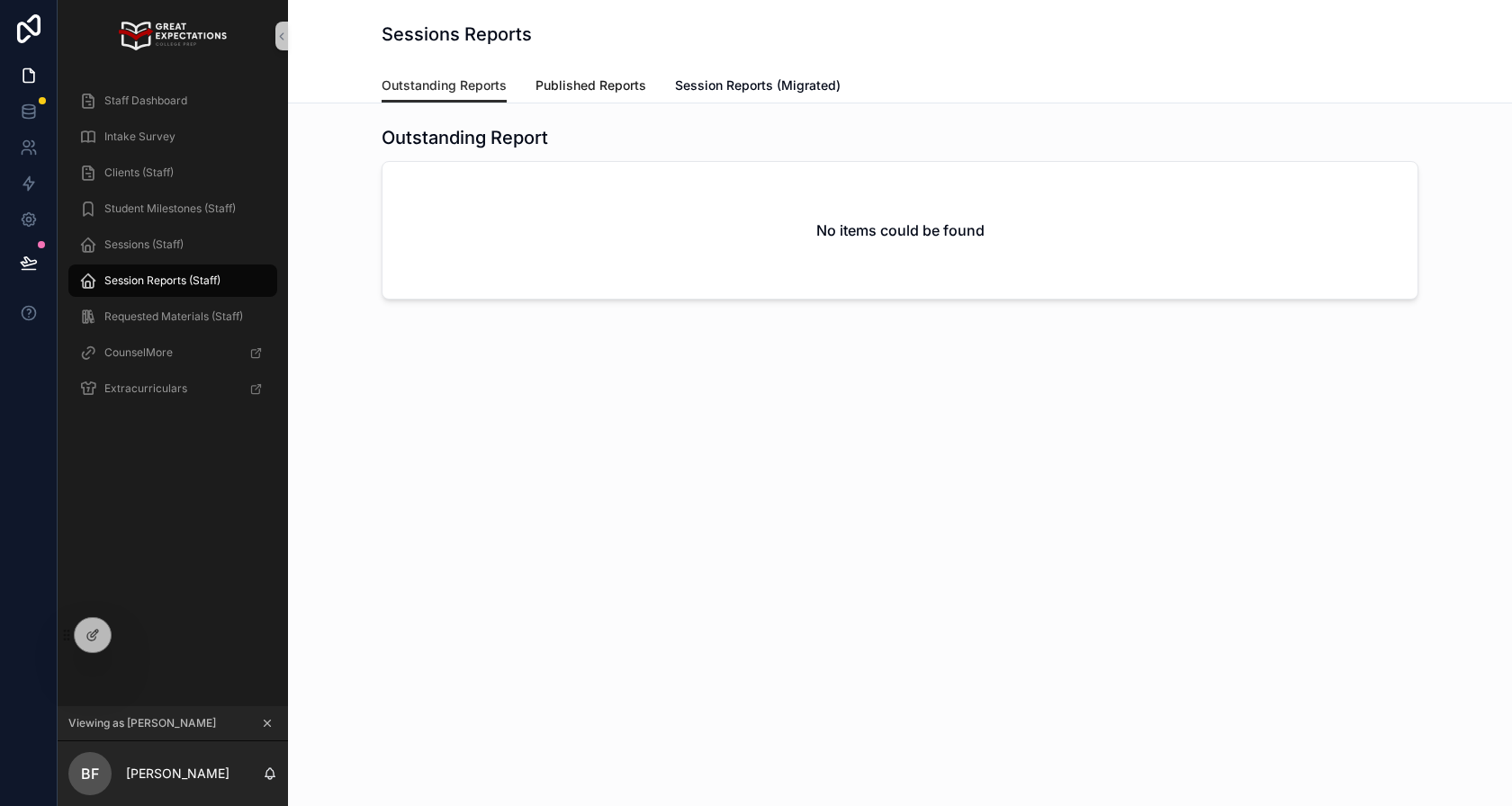
click at [615, 90] on span "Published Reports" at bounding box center [590, 86] width 110 height 18
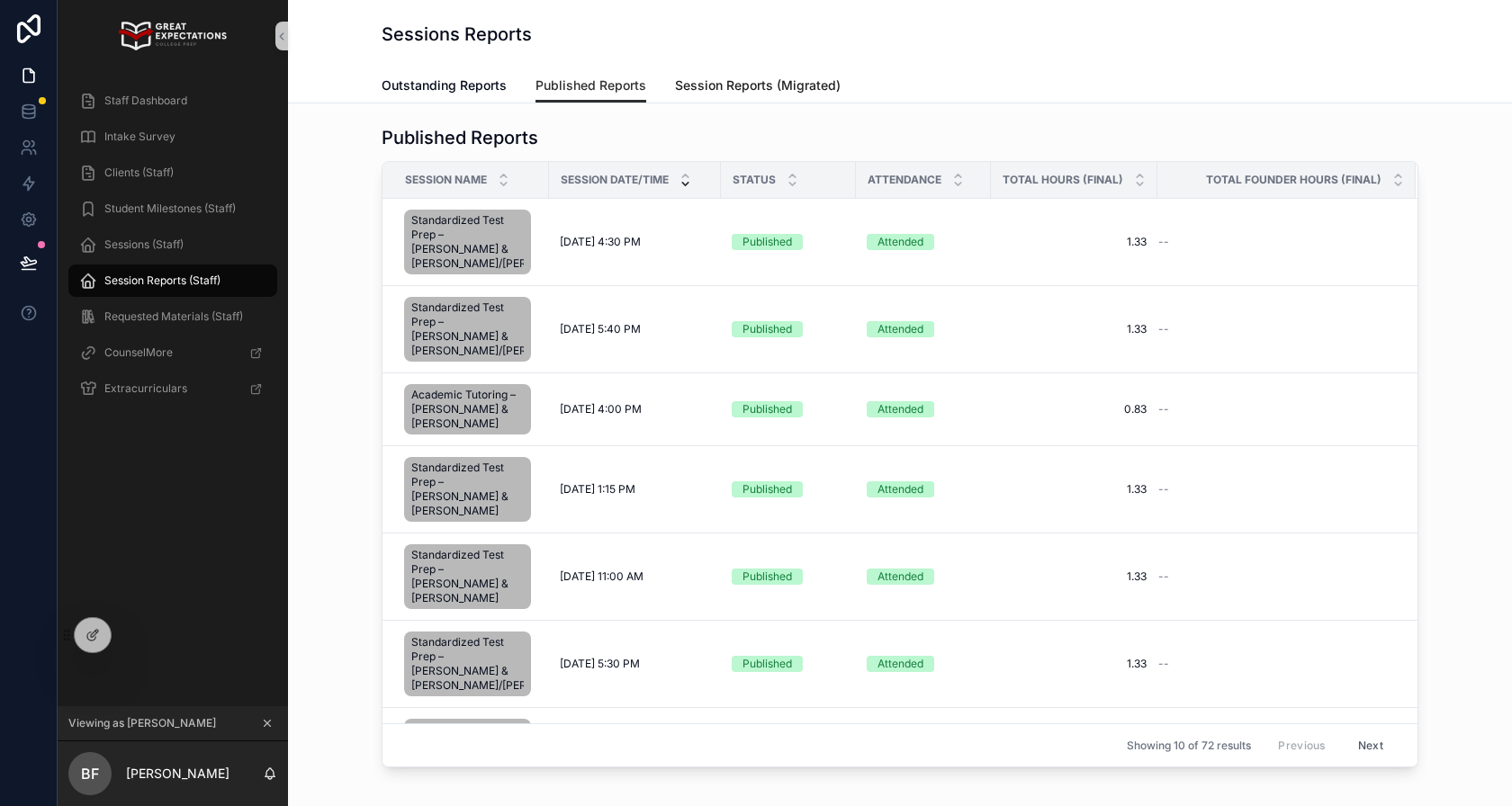
click at [783, 92] on span "Session Reports (Migrated)" at bounding box center [758, 86] width 166 height 18
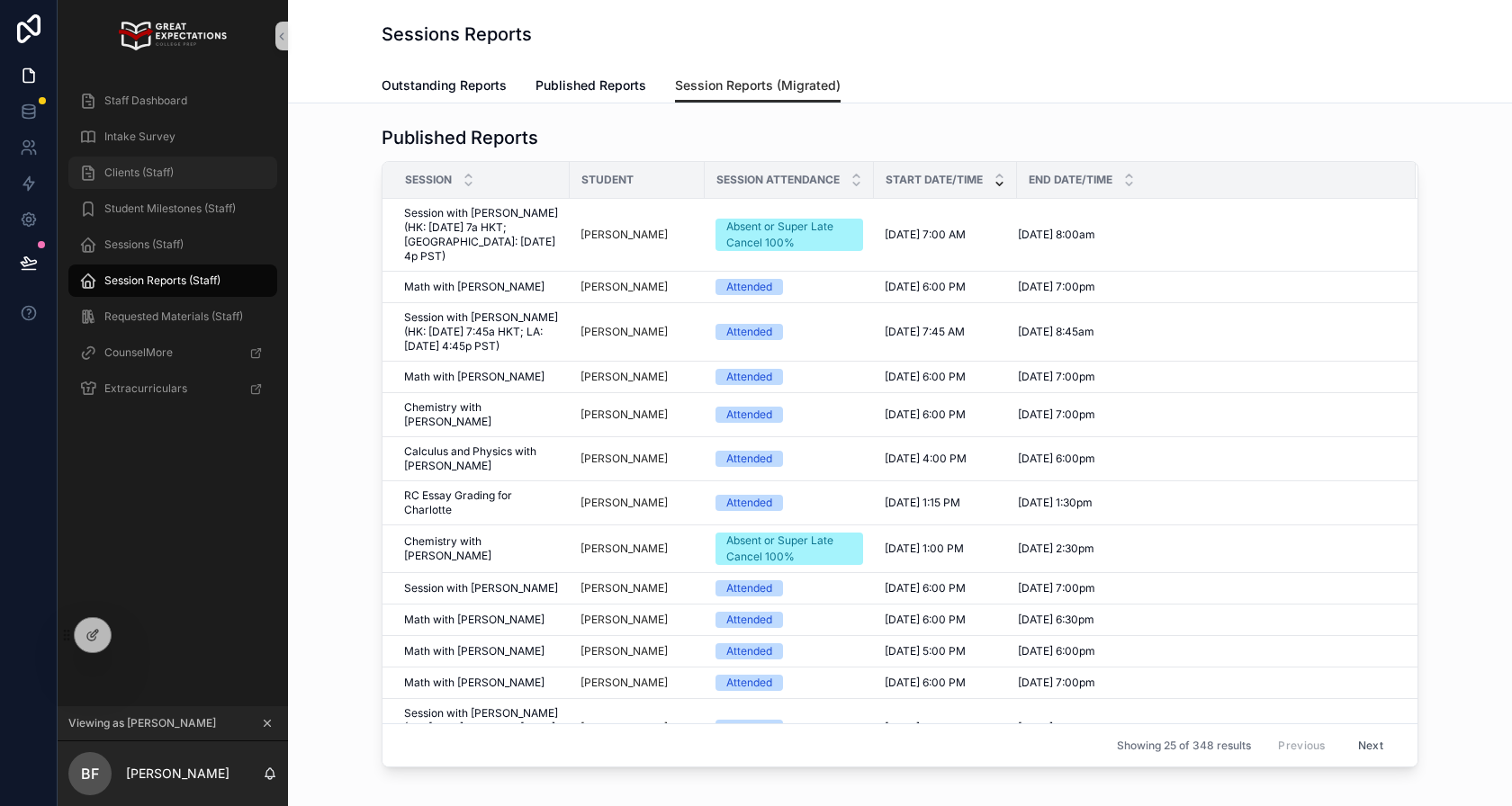
click at [187, 170] on div "Clients (Staff)" at bounding box center [172, 173] width 187 height 29
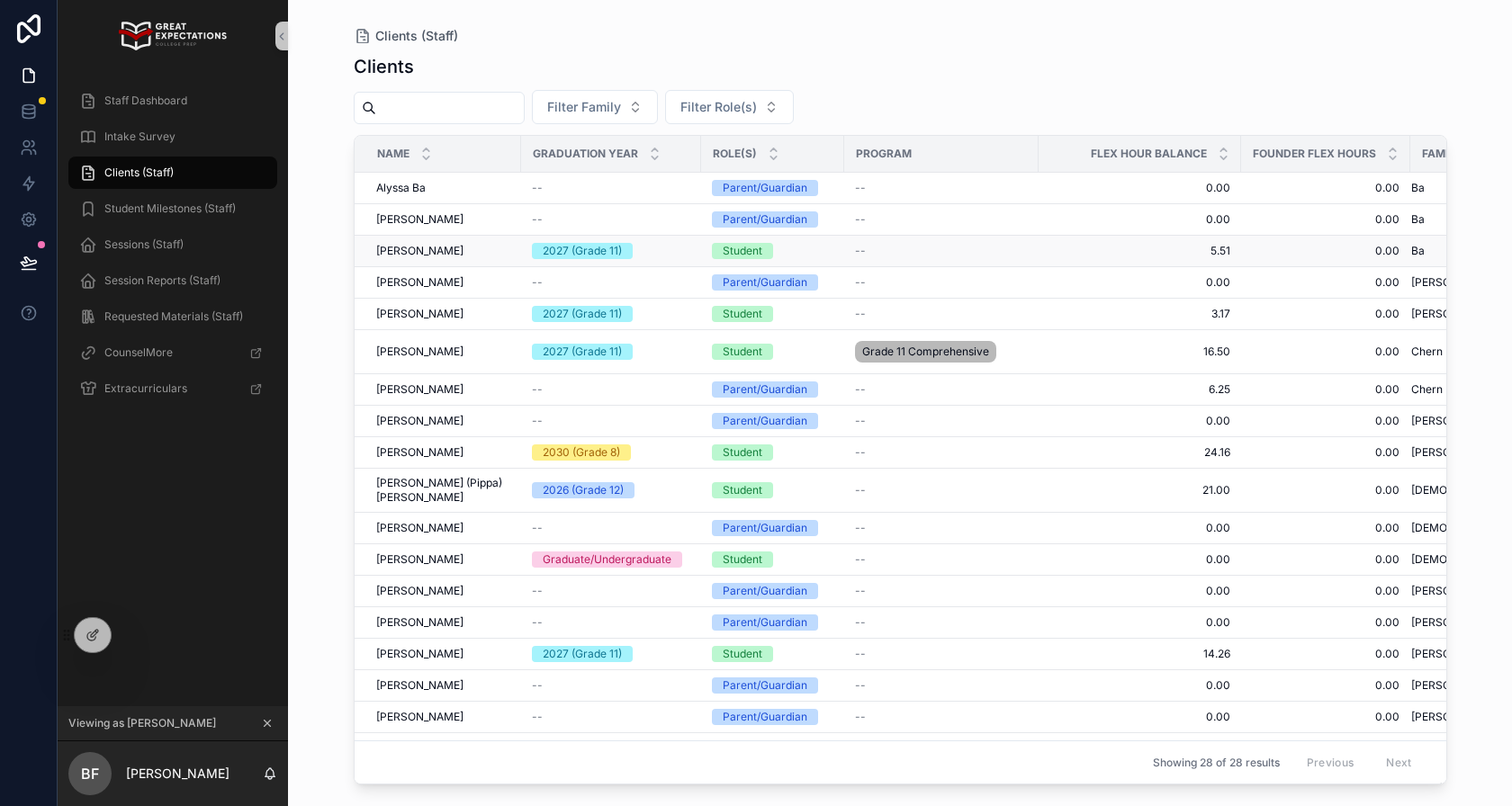
click at [450, 254] on div "[PERSON_NAME] [PERSON_NAME] Ba" at bounding box center [443, 251] width 134 height 15
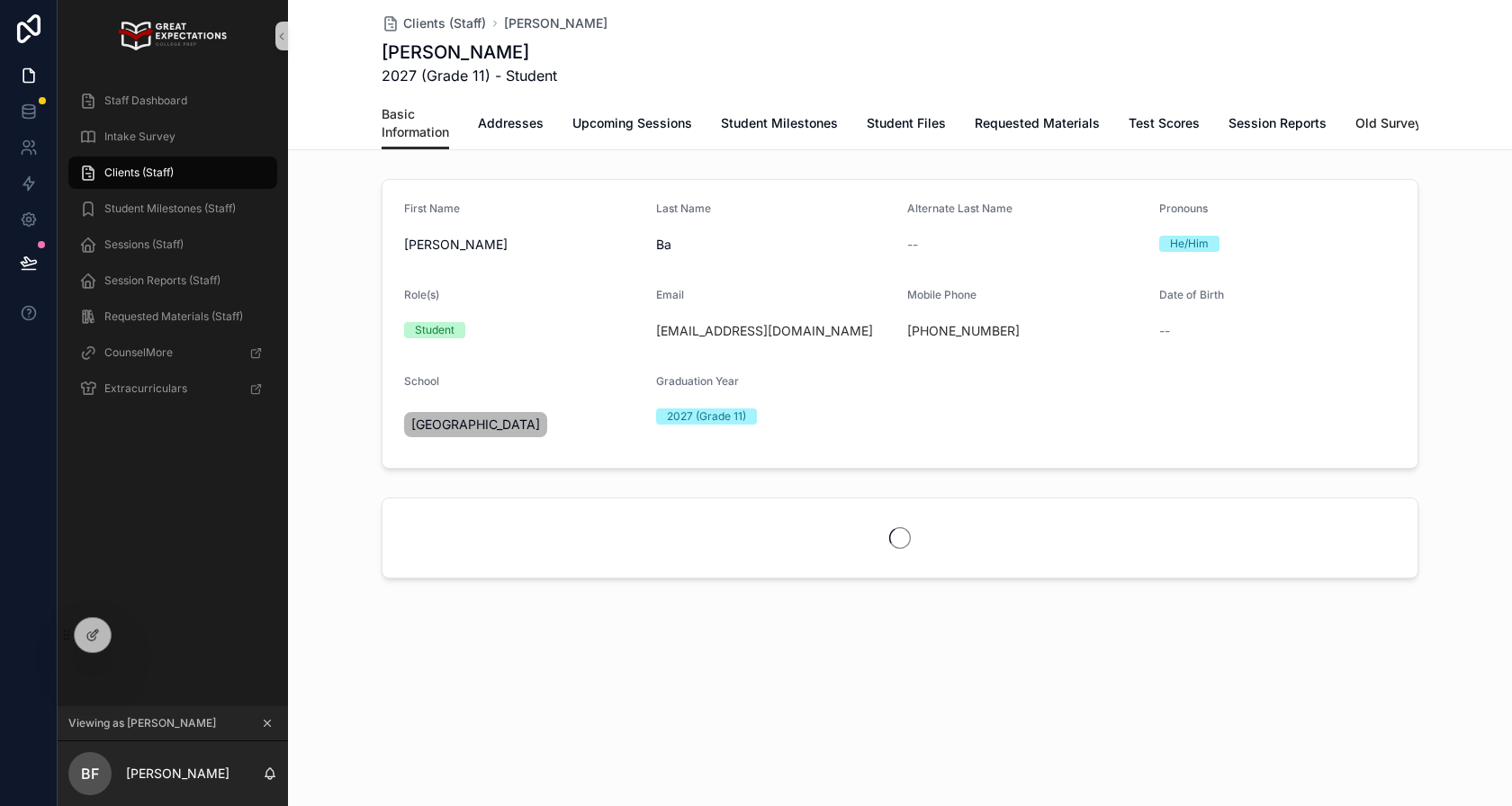
click at [1395, 126] on span "Old Surveys" at bounding box center [1392, 123] width 74 height 18
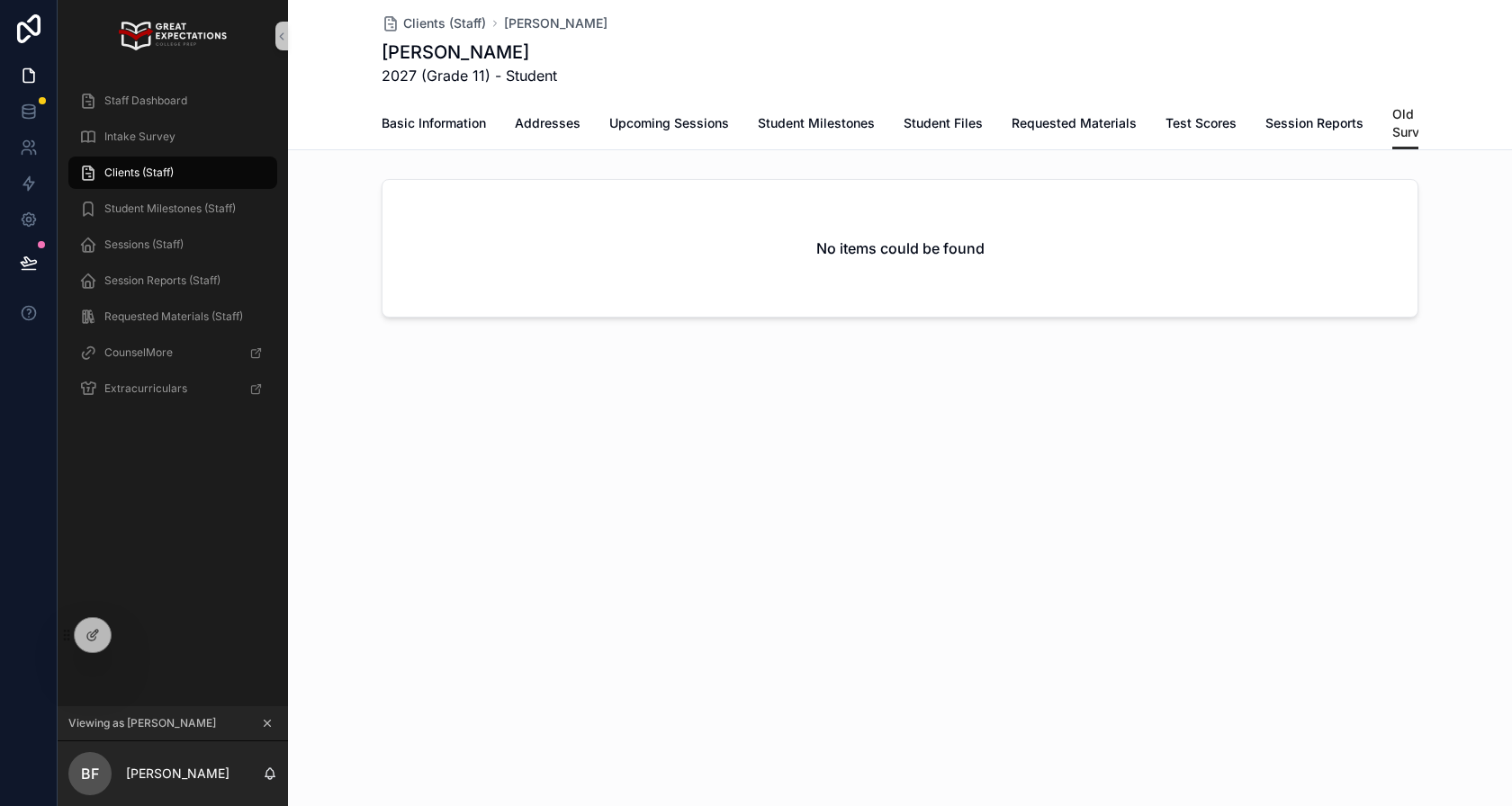
scroll to position [0, 16]
click at [103, 629] on div at bounding box center [92, 636] width 36 height 35
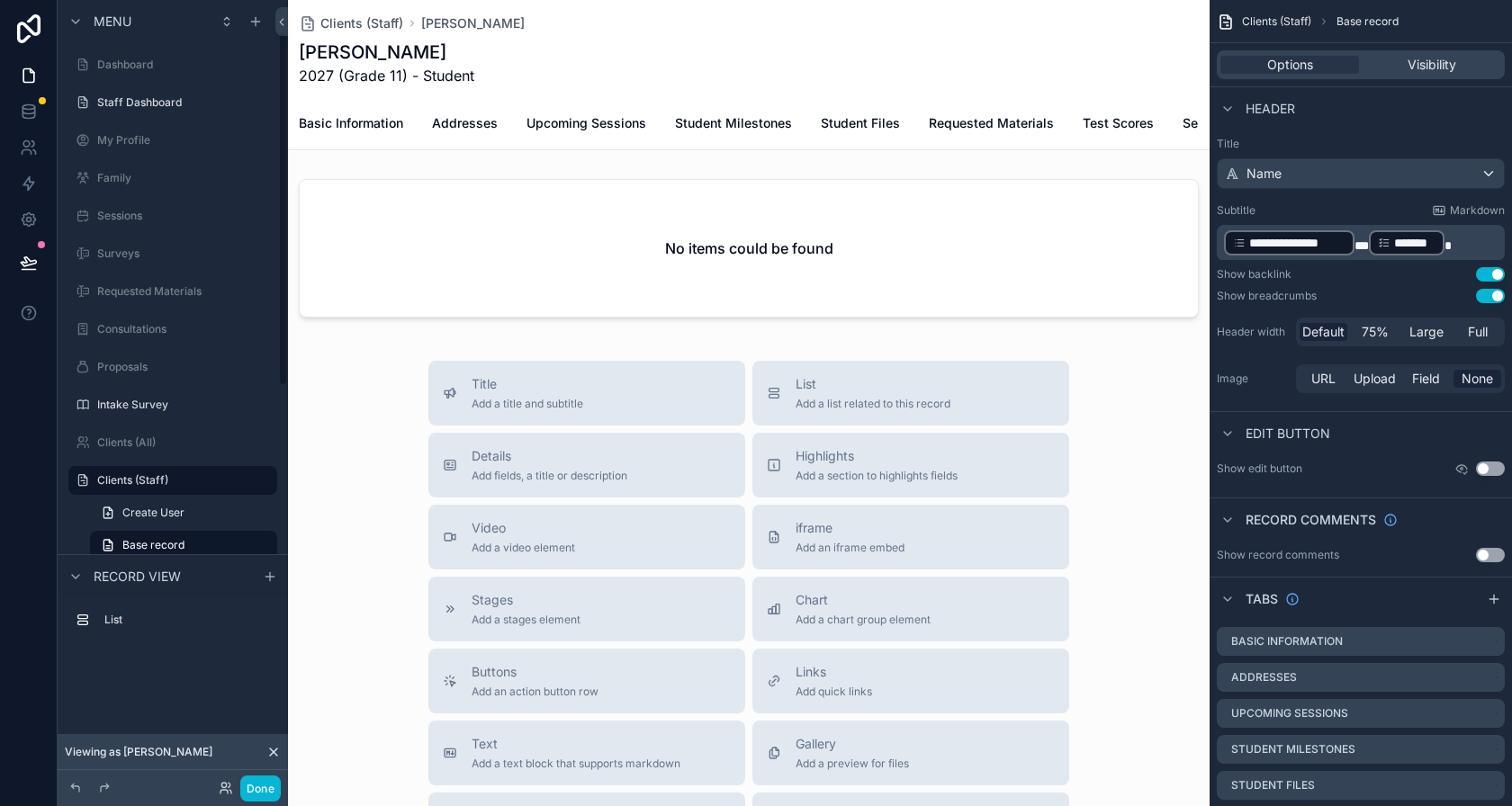
scroll to position [67, 0]
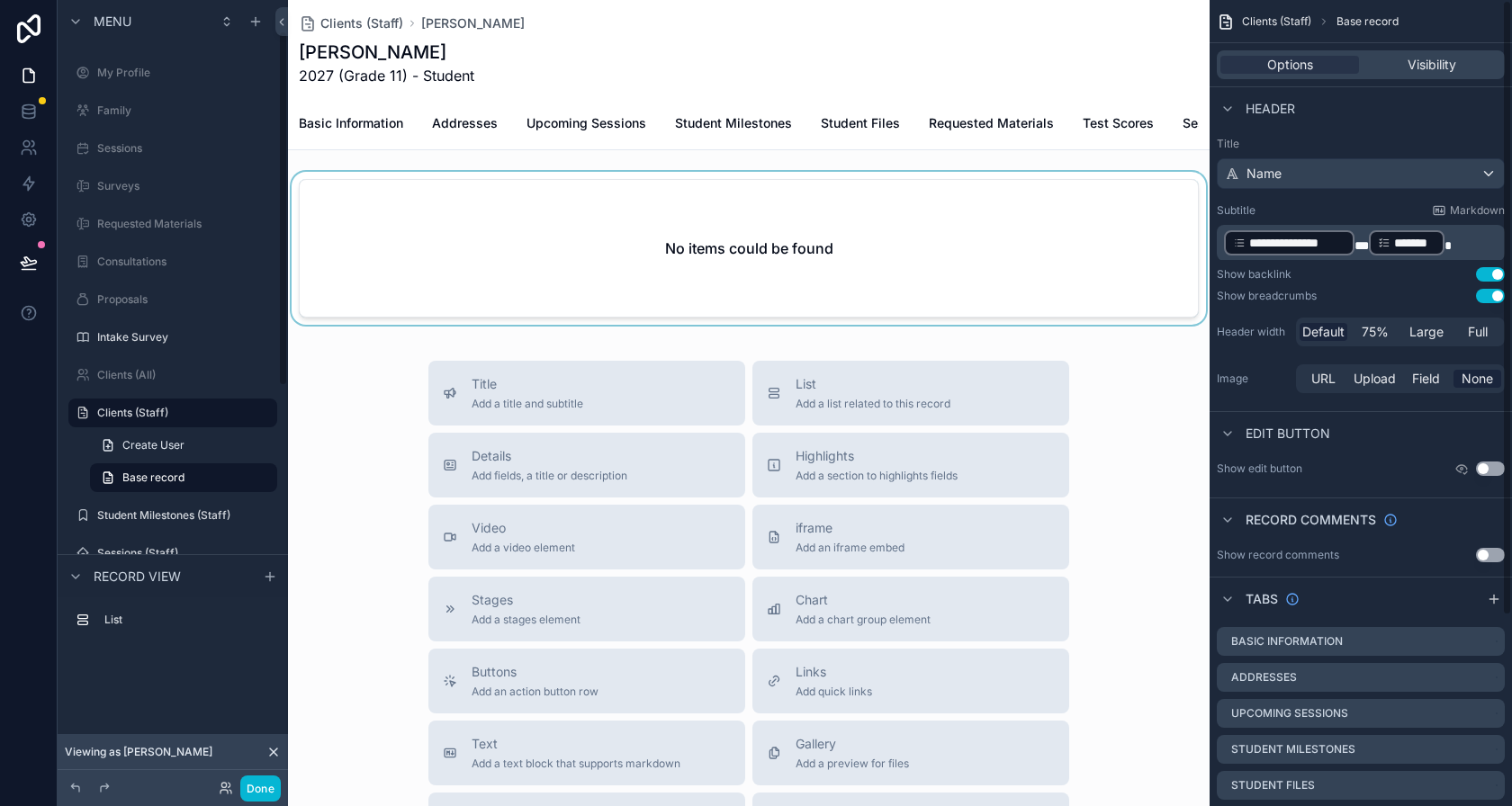
click at [820, 276] on div "scrollable content" at bounding box center [749, 253] width 922 height 160
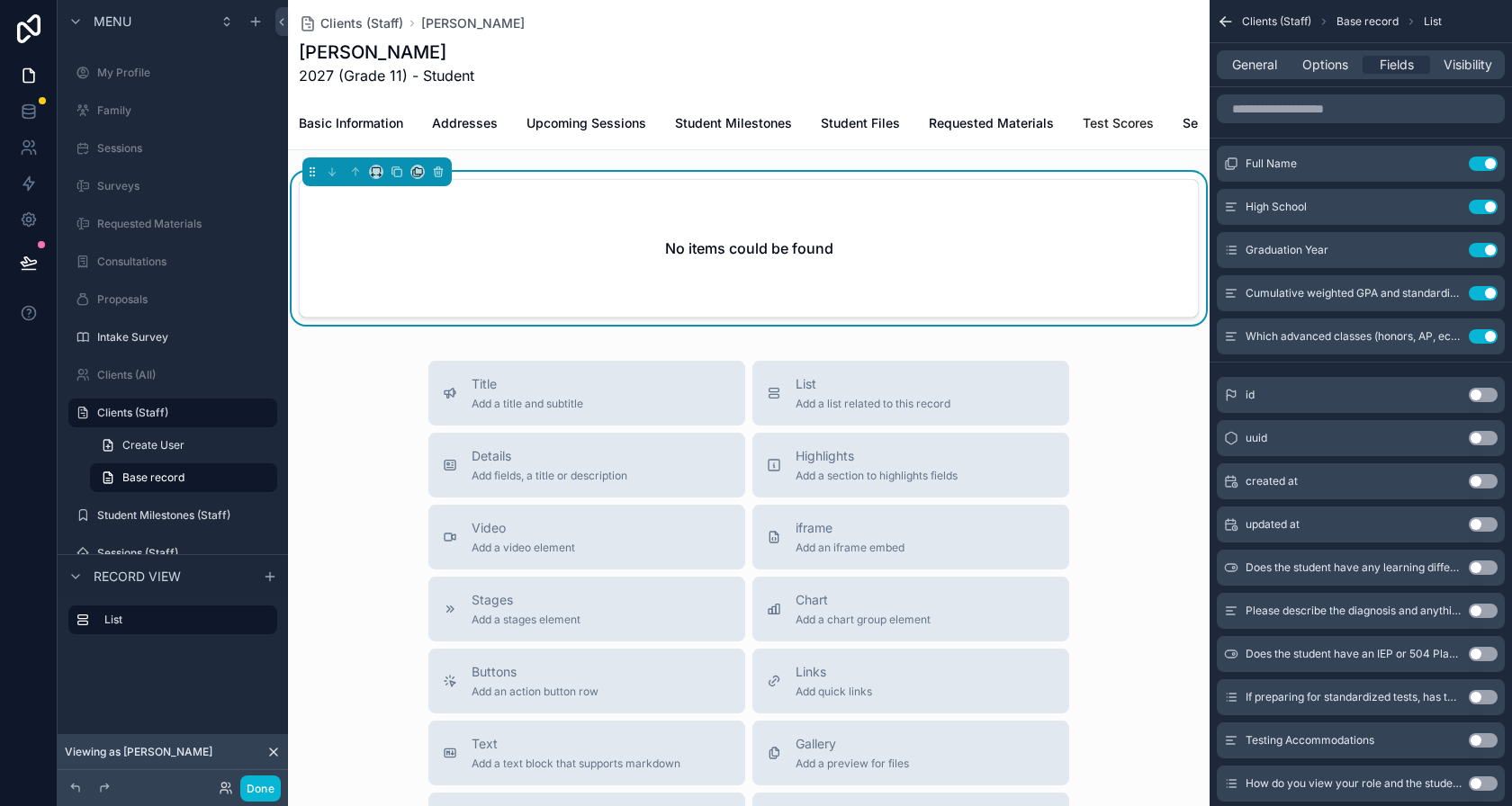
scroll to position [0, 154]
click at [1163, 120] on span "Old Surveys" at bounding box center [1179, 122] width 48 height 36
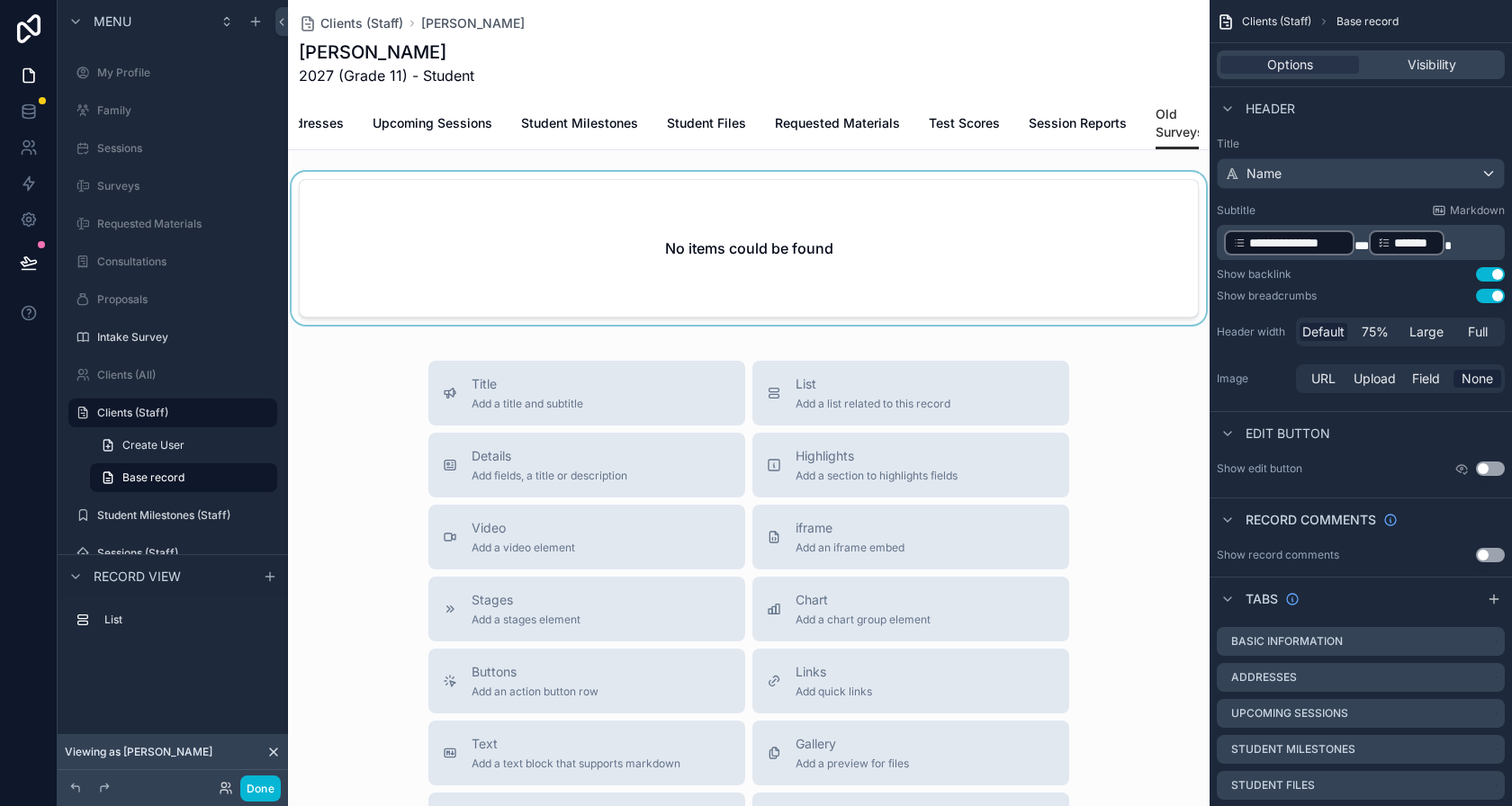
click at [844, 230] on div "scrollable content" at bounding box center [749, 253] width 922 height 160
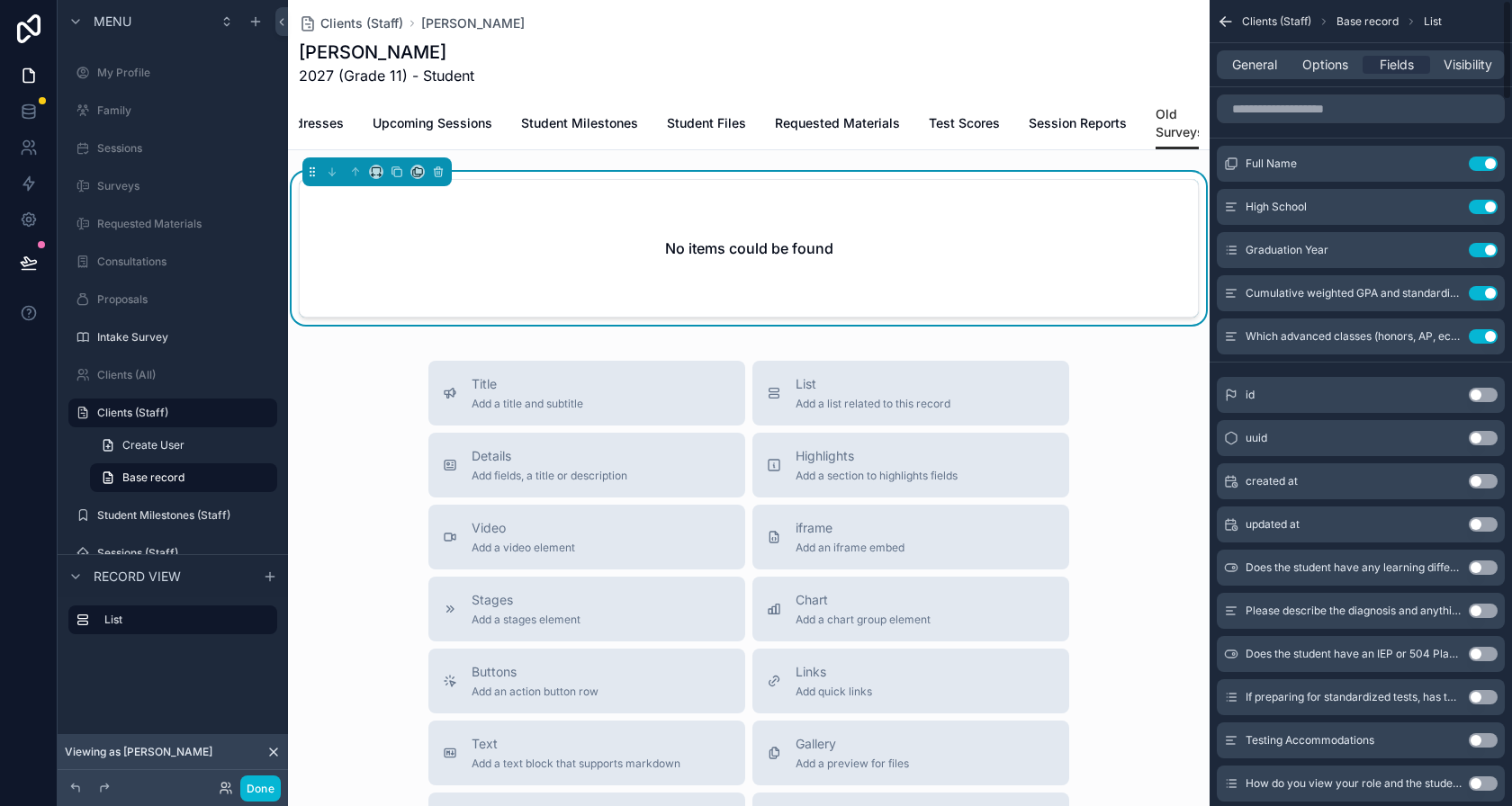
click at [1341, 74] on div "General Options Fields Visibility" at bounding box center [1361, 65] width 288 height 29
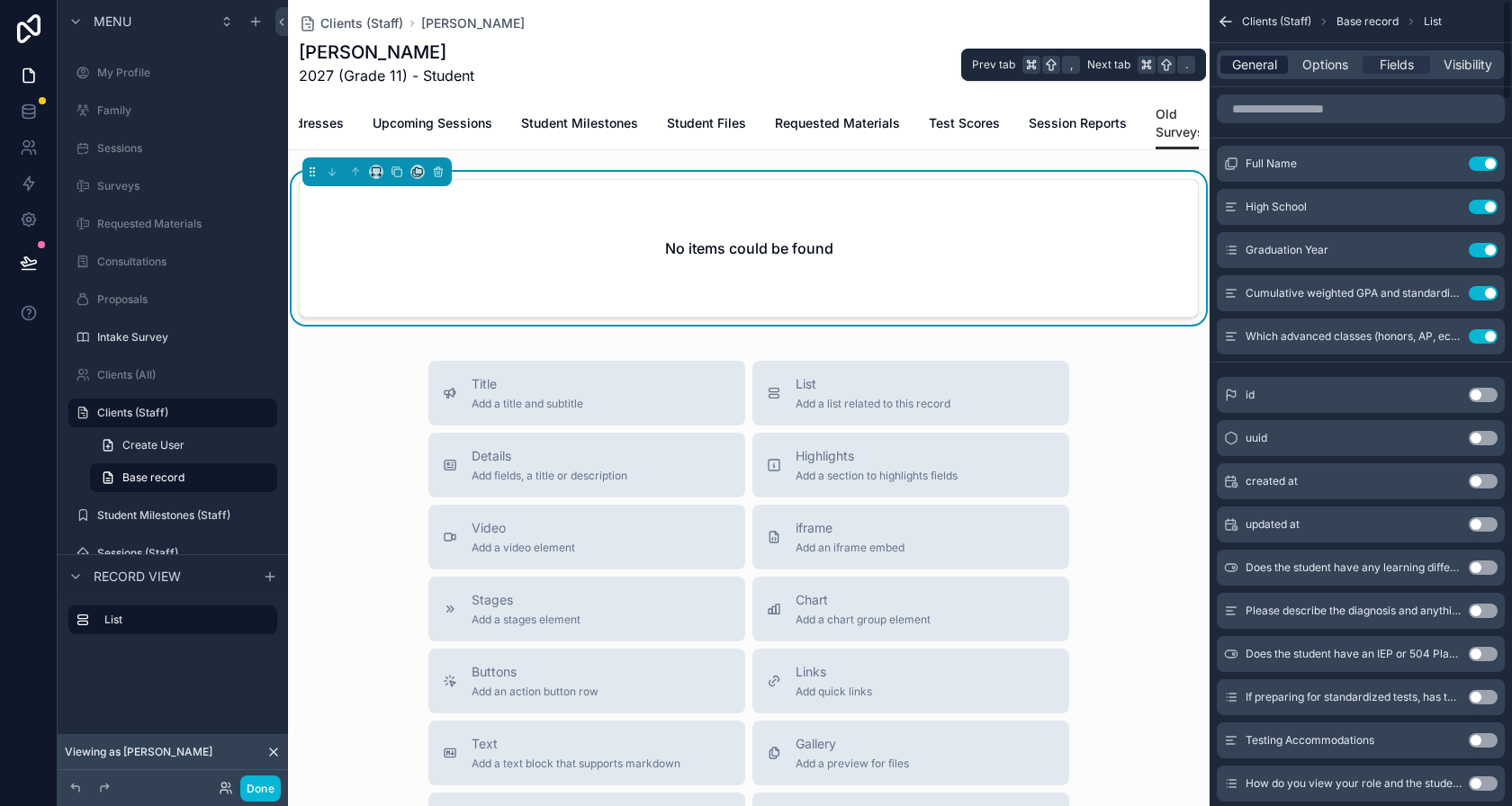
click at [1266, 73] on span "General" at bounding box center [1254, 65] width 45 height 18
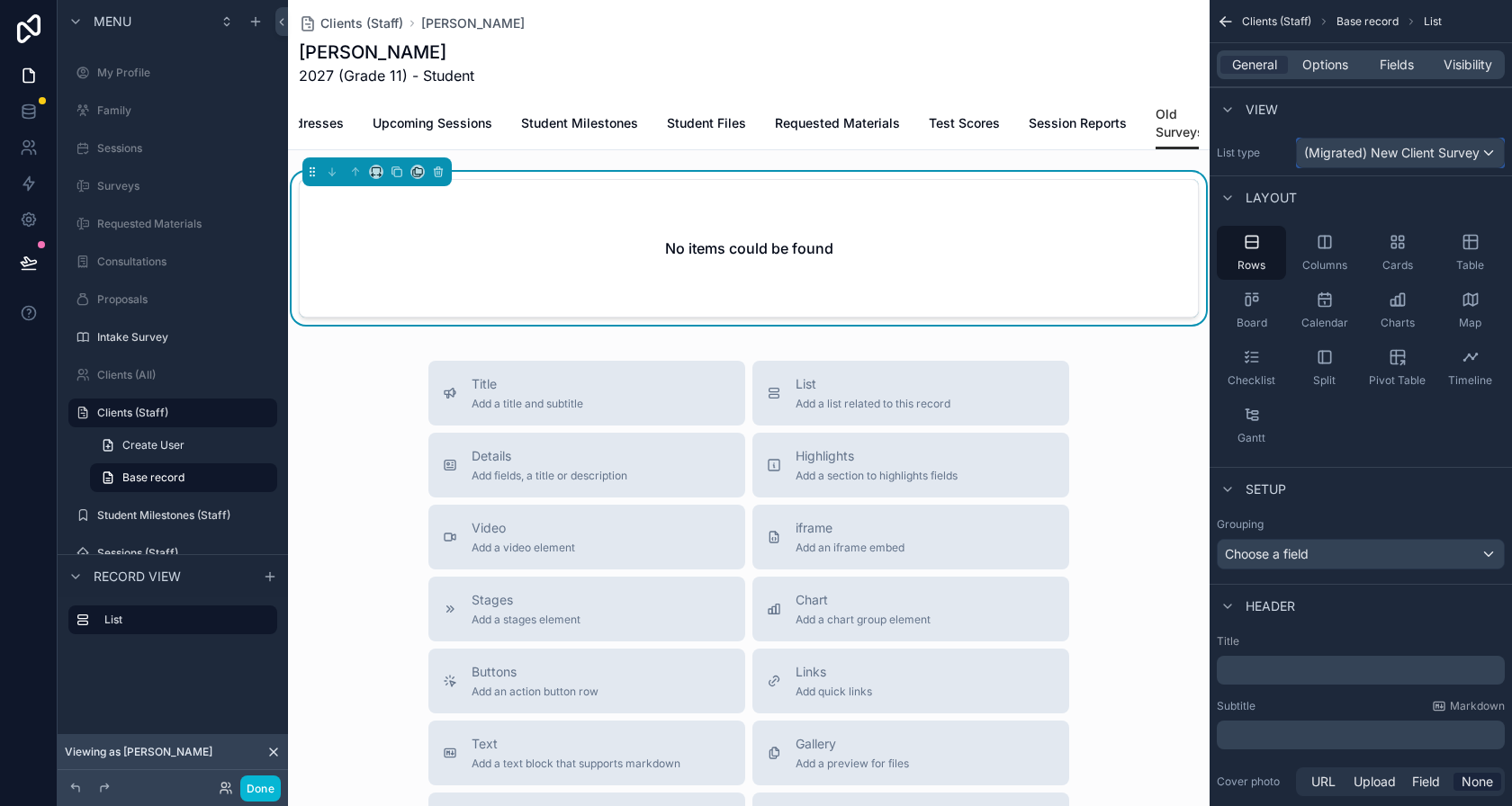
click at [1362, 145] on span "(Migrated) New Client Surveys" at bounding box center [1392, 153] width 176 height 18
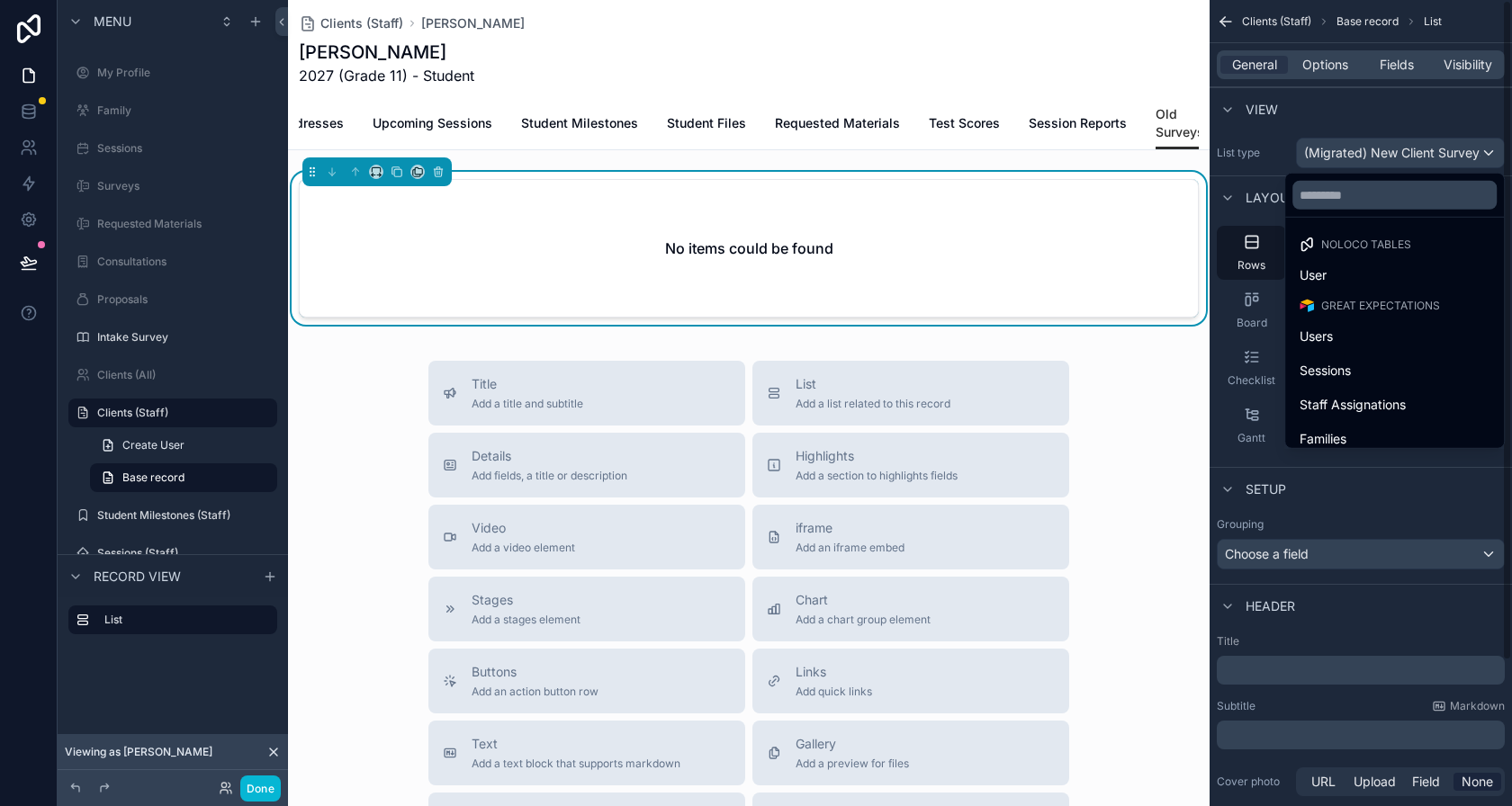
click at [1245, 172] on div "scrollable content" at bounding box center [756, 403] width 1512 height 806
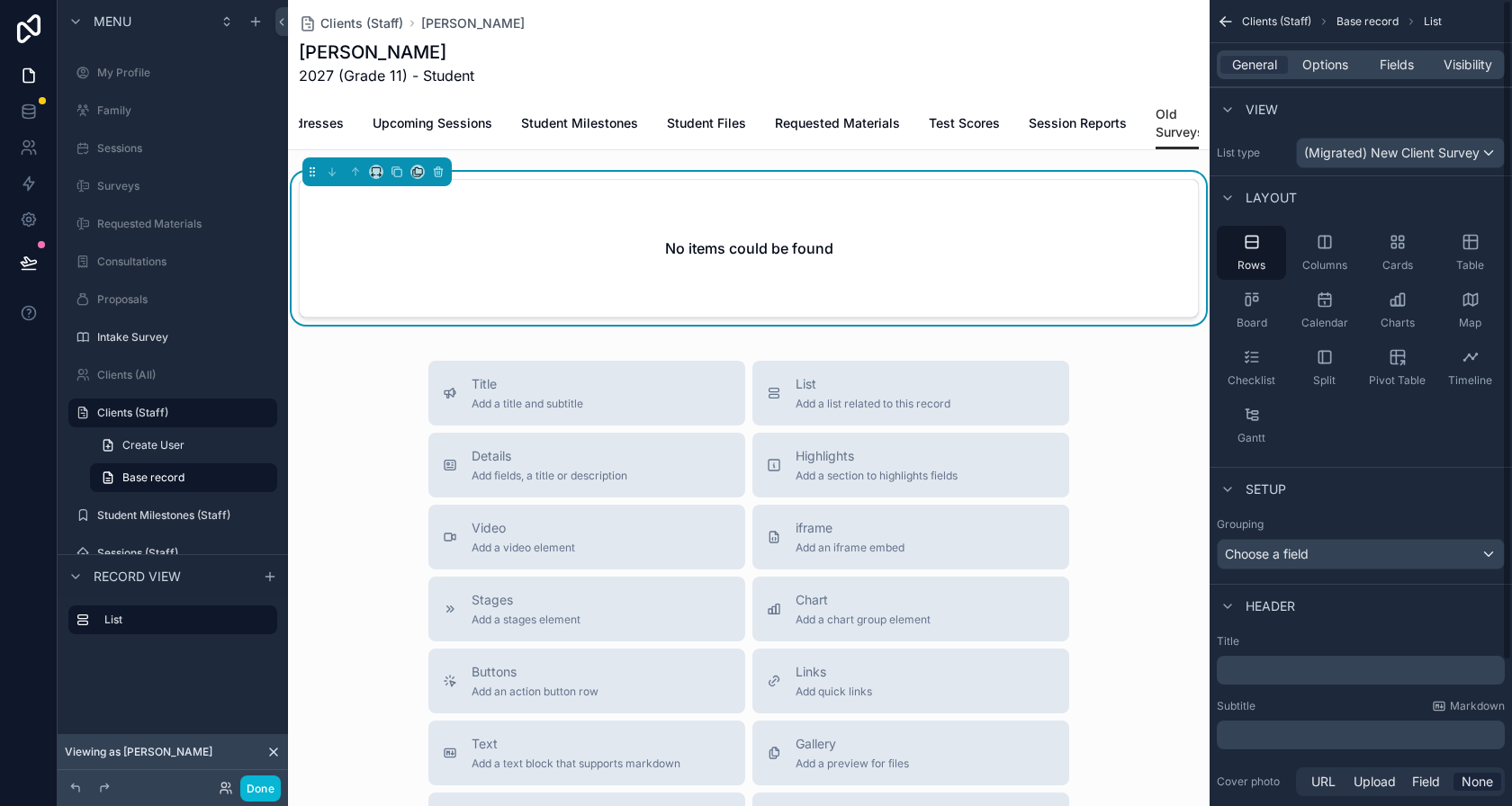
click at [1315, 47] on div "General Options Fields Visibility" at bounding box center [1361, 64] width 303 height 43
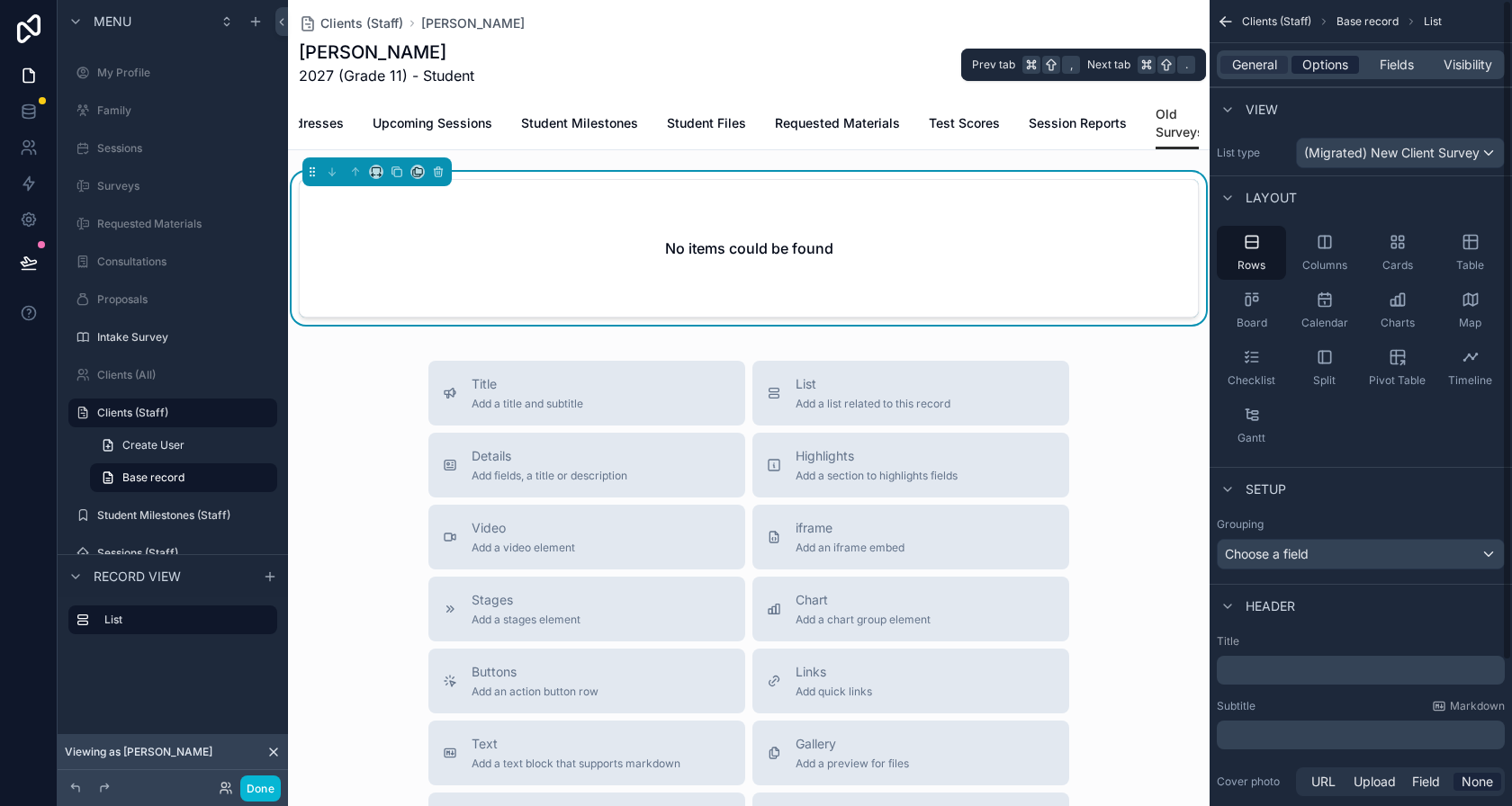
click at [1315, 61] on span "Options" at bounding box center [1325, 65] width 46 height 18
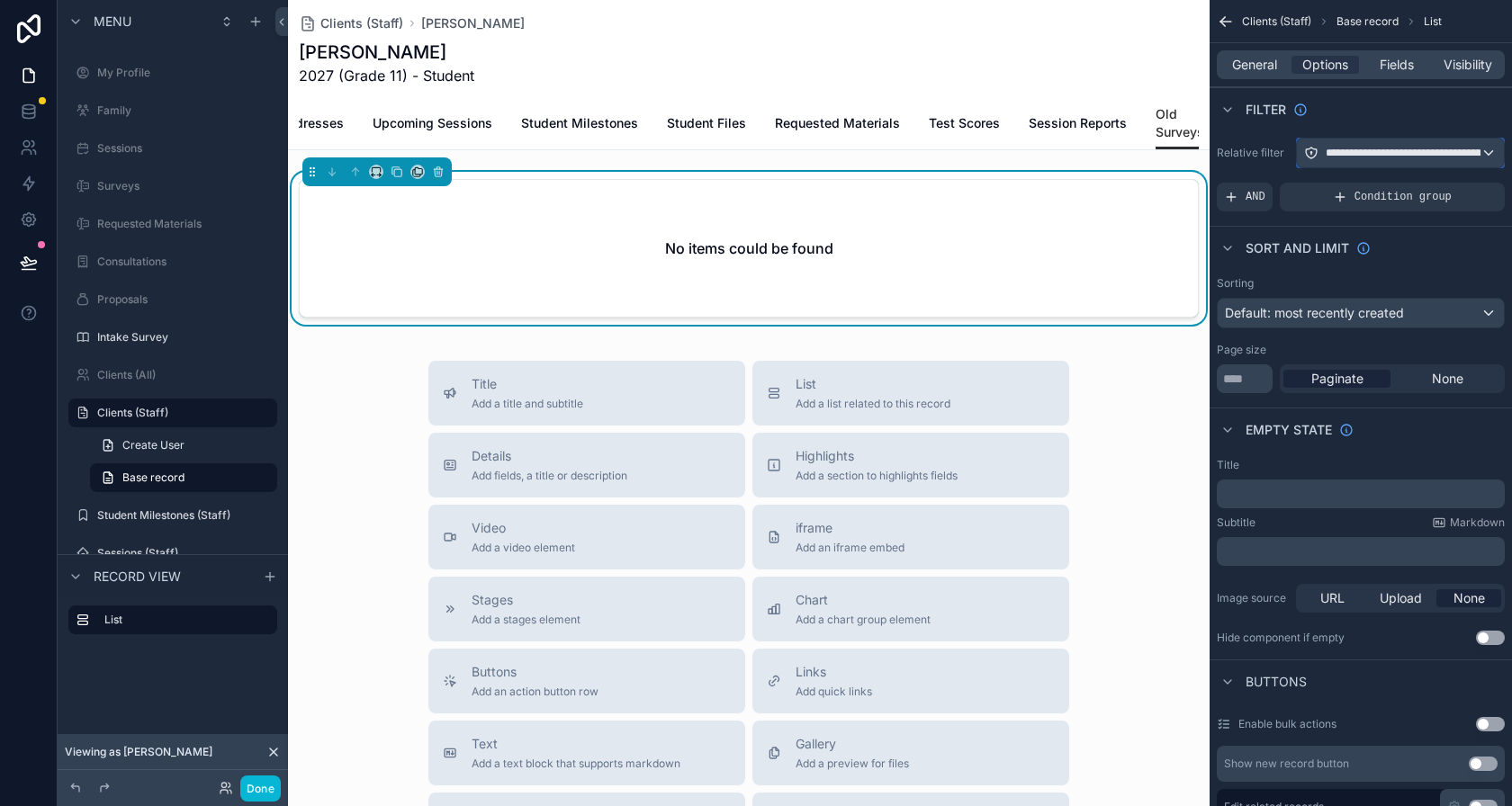
click at [1356, 148] on span "**********" at bounding box center [1427, 153] width 203 height 15
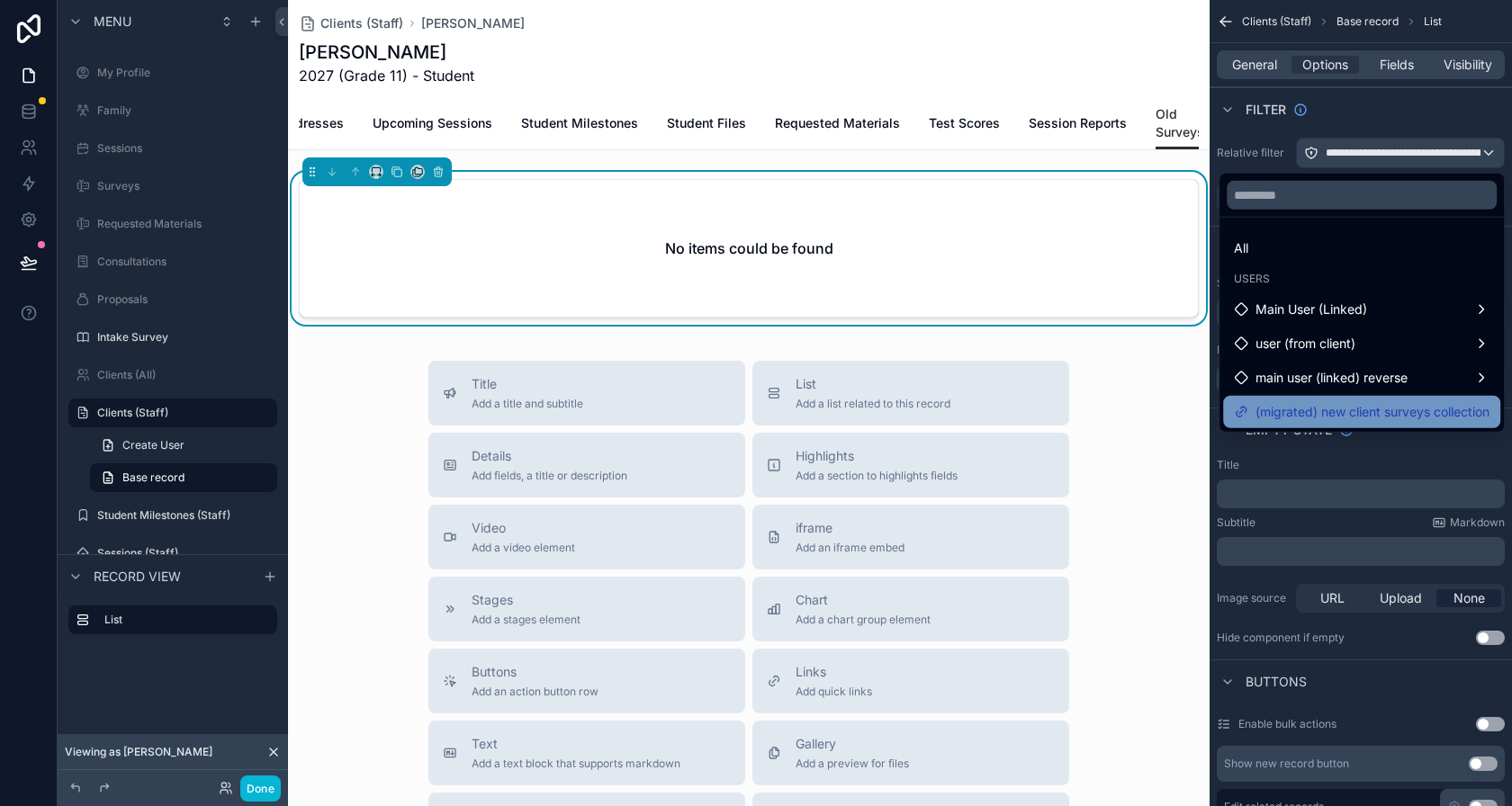
click at [1335, 410] on span "(migrated) new client surveys collection" at bounding box center [1372, 412] width 234 height 22
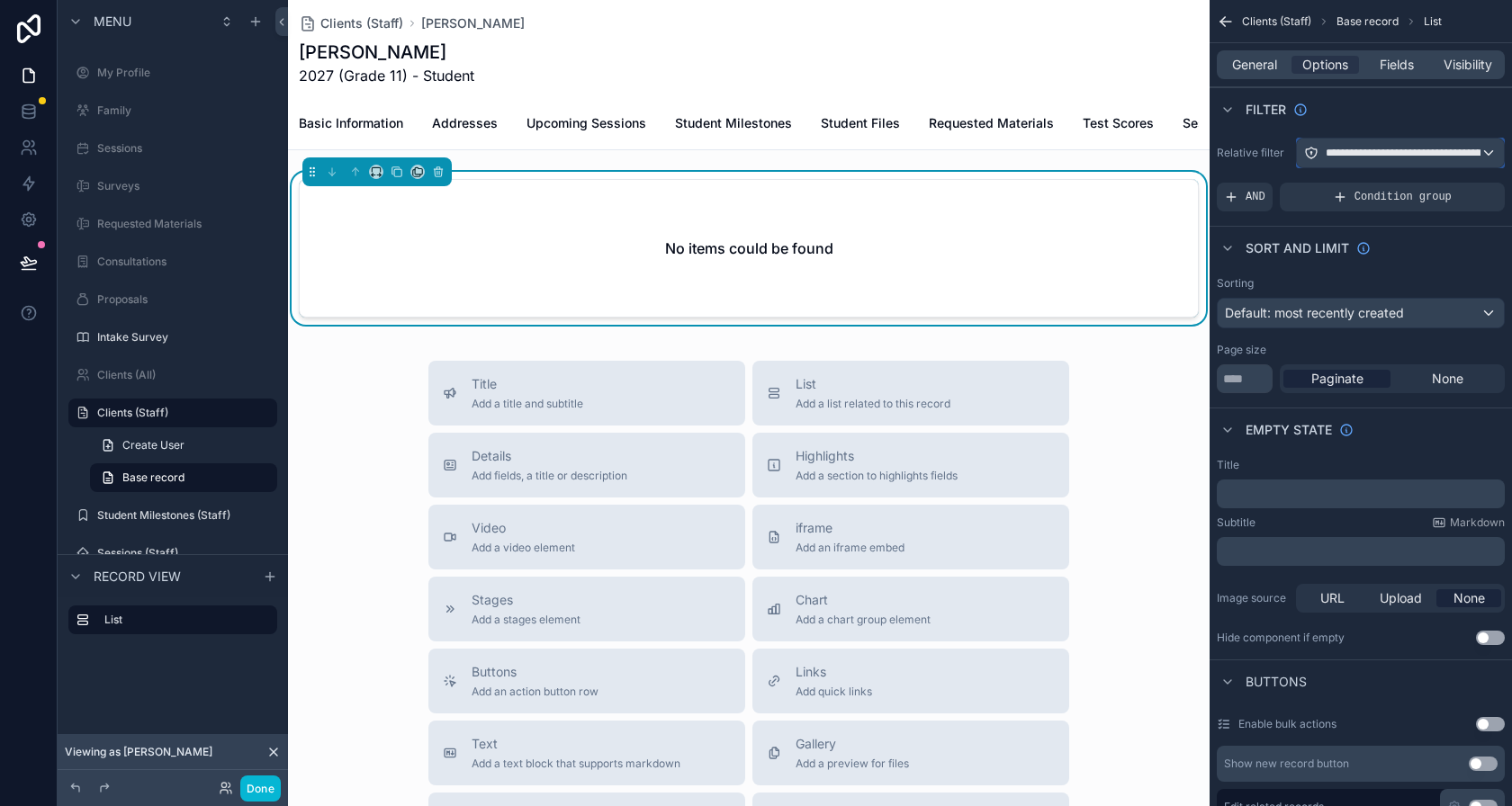
click at [1330, 143] on div "**********" at bounding box center [1400, 153] width 207 height 29
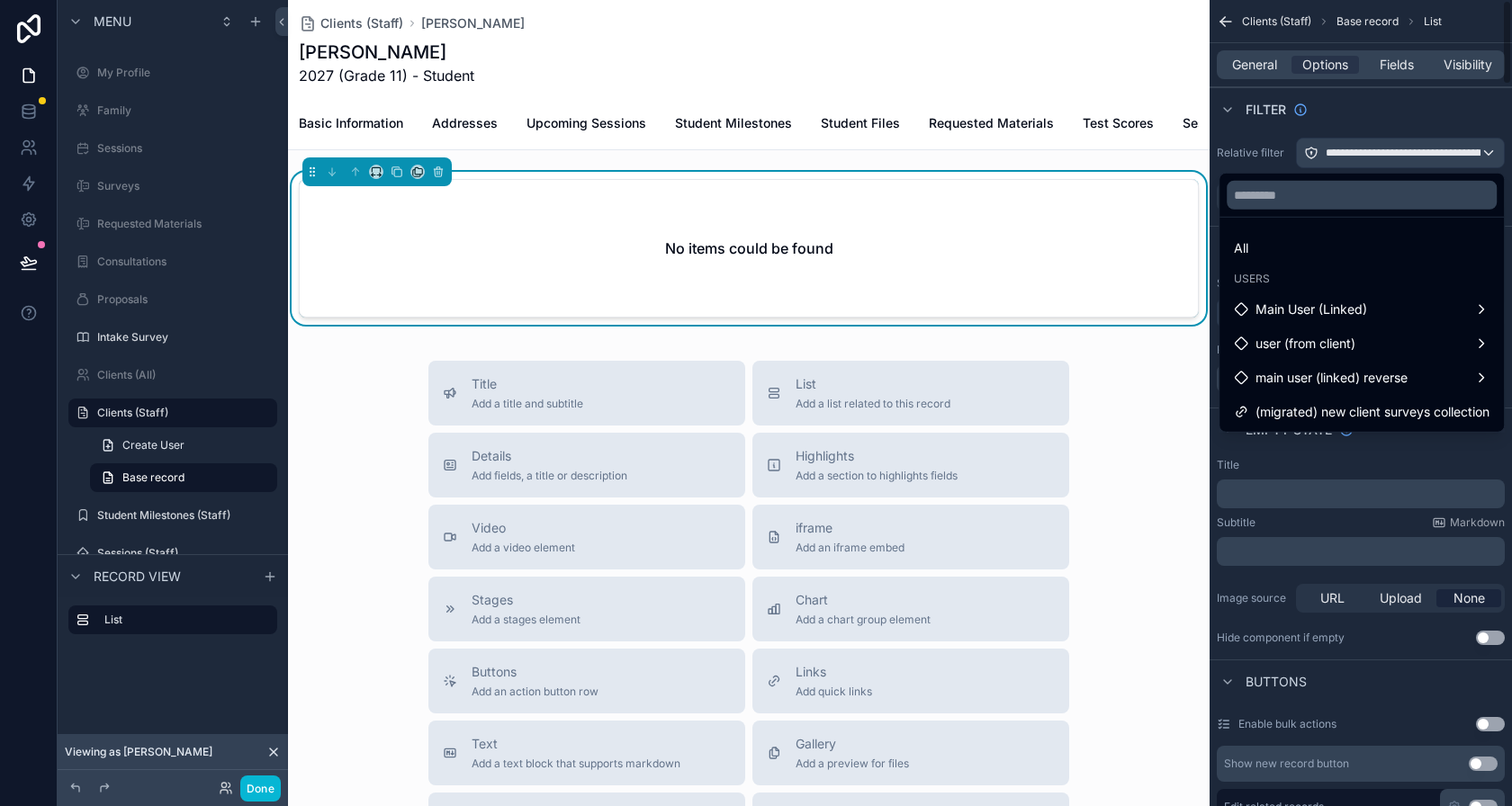
click at [272, 780] on div "scrollable content" at bounding box center [756, 403] width 1512 height 806
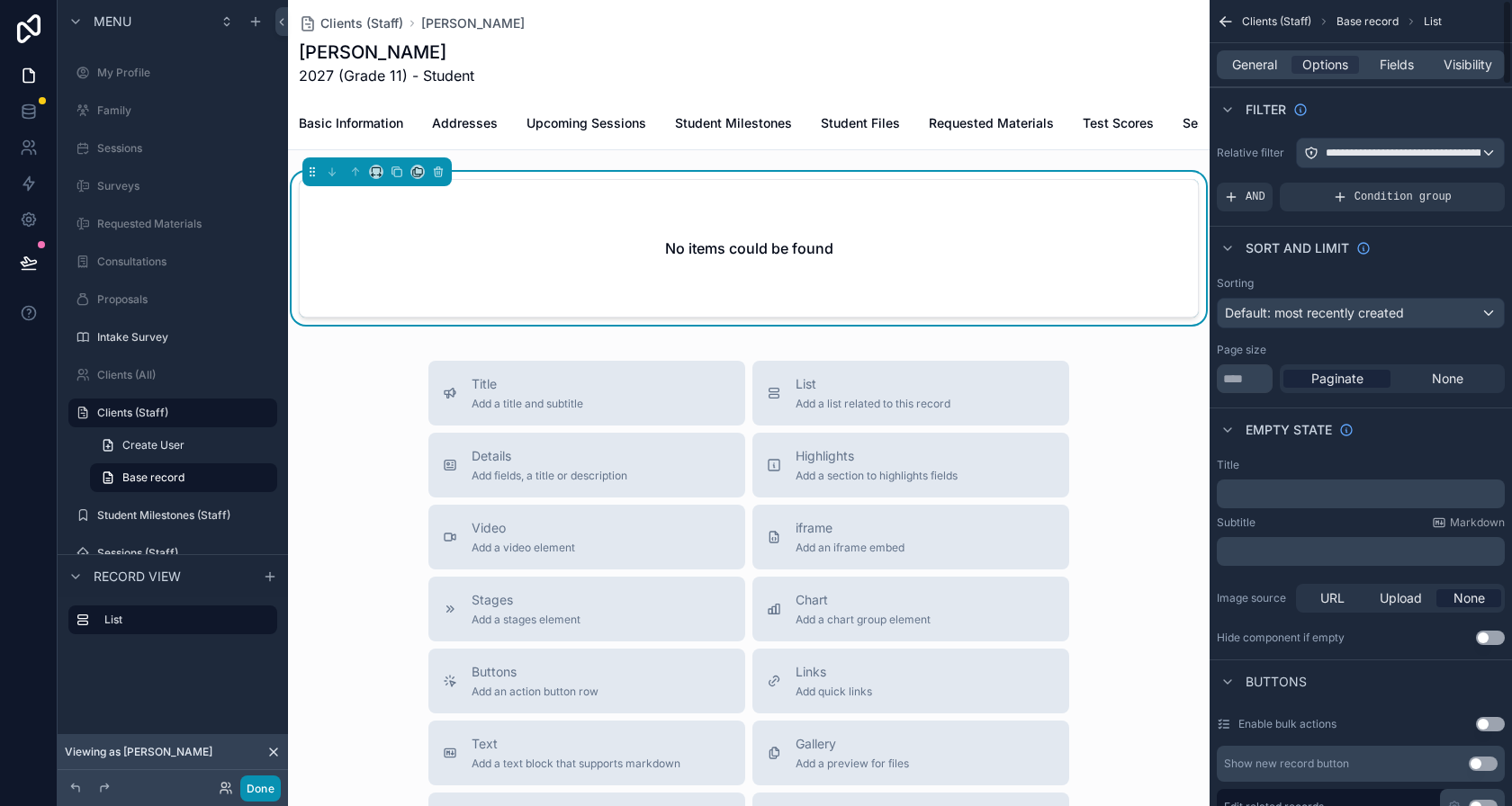
click at [263, 781] on button "Done" at bounding box center [261, 789] width 40 height 26
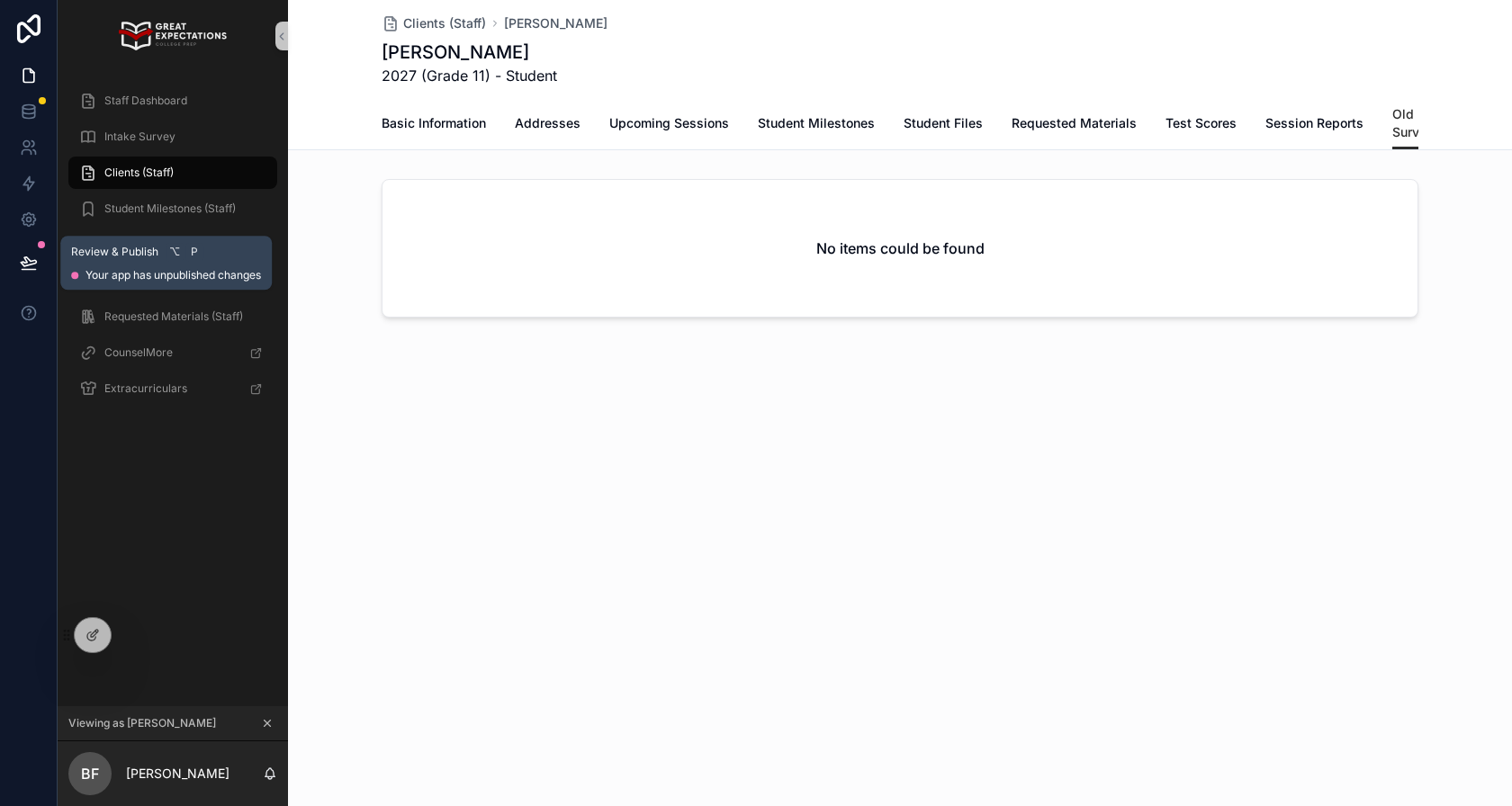
click at [30, 264] on icon at bounding box center [29, 263] width 18 height 18
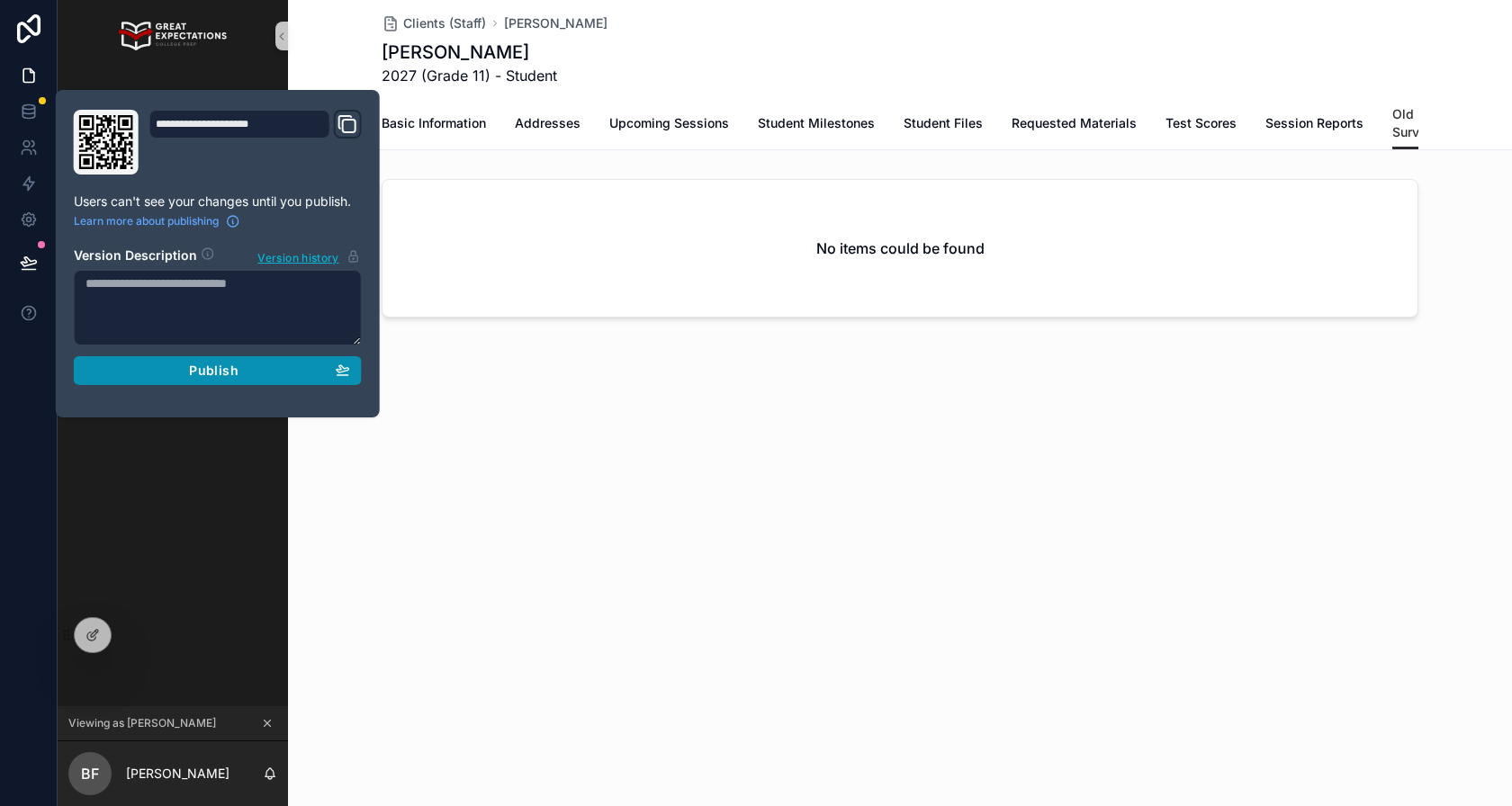
click at [189, 374] on div "Publish" at bounding box center [218, 371] width 264 height 16
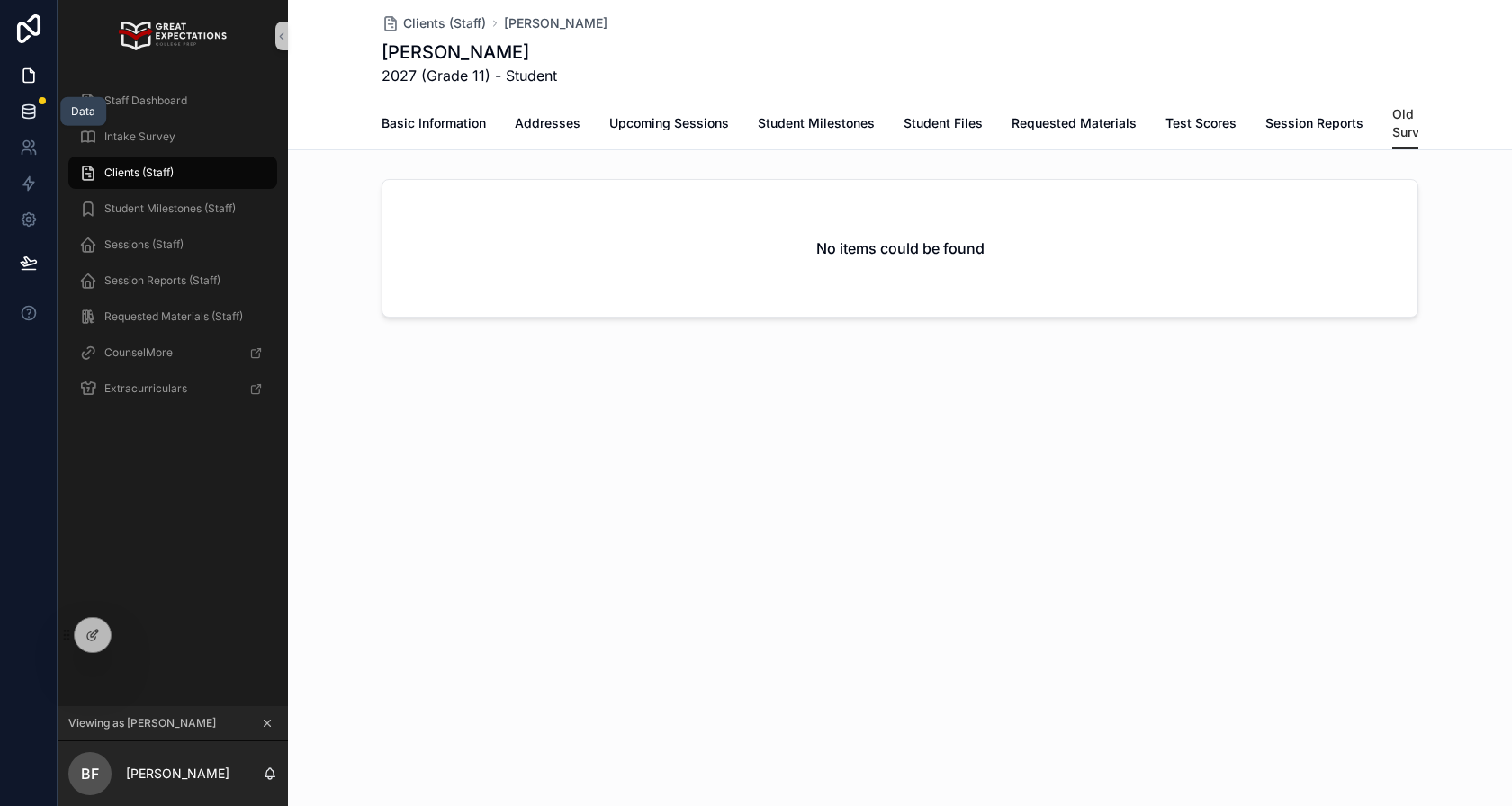
click at [31, 107] on icon at bounding box center [29, 112] width 18 height 18
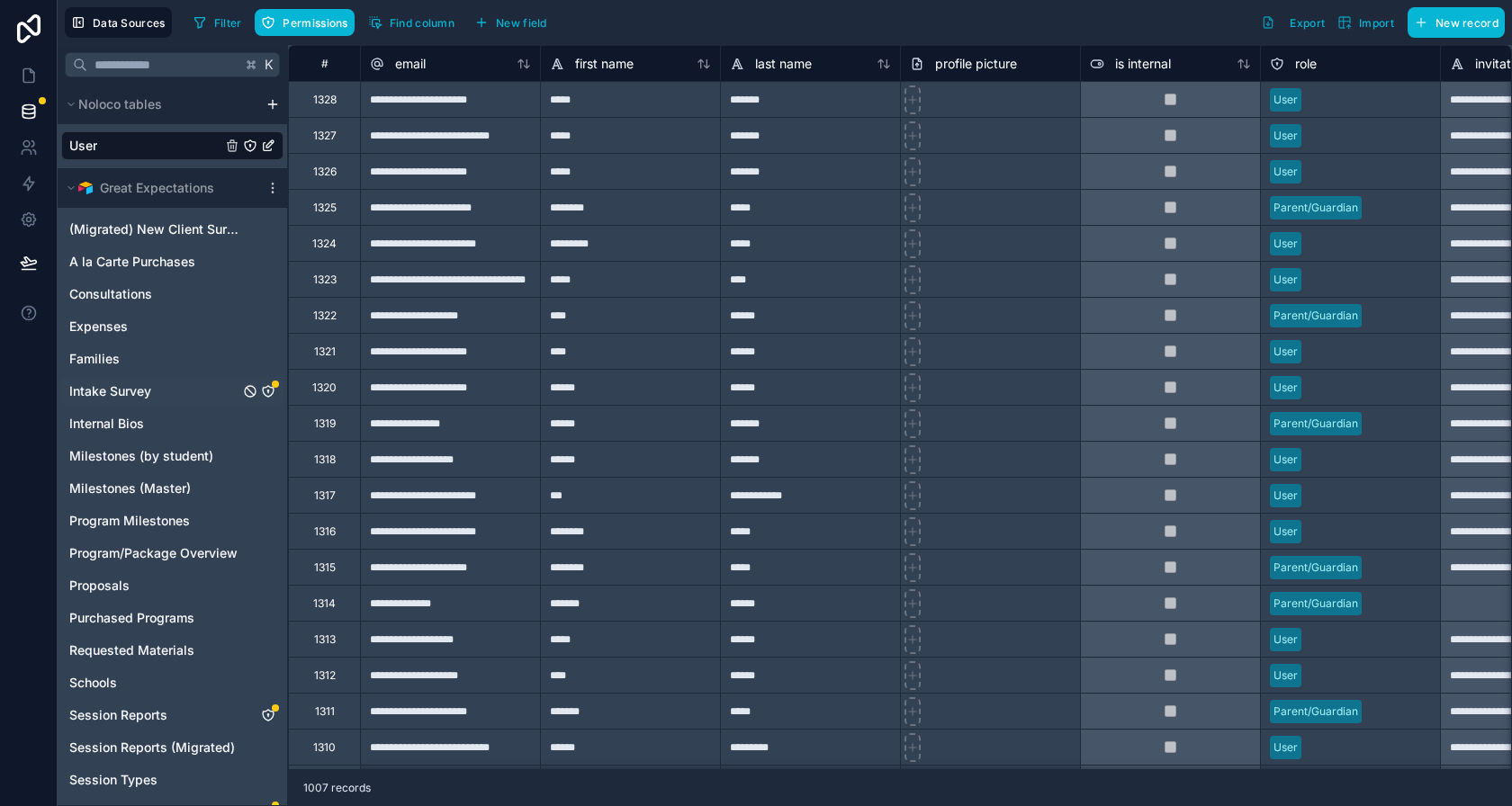
click at [268, 387] on icon "Intake Survey" at bounding box center [268, 391] width 15 height 15
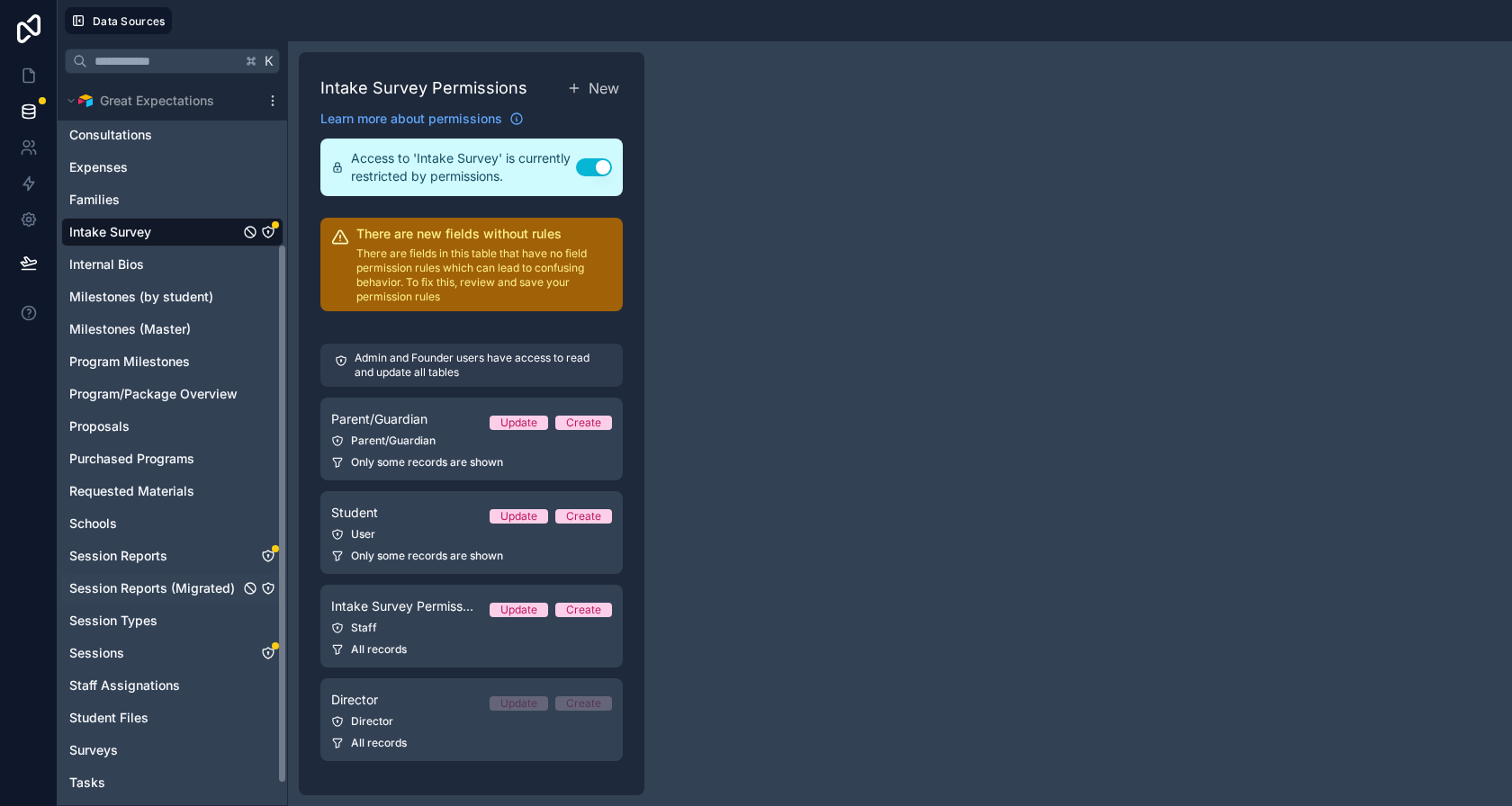
scroll to position [249, 0]
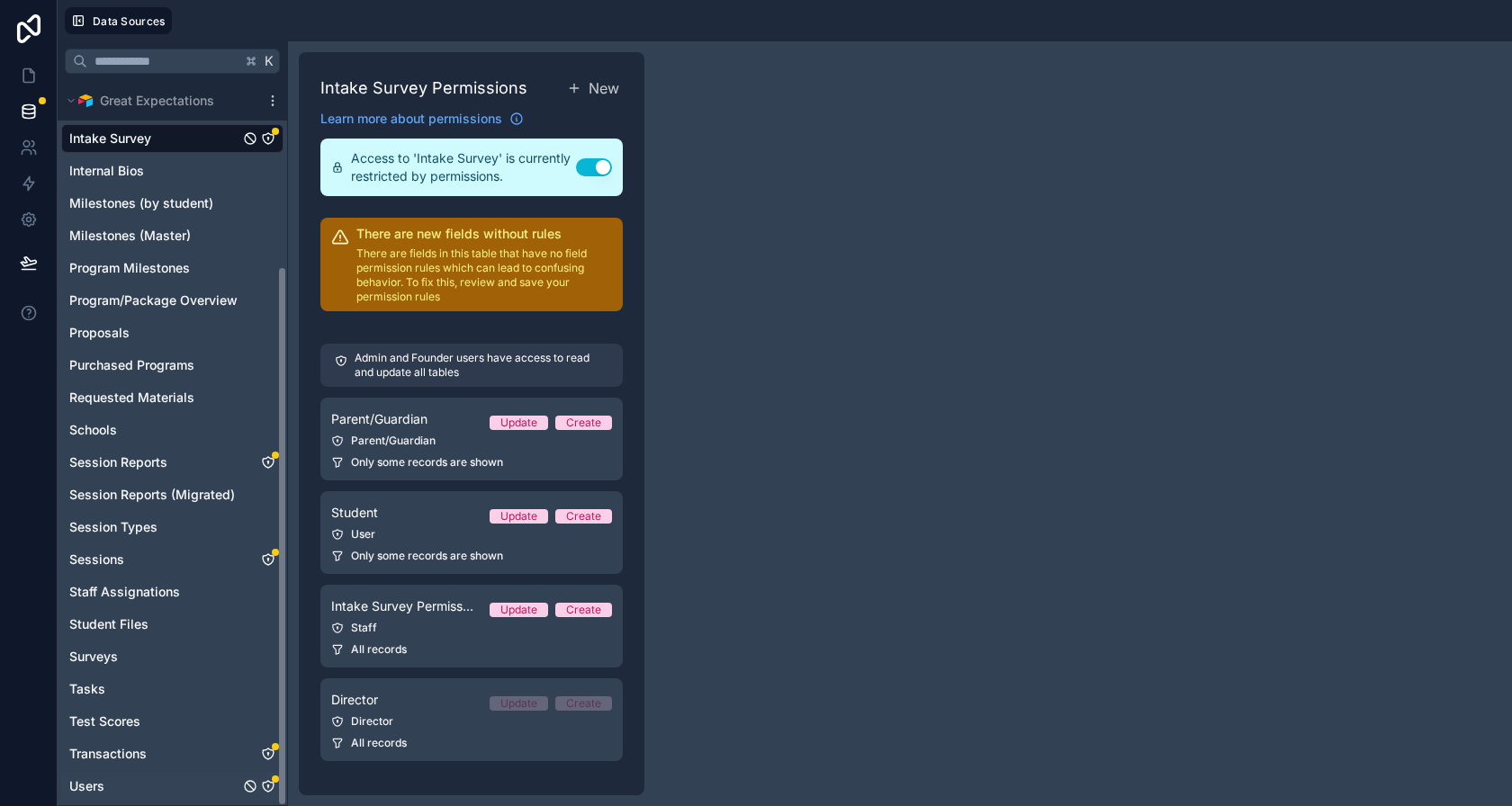
click at [272, 781] on icon "Users" at bounding box center [268, 787] width 15 height 15
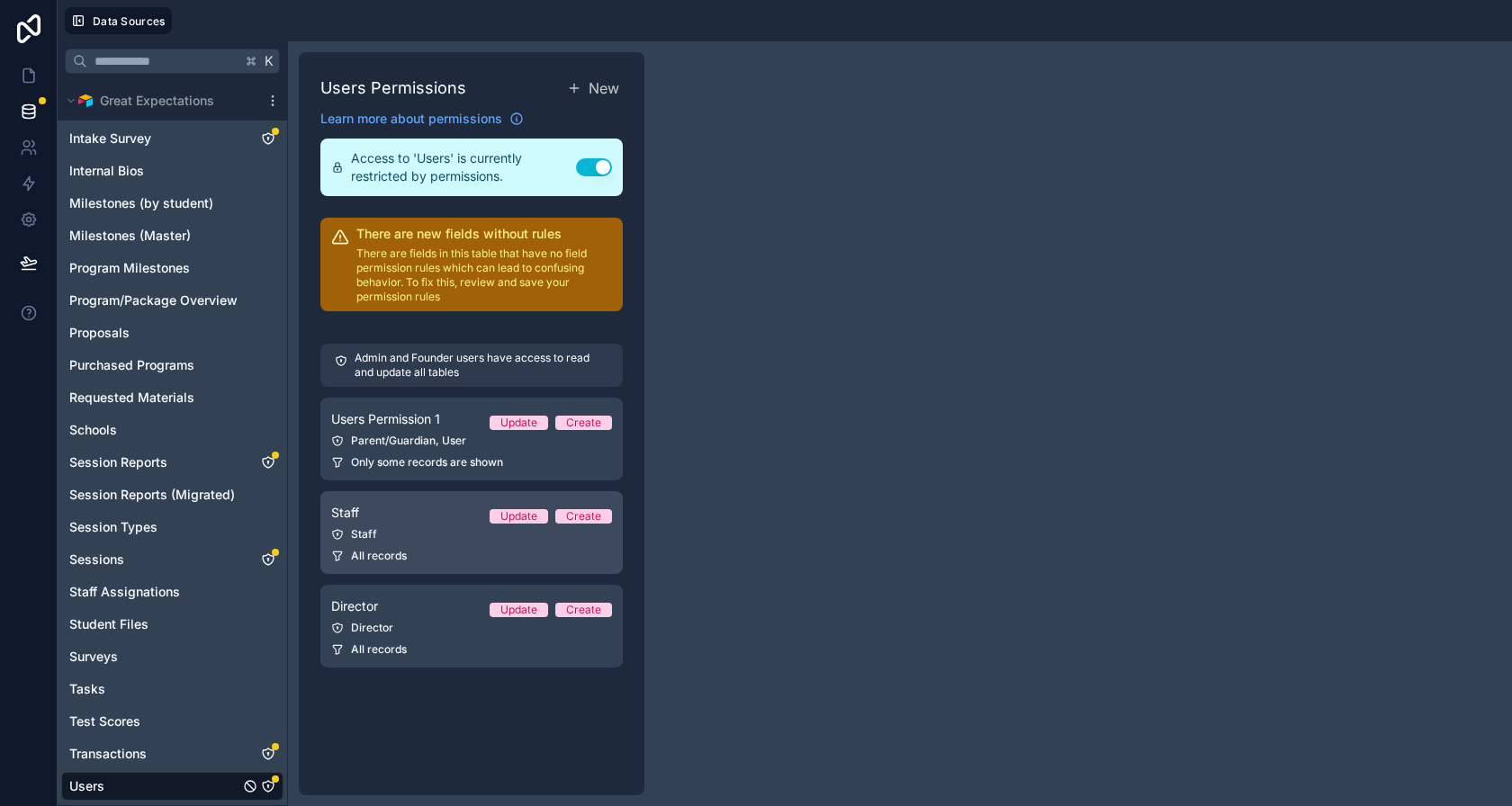
click at [380, 518] on div "Staff Update Create" at bounding box center [471, 513] width 281 height 22
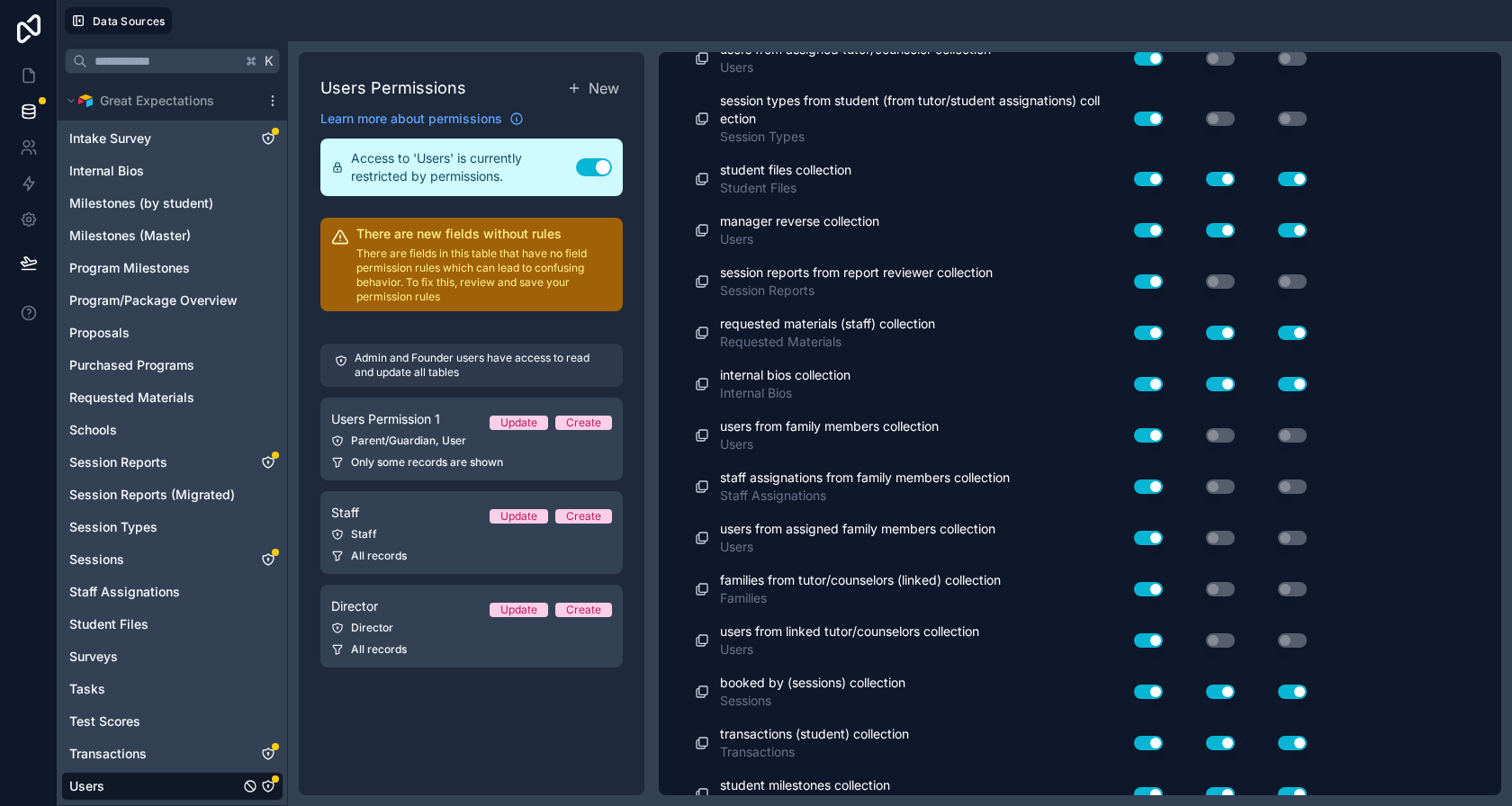
scroll to position [6701, 0]
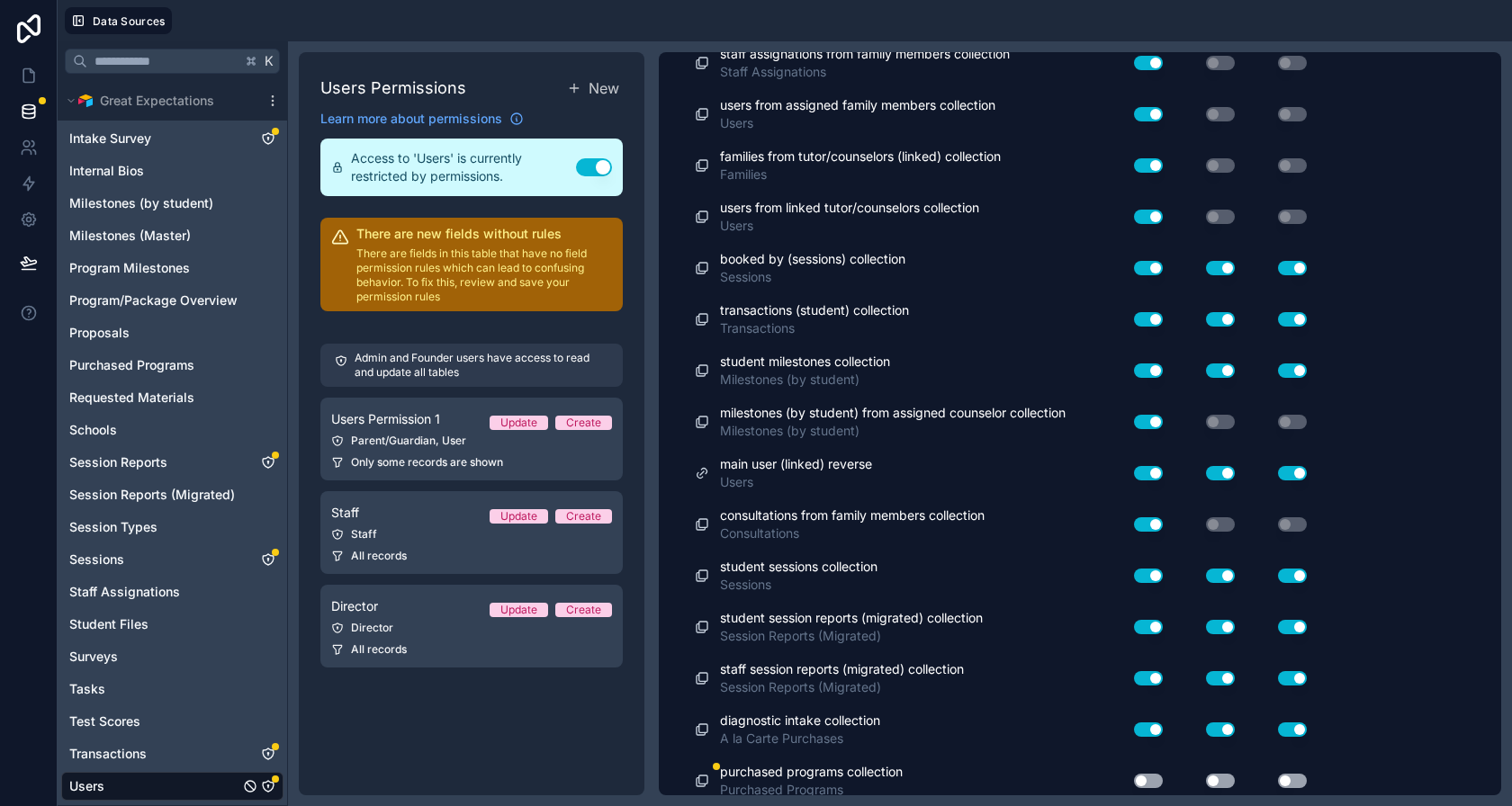
click at [1289, 774] on button "Use setting" at bounding box center [1292, 781] width 29 height 15
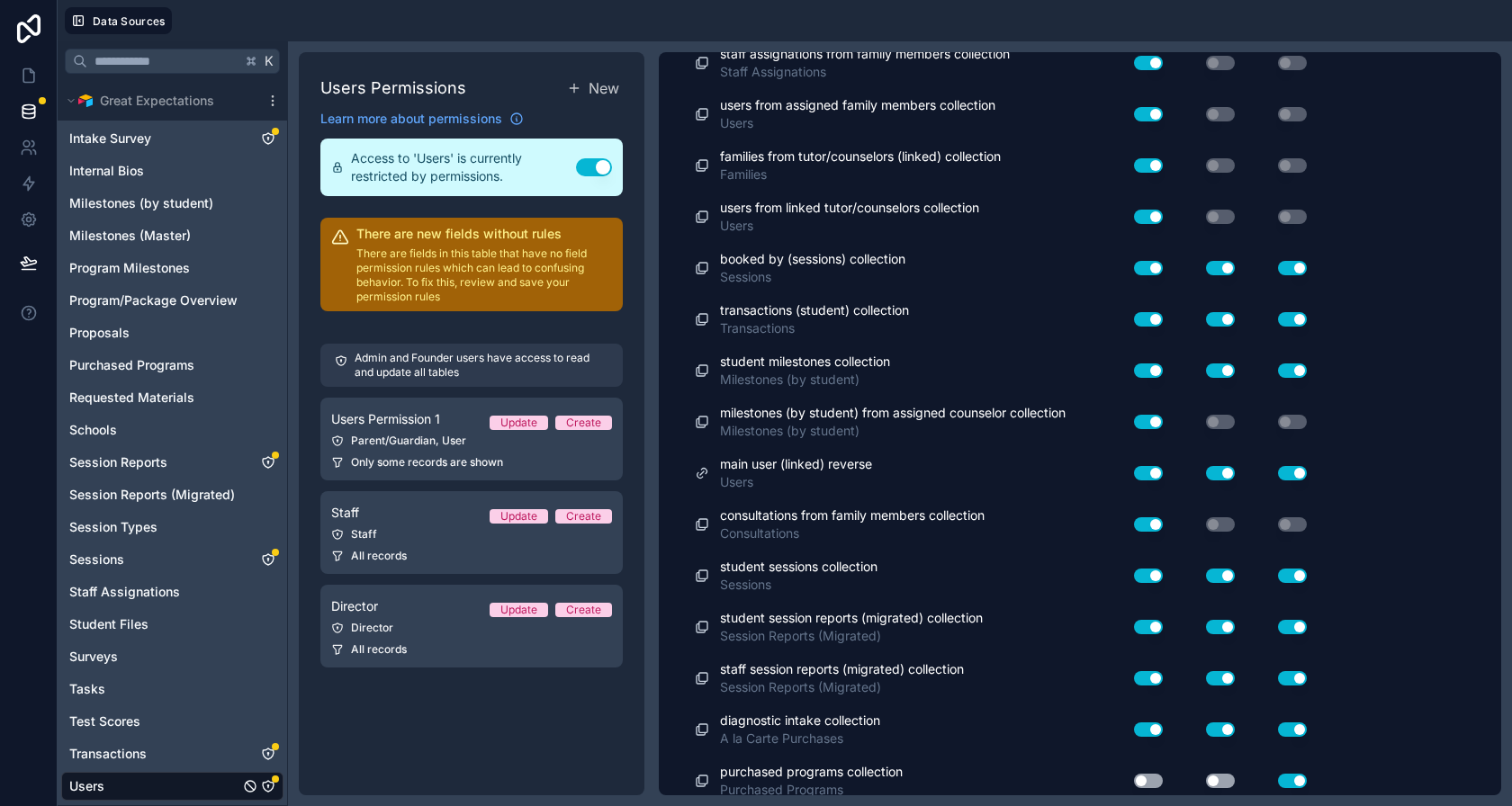
click at [1223, 774] on button "Use setting" at bounding box center [1220, 781] width 29 height 15
click at [1155, 774] on button "Use setting" at bounding box center [1149, 781] width 29 height 15
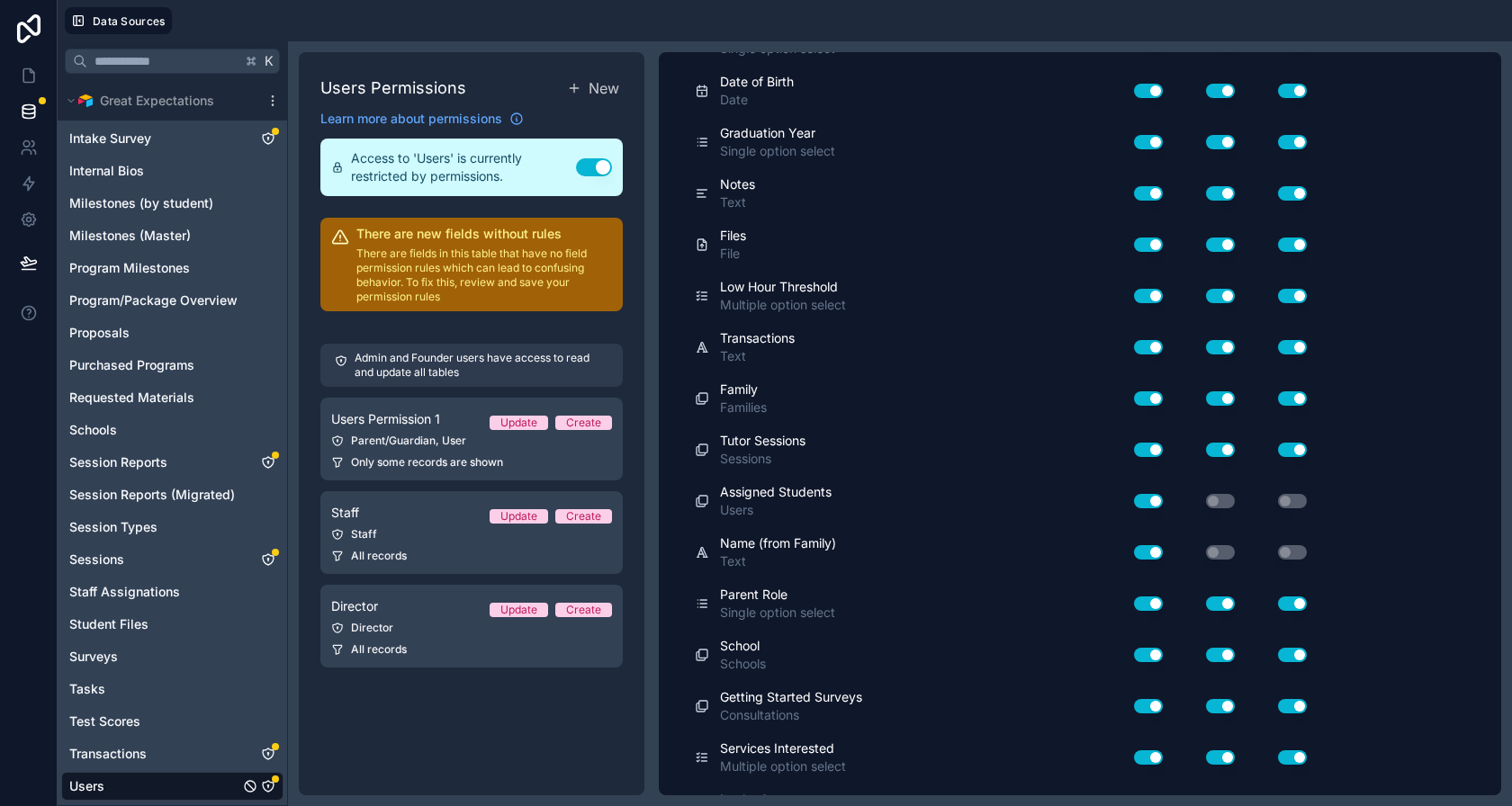
scroll to position [0, 0]
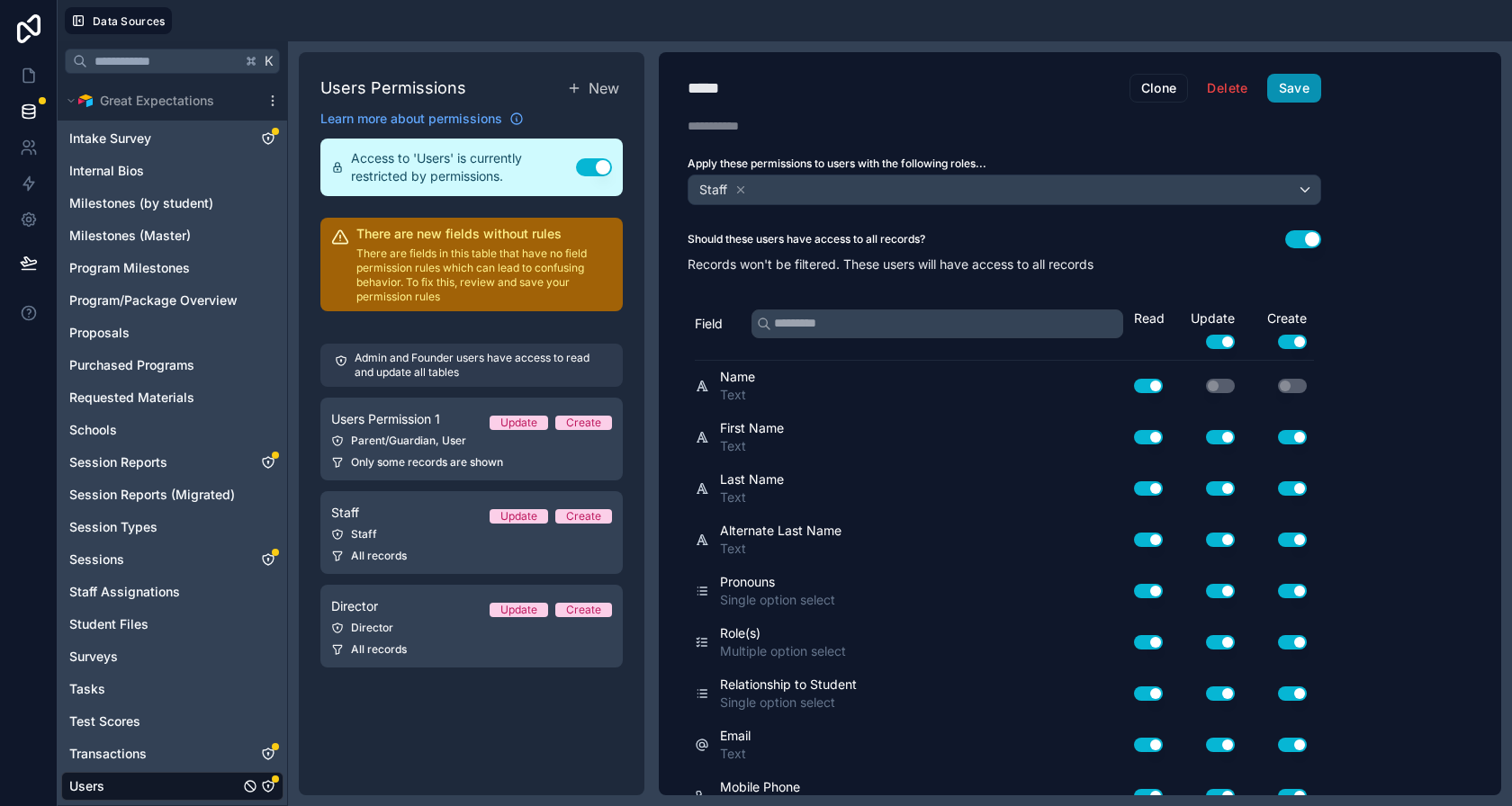
click at [1290, 83] on button "Save" at bounding box center [1294, 88] width 54 height 29
click at [434, 621] on div "Director" at bounding box center [471, 628] width 281 height 15
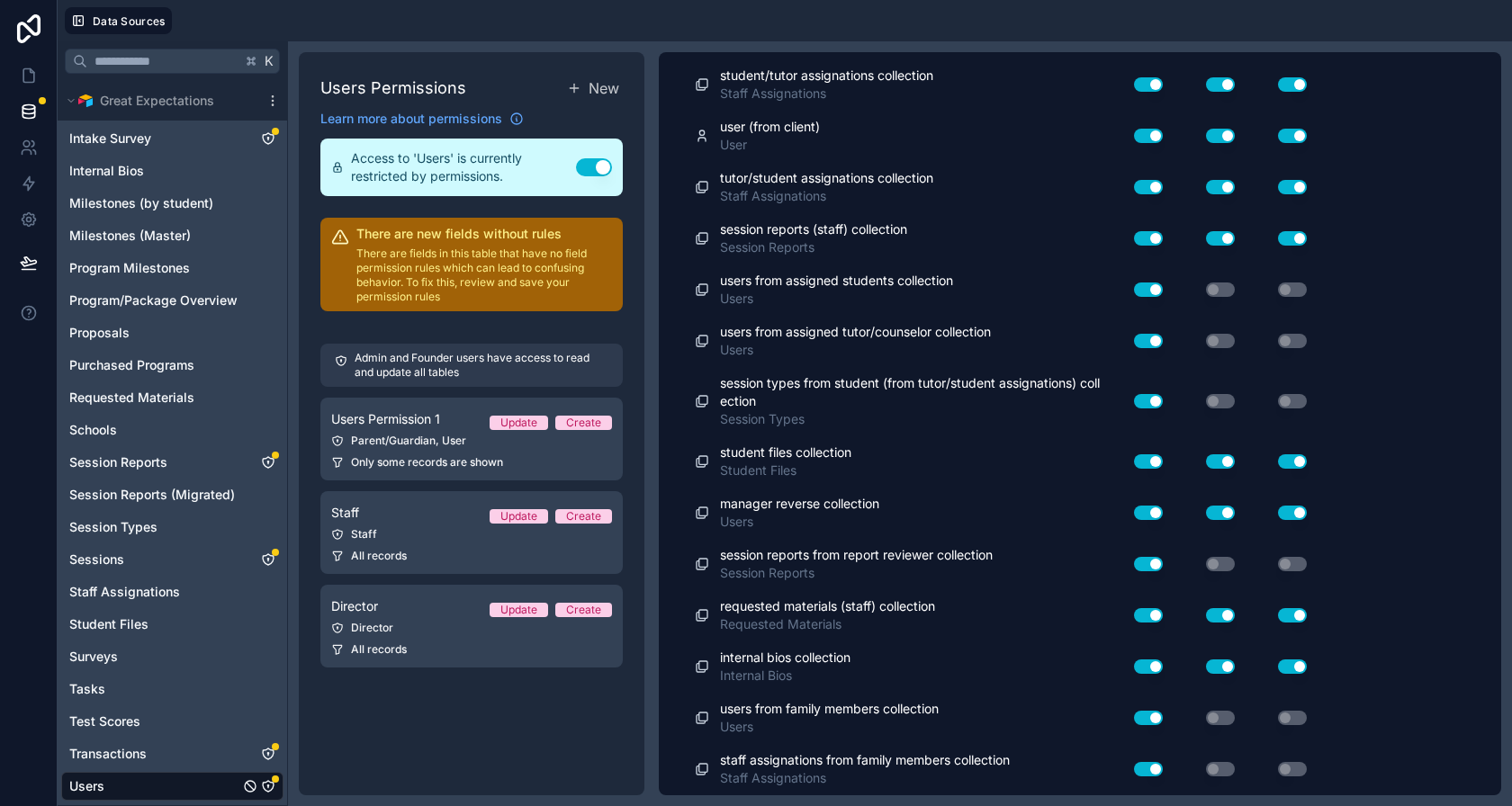
scroll to position [6701, 0]
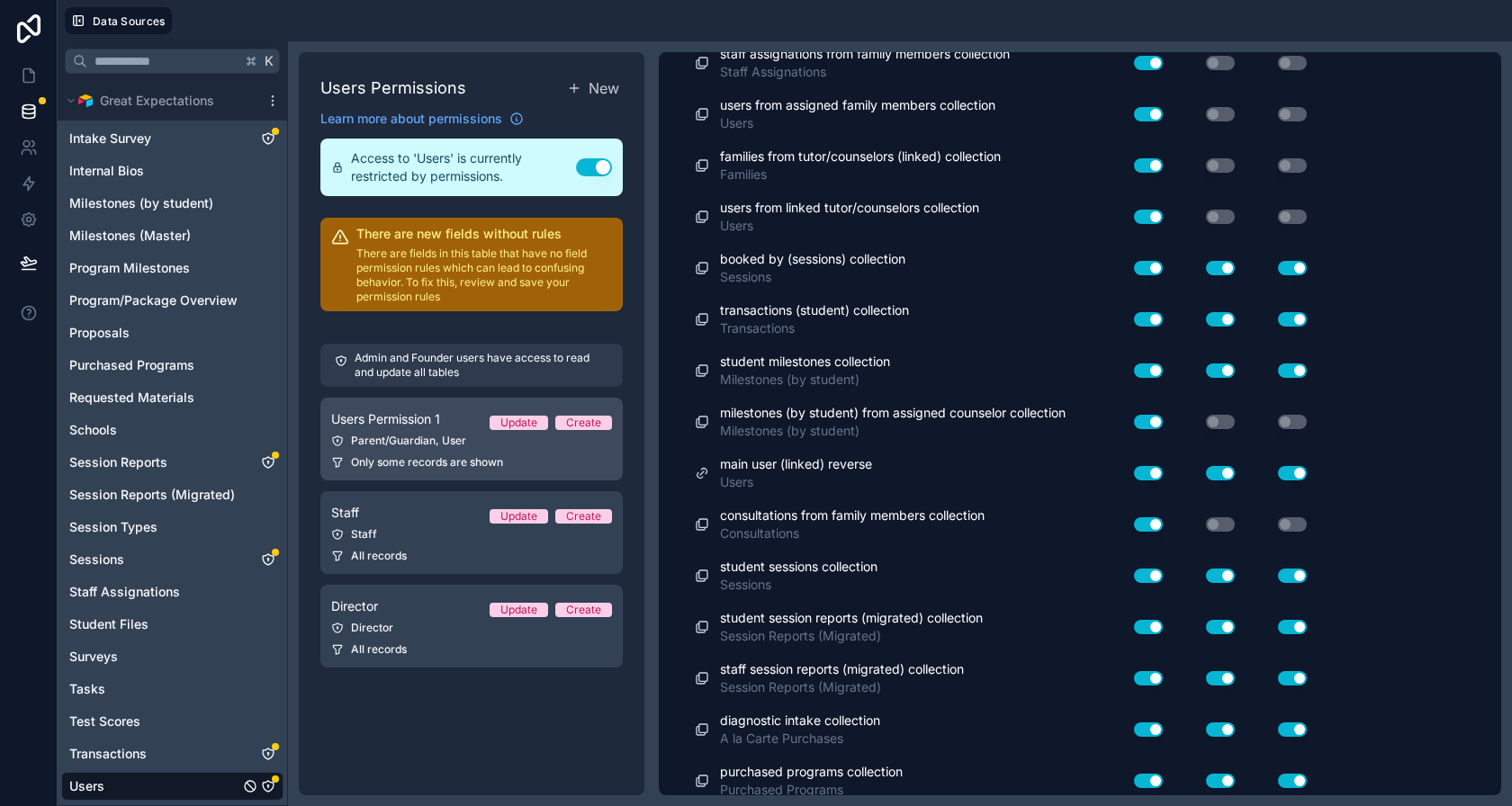
click at [439, 427] on span "Users Permission 1" at bounding box center [385, 419] width 109 height 18
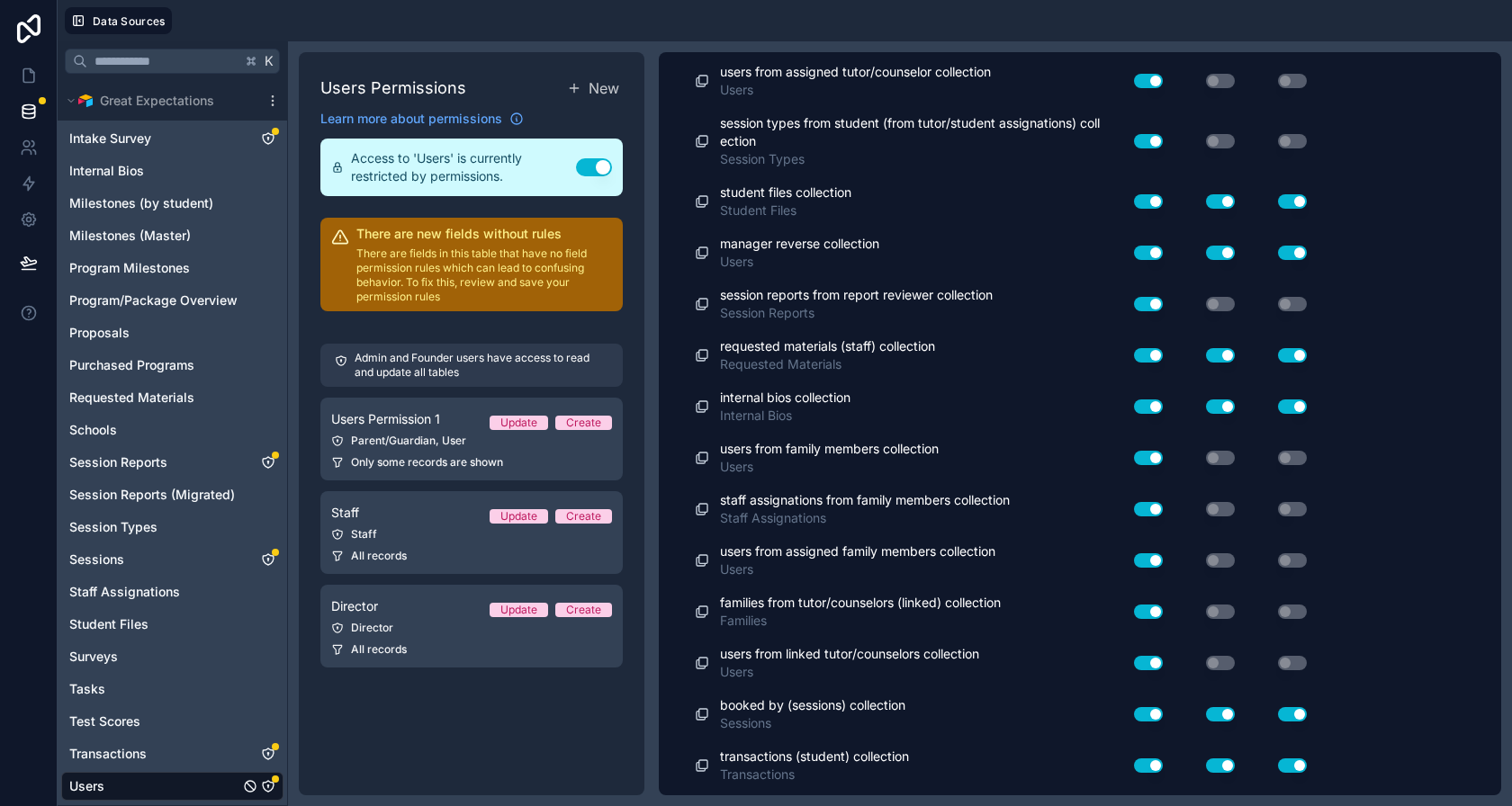
scroll to position [6360, 0]
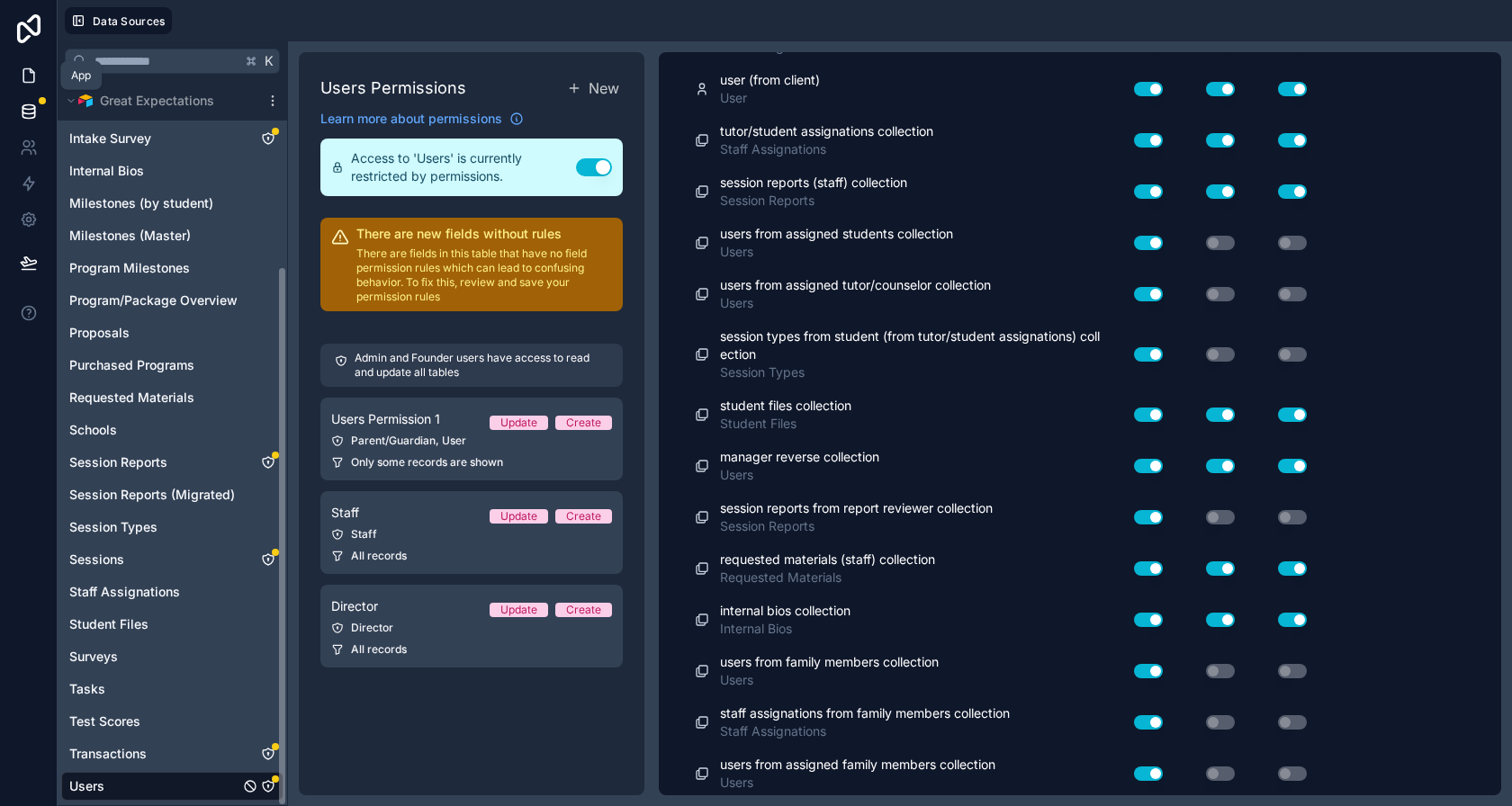
click at [29, 84] on icon at bounding box center [29, 76] width 18 height 18
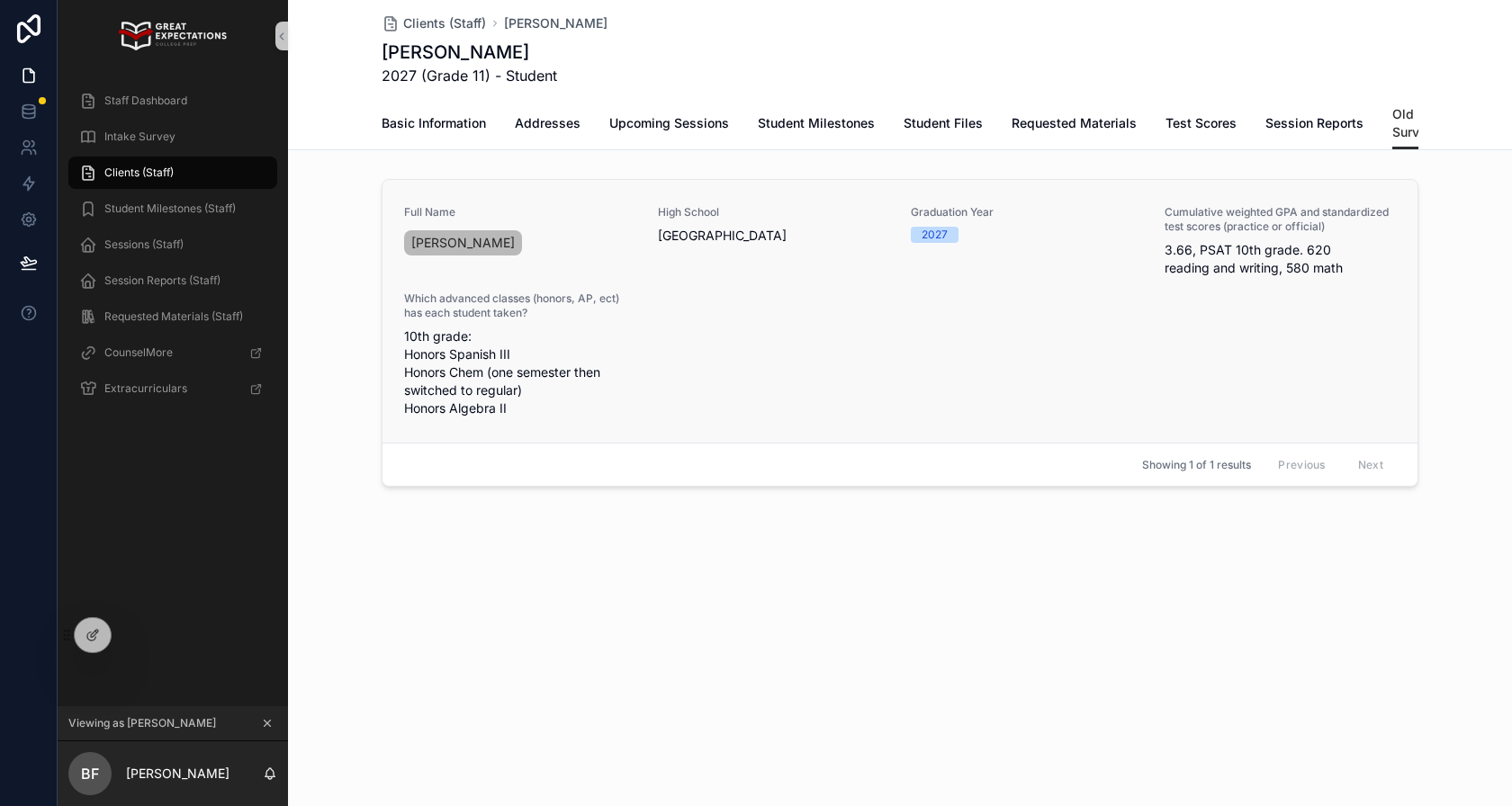
click at [749, 311] on div "Full Name [PERSON_NAME][GEOGRAPHIC_DATA] [GEOGRAPHIC_DATA] Graduation Year [DAT…" at bounding box center [900, 311] width 992 height 212
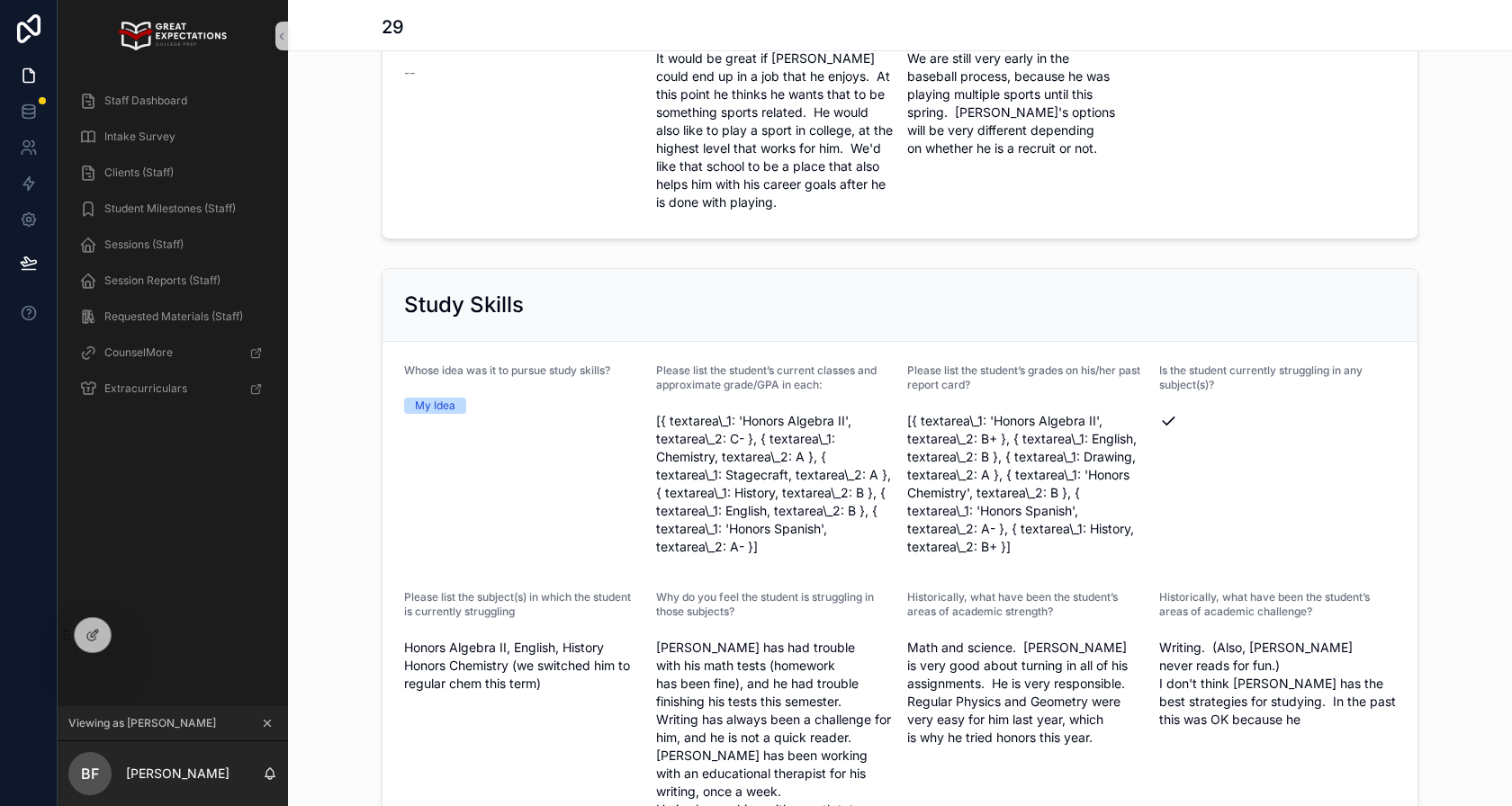
scroll to position [4277, 0]
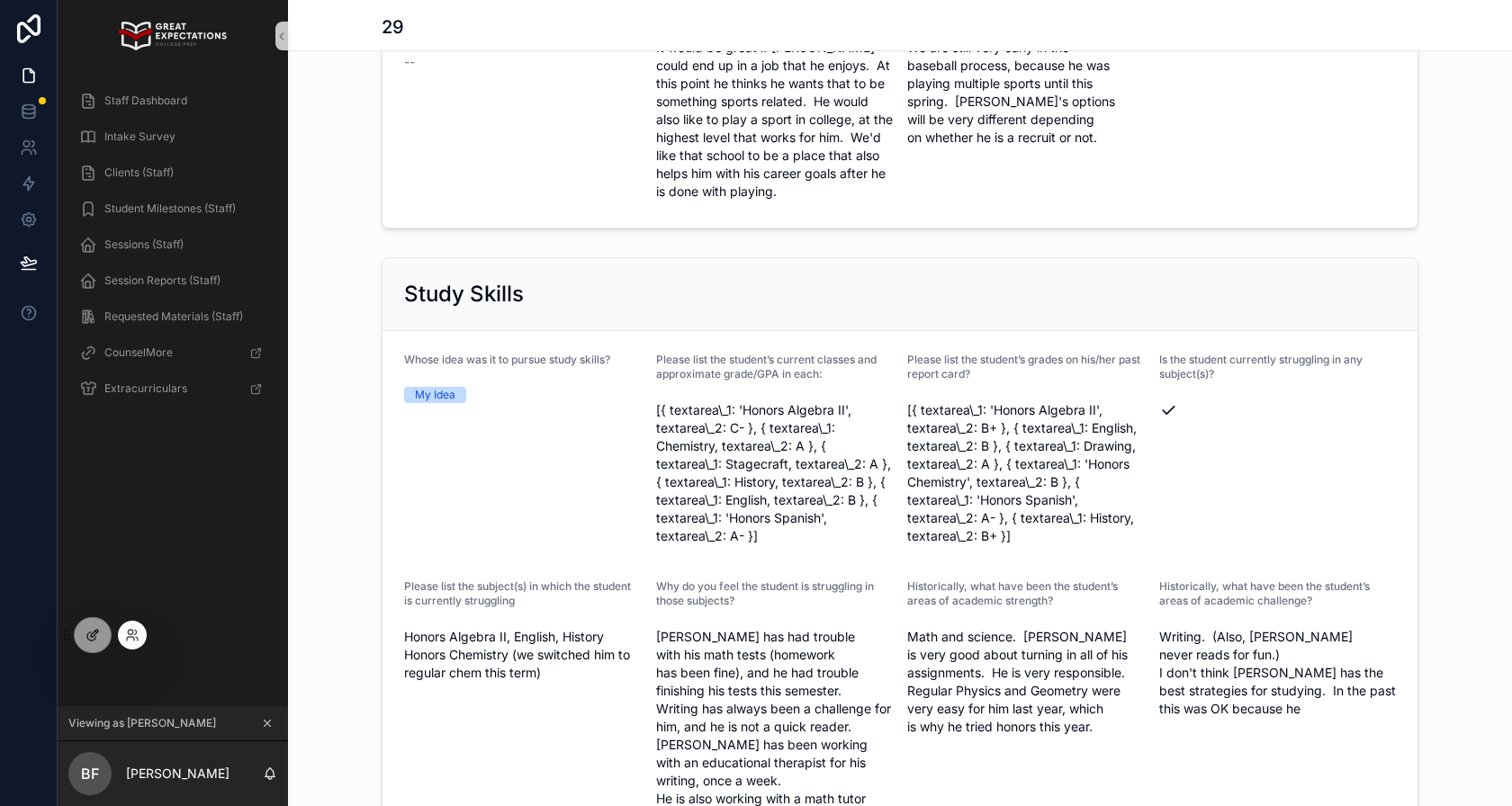
click at [83, 626] on div at bounding box center [92, 636] width 36 height 35
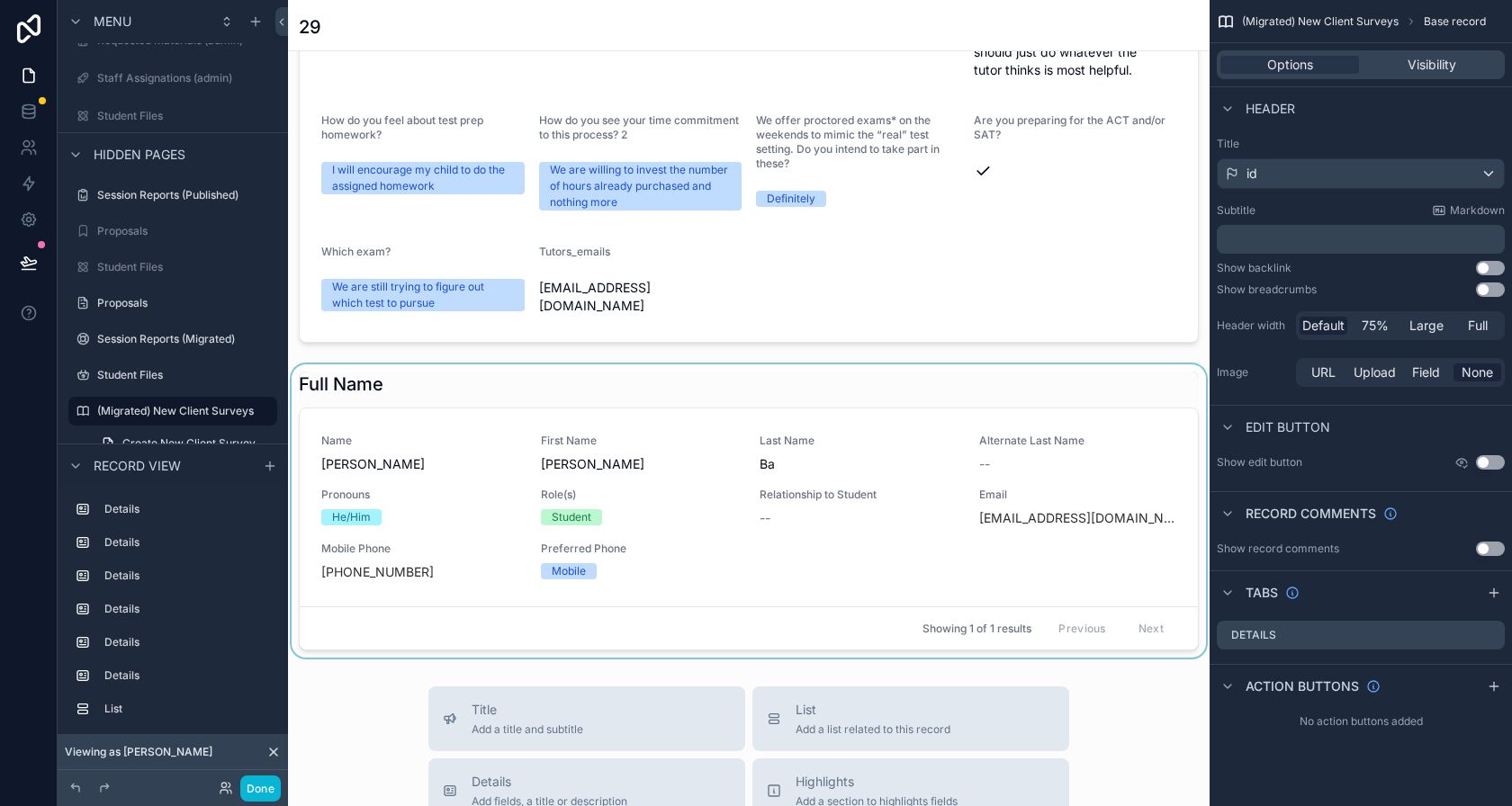
scroll to position [6936, 0]
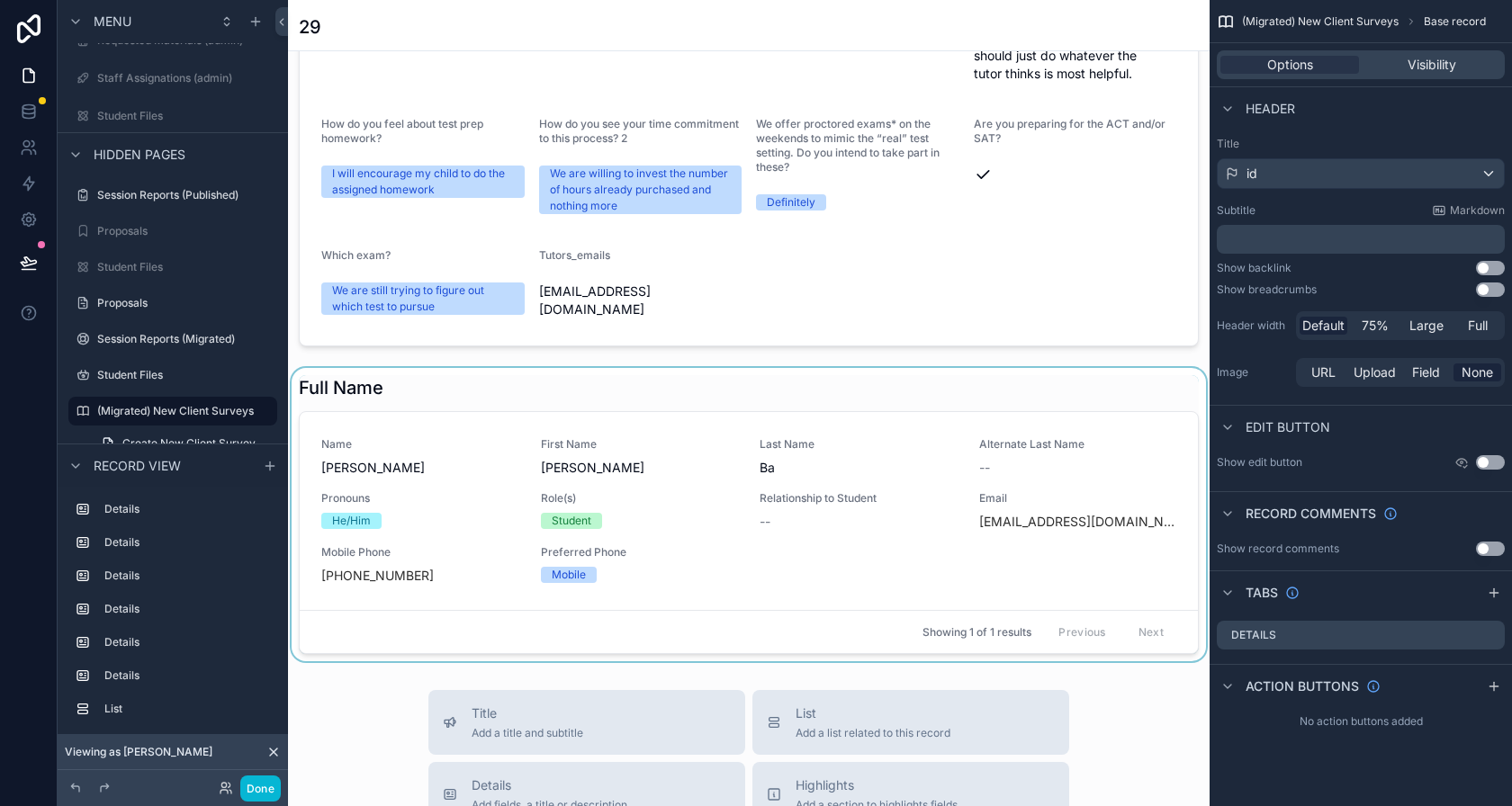
click at [384, 433] on div "scrollable content" at bounding box center [749, 515] width 922 height 294
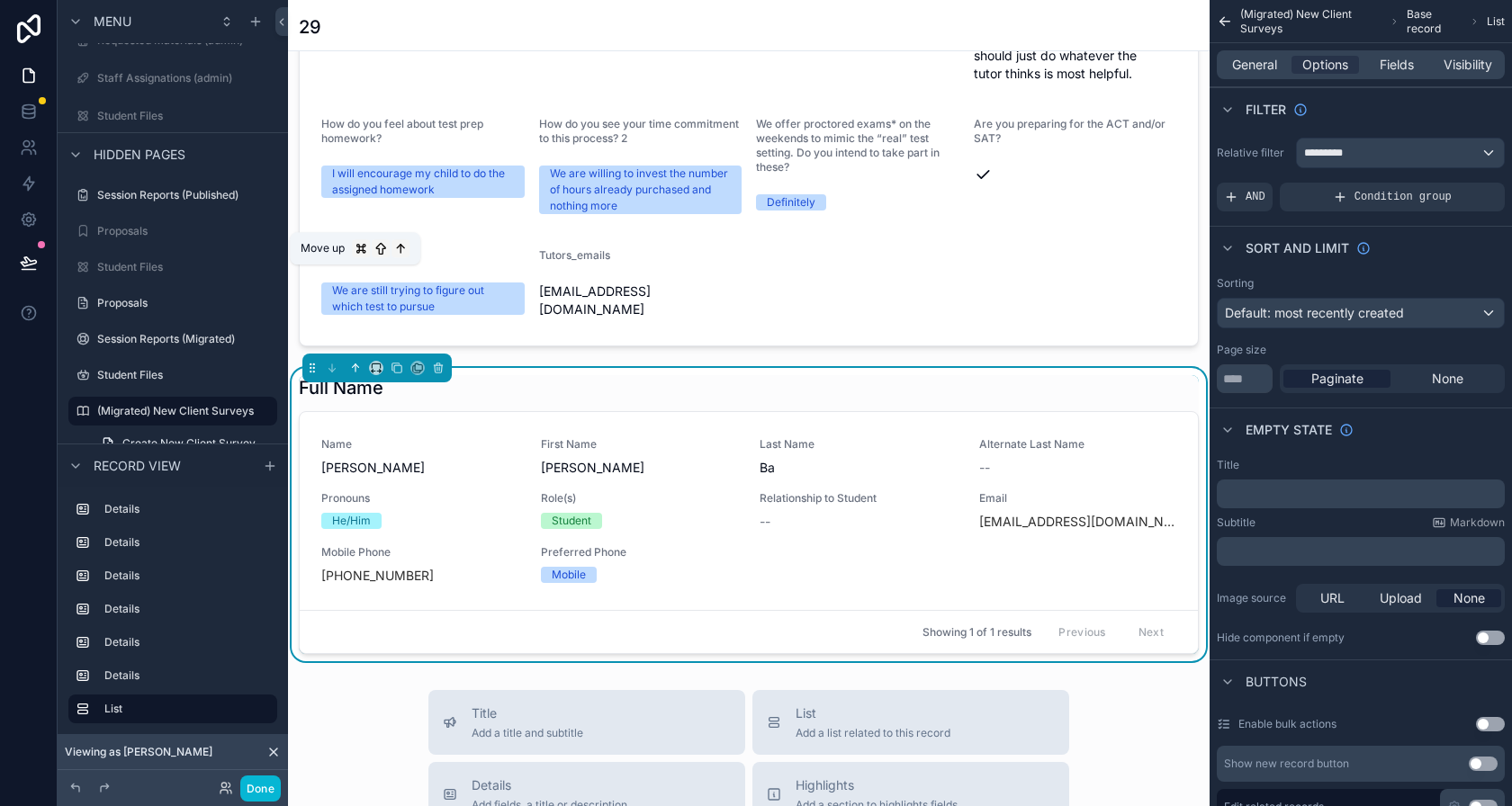
click at [351, 362] on icon "scrollable content" at bounding box center [356, 368] width 13 height 13
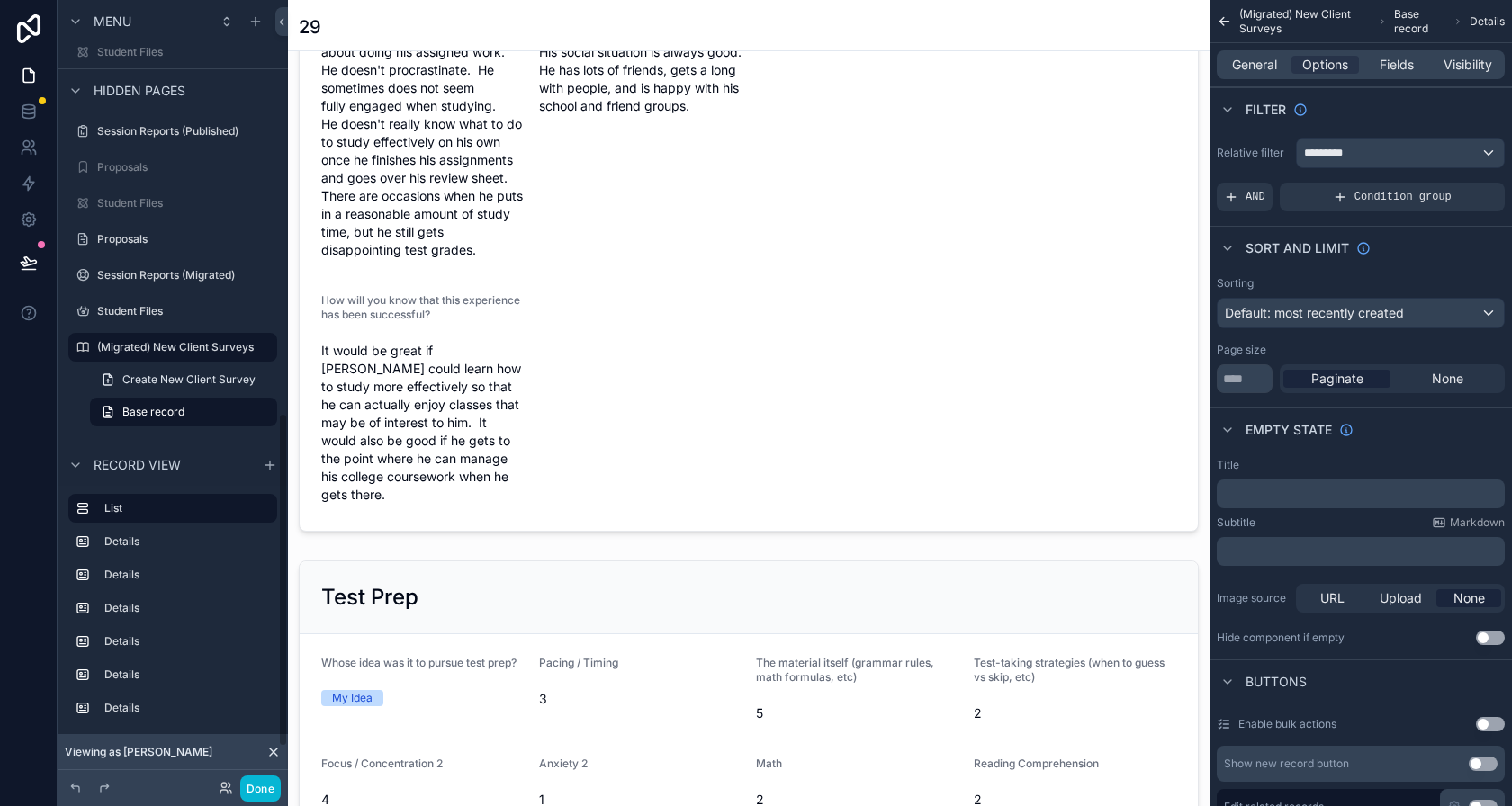
scroll to position [969, 0]
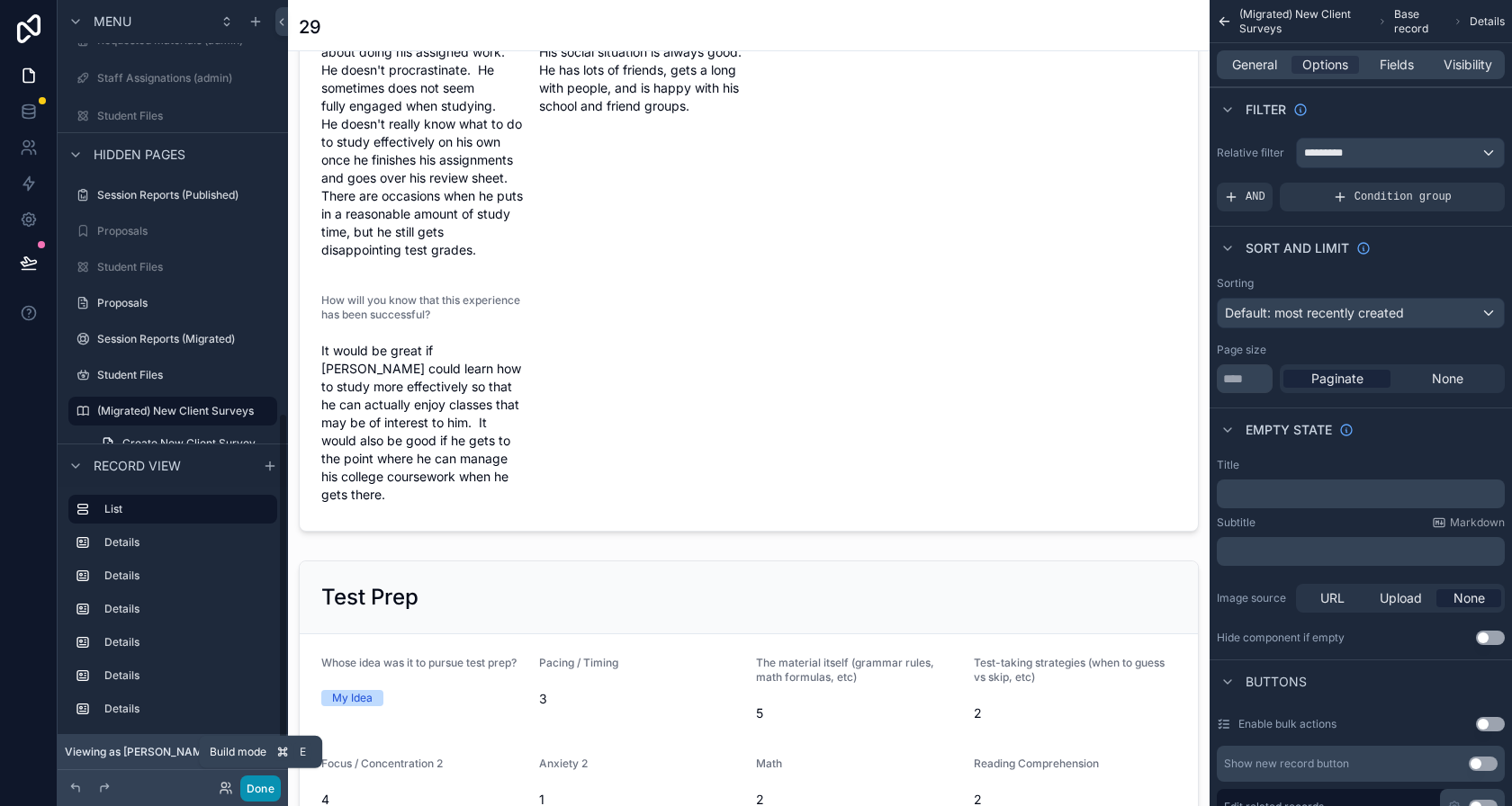
click at [272, 781] on button "Done" at bounding box center [261, 789] width 40 height 26
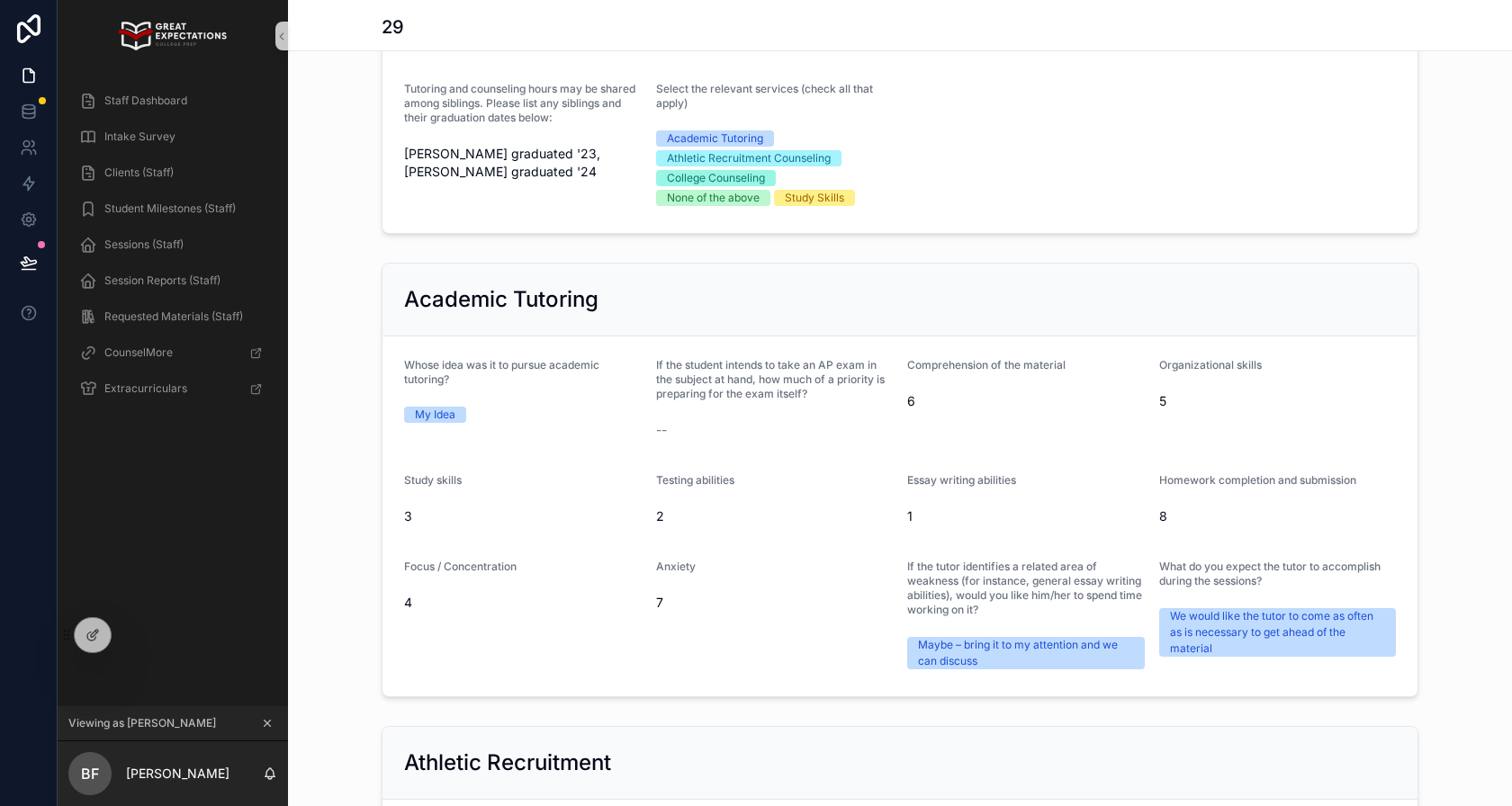
scroll to position [0, 0]
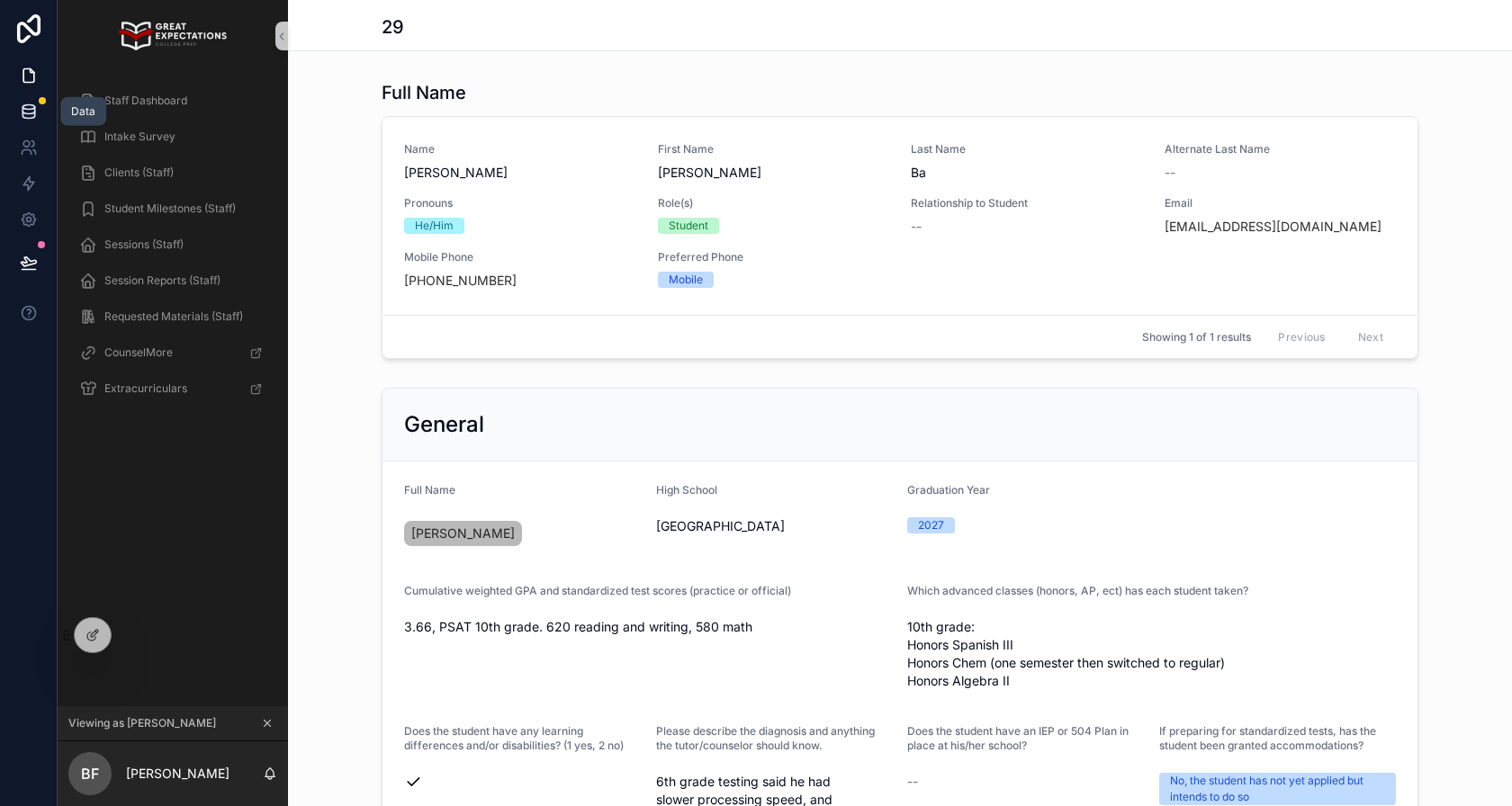
click at [35, 103] on icon at bounding box center [29, 112] width 18 height 18
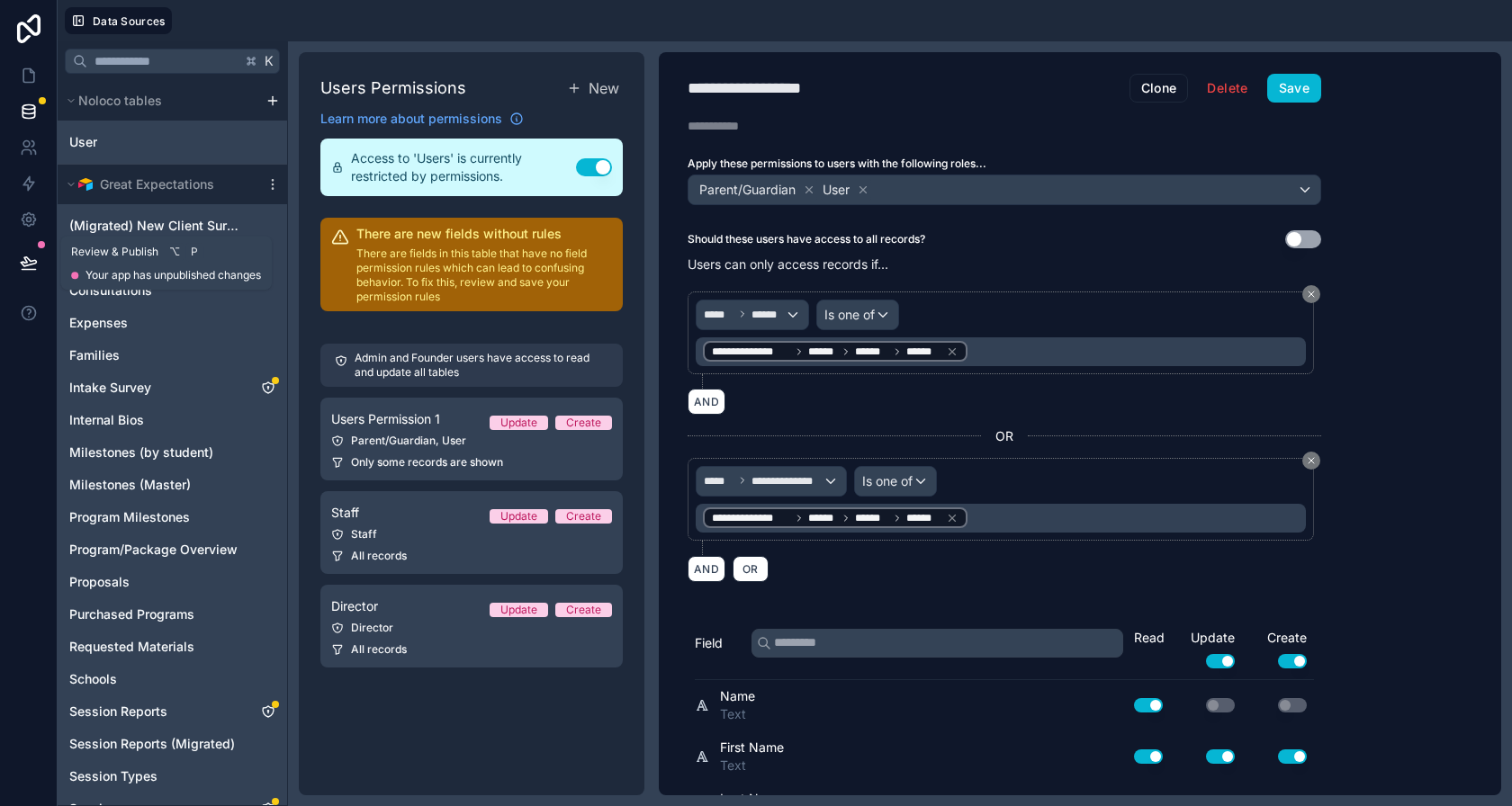
click at [34, 253] on icon at bounding box center [29, 263] width 18 height 18
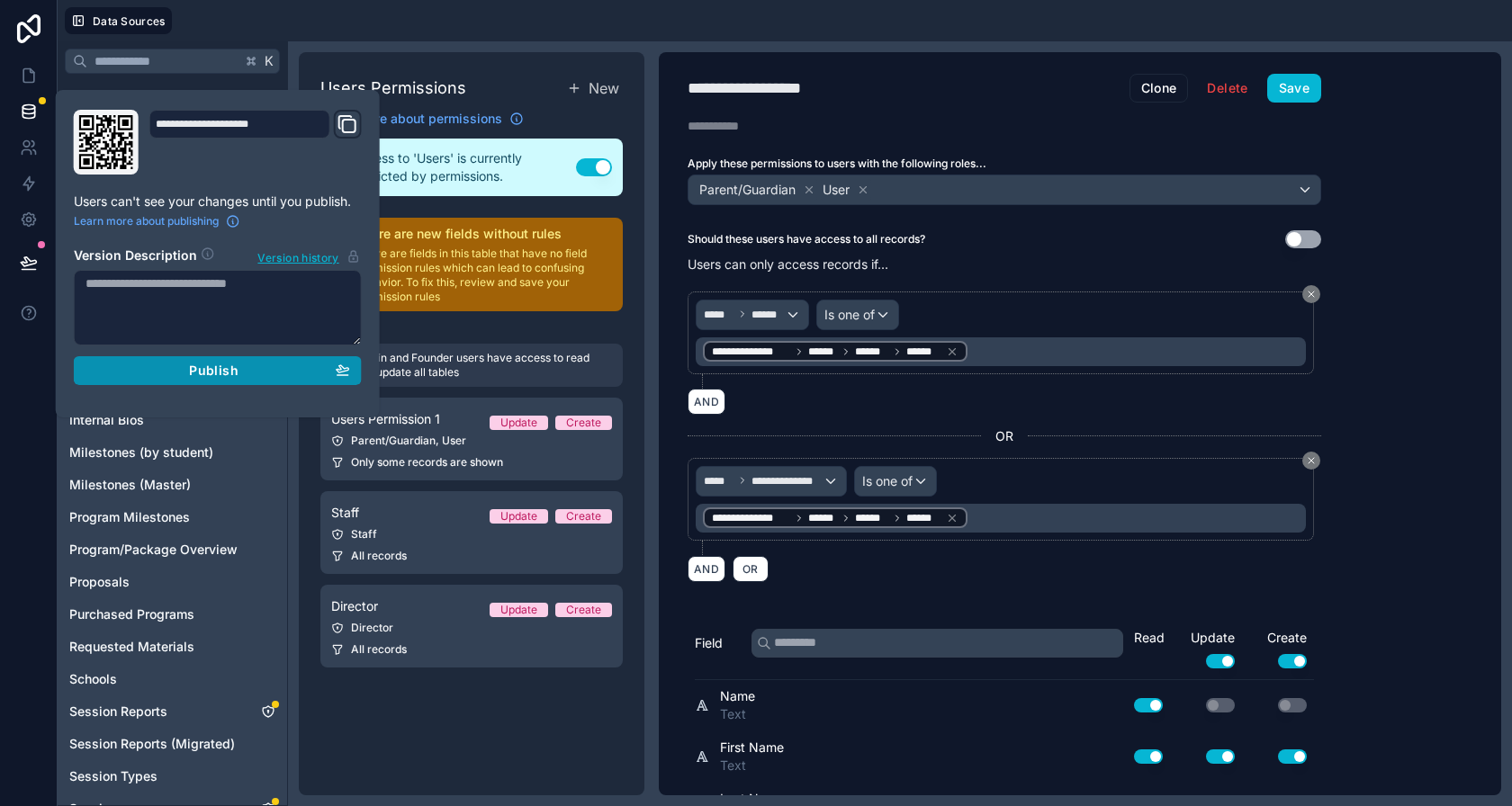
click at [304, 365] on div "Publish" at bounding box center [218, 371] width 264 height 16
